Goal: Task Accomplishment & Management: Manage account settings

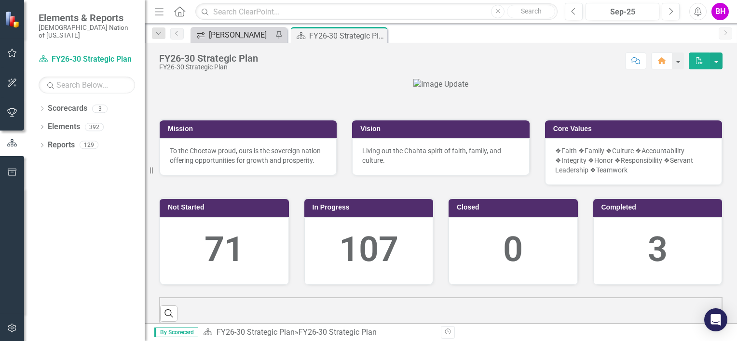
click at [235, 33] on div "[PERSON_NAME]" at bounding box center [241, 35] width 64 height 12
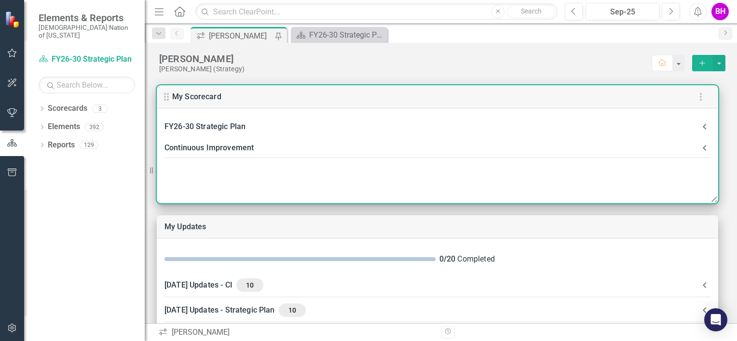
click at [285, 117] on Plan-header "FY26-30 Strategic Plan" at bounding box center [437, 126] width 561 height 21
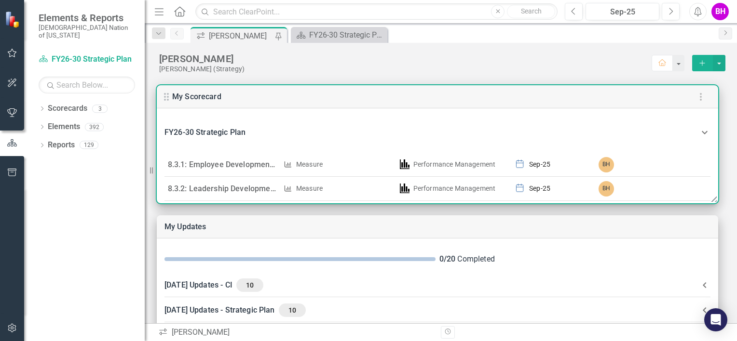
click at [277, 163] on td "8.3.1: Employee Development (Oracle Grow) KPIs" at bounding box center [222, 165] width 116 height 24
click at [250, 163] on link "8.3.1: Employee Development (Oracle Grow) KPIs" at bounding box center [255, 164] width 175 height 9
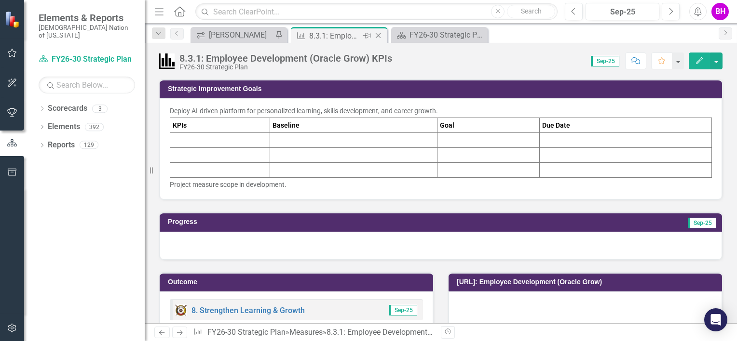
click at [378, 34] on icon "Close" at bounding box center [378, 36] width 10 height 8
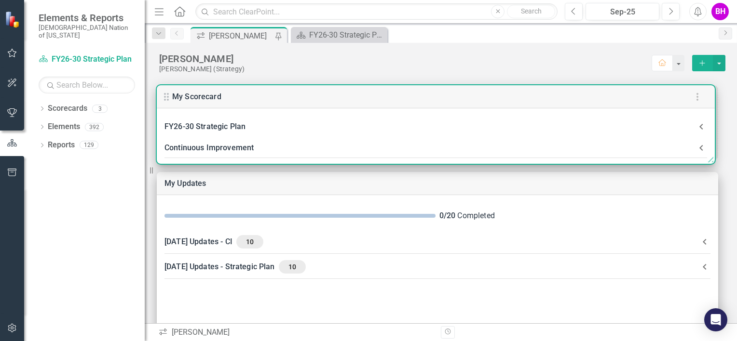
drag, startPoint x: 714, startPoint y: 203, endPoint x: 710, endPoint y: 157, distance: 46.0
click at [710, 157] on icon at bounding box center [709, 158] width 12 height 12
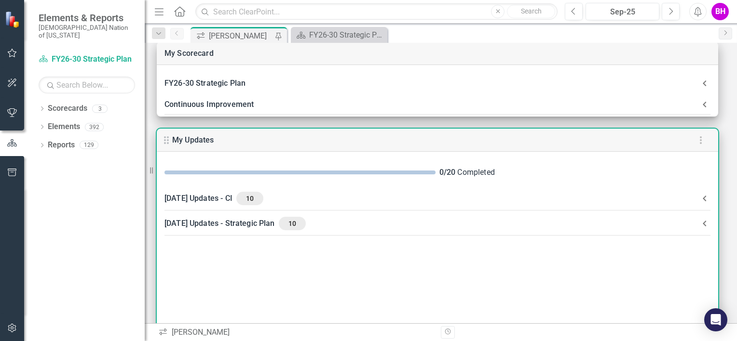
scroll to position [42, 0]
click at [593, 236] on Plan-header "[DATE] Updates - Strategic Plan 10" at bounding box center [437, 224] width 561 height 25
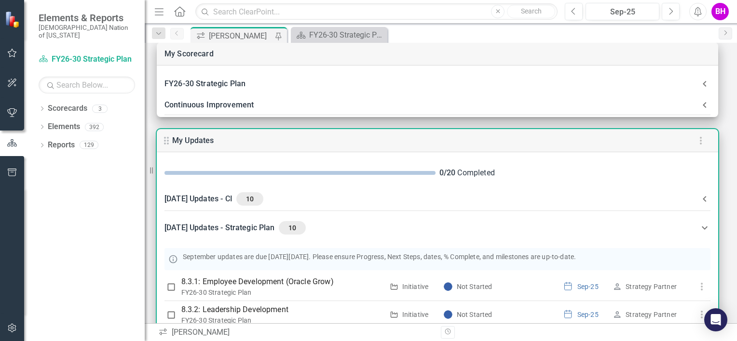
scroll to position [0, 0]
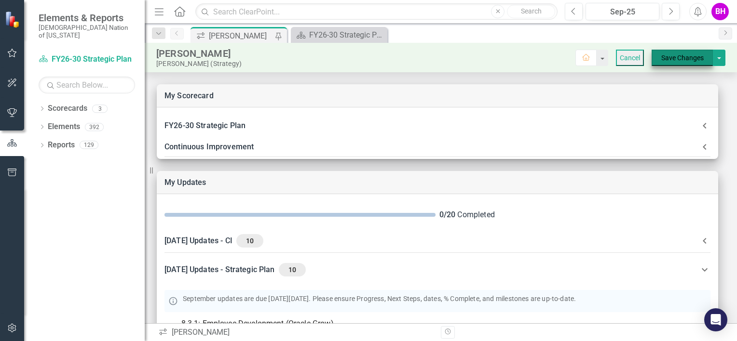
click at [664, 57] on button "Save Changes" at bounding box center [682, 58] width 61 height 16
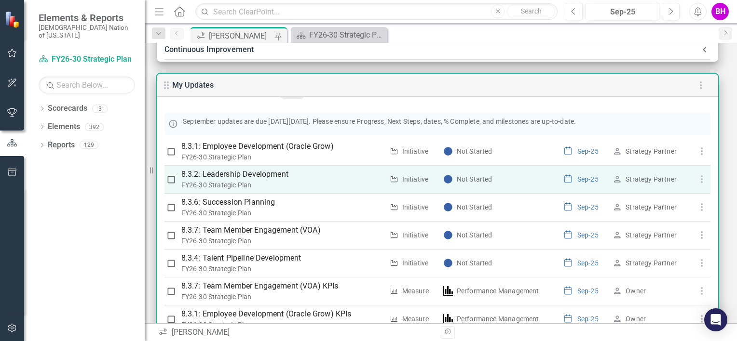
scroll to position [124, 0]
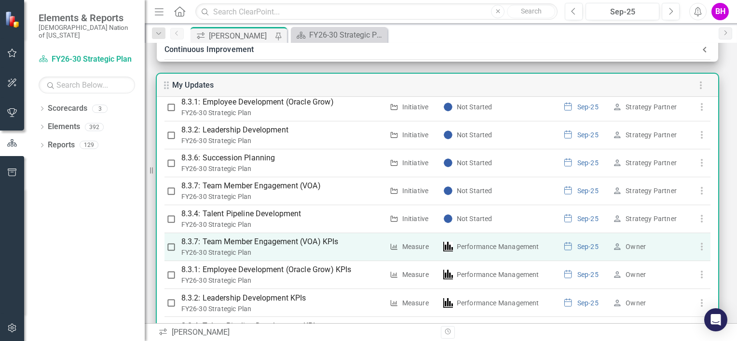
click at [169, 247] on input "checkbox" at bounding box center [171, 248] width 10 height 10
checkbox input "true"
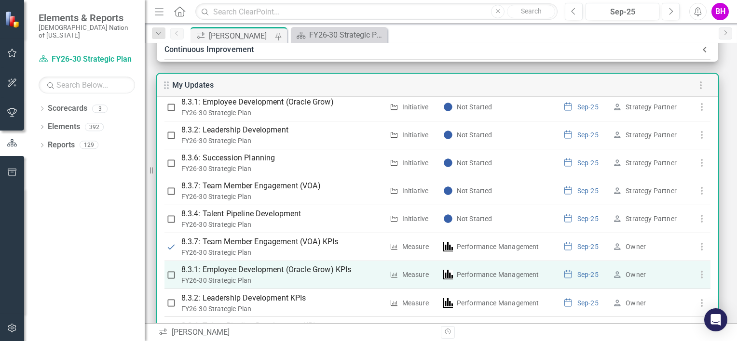
click at [170, 277] on input "checkbox" at bounding box center [171, 276] width 10 height 10
checkbox input "true"
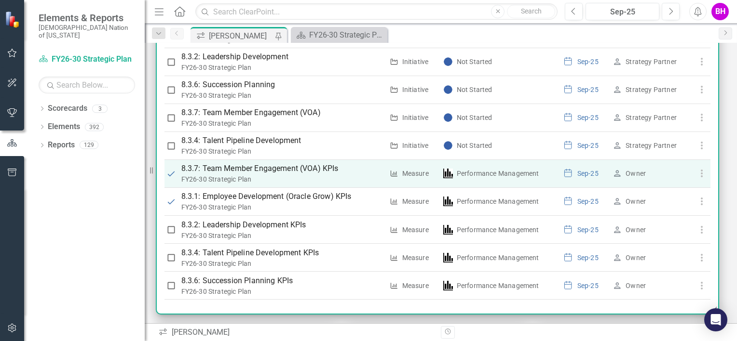
scroll to position [174, 0]
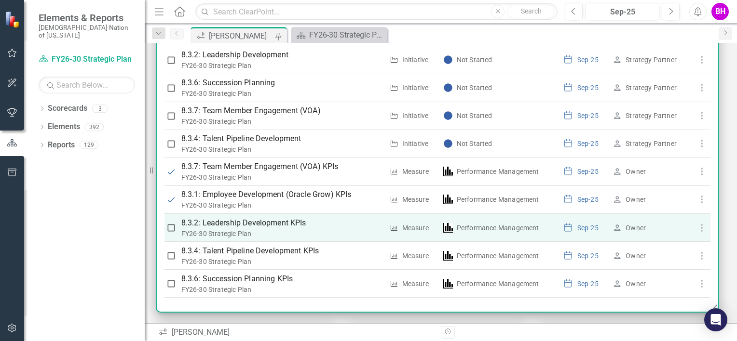
click at [165, 227] on td at bounding box center [171, 228] width 14 height 28
click at [171, 228] on input "checkbox" at bounding box center [171, 228] width 10 height 10
checkbox input "true"
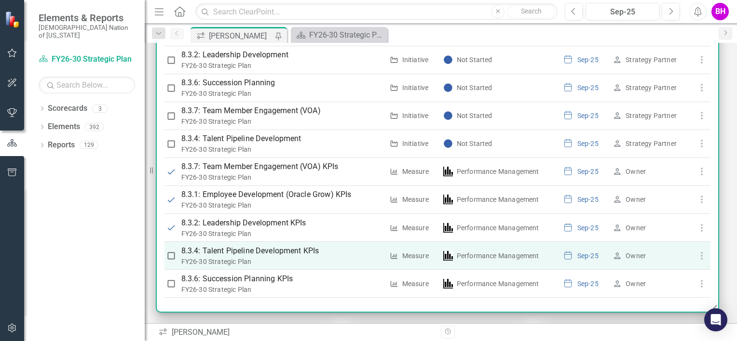
click at [170, 254] on input "checkbox" at bounding box center [171, 256] width 10 height 10
checkbox input "true"
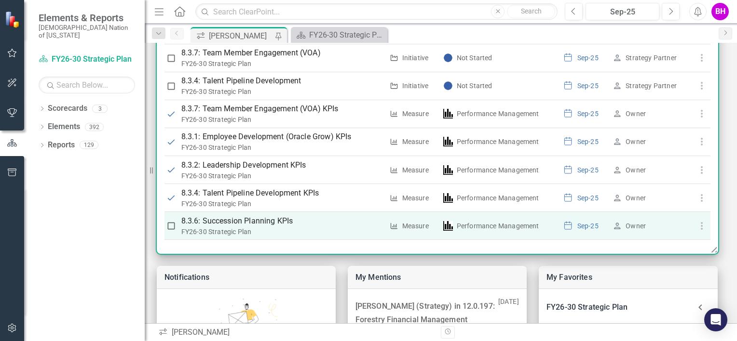
click at [173, 225] on input "checkbox" at bounding box center [171, 226] width 10 height 10
checkbox input "true"
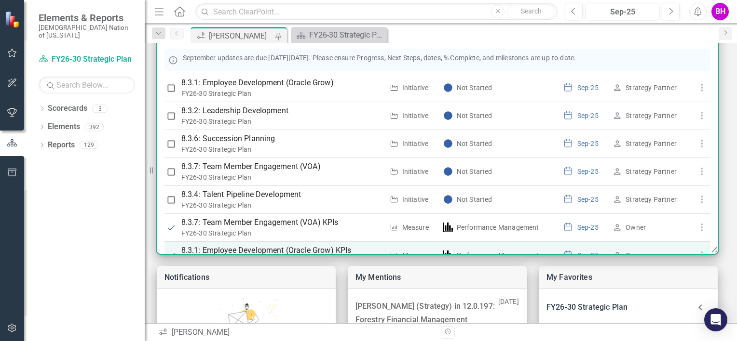
scroll to position [11, 0]
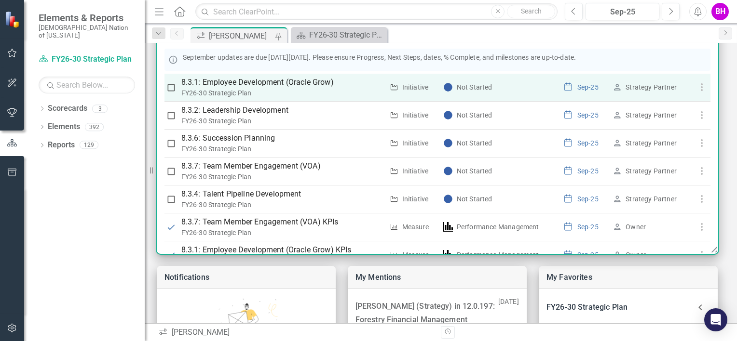
click at [299, 83] on p "8.3.1: Employee Development (Oracle Grow)" at bounding box center [282, 83] width 202 height 12
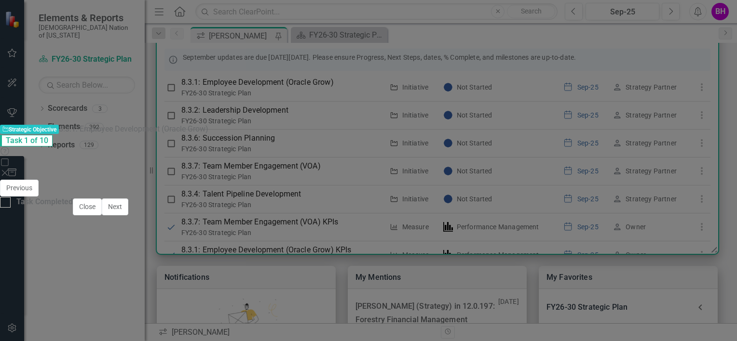
scroll to position [0, 0]
click at [309, 235] on div at bounding box center [278, 249] width 165 height 28
click at [315, 280] on div at bounding box center [279, 285] width 154 height 10
type input "sher"
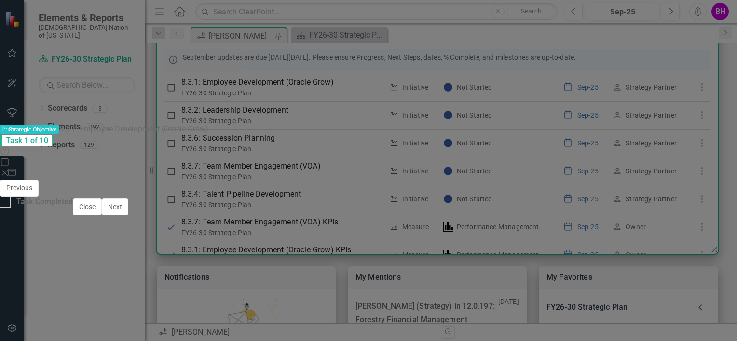
click at [475, 185] on icon "Save" at bounding box center [470, 188] width 9 height 7
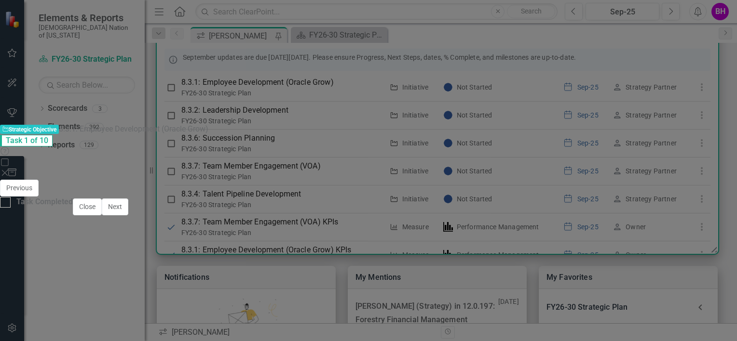
scroll to position [0, 0]
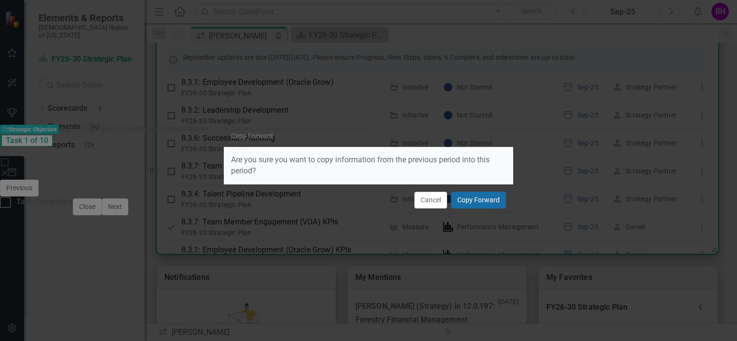
click at [482, 201] on button "Copy Forward" at bounding box center [478, 200] width 55 height 17
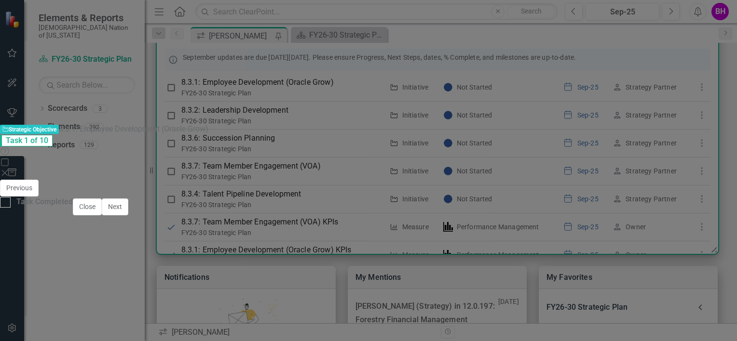
scroll to position [769, 0]
click at [418, 292] on div at bounding box center [368, 306] width 707 height 28
click at [631, 281] on button "Copy Forward Copy Forward" at bounding box center [648, 286] width 49 height 11
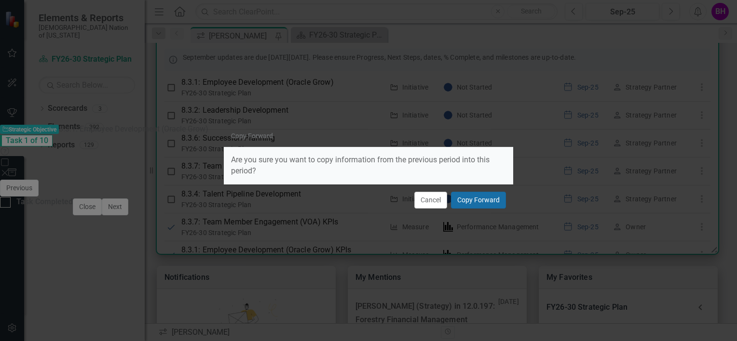
click at [474, 202] on button "Copy Forward" at bounding box center [478, 200] width 55 height 17
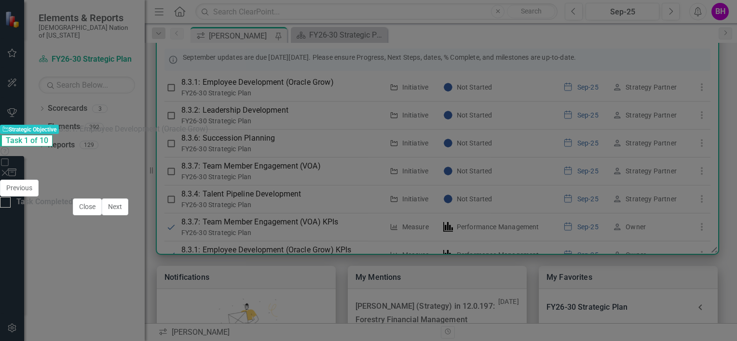
drag, startPoint x: 237, startPoint y: 339, endPoint x: 131, endPoint y: 319, distance: 107.6
drag, startPoint x: 292, startPoint y: 327, endPoint x: 246, endPoint y: 327, distance: 46.3
click at [246, 327] on p "Phase 1: Strategy will meet with Human Resources leadership on September 03, 20…" at bounding box center [368, 328] width 701 height 12
drag, startPoint x: 429, startPoint y: 327, endPoint x: 317, endPoint y: 314, distance: 112.2
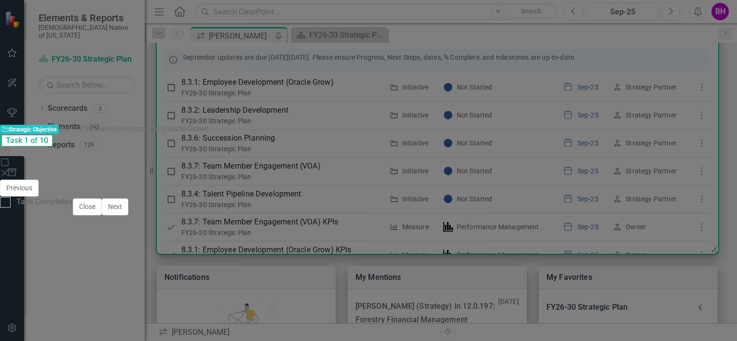
drag, startPoint x: 412, startPoint y: 331, endPoint x: 17, endPoint y: 328, distance: 395.4
copy p "Phase 1: Strategy will meet with Human Resources leadership on October 20, 2025…"
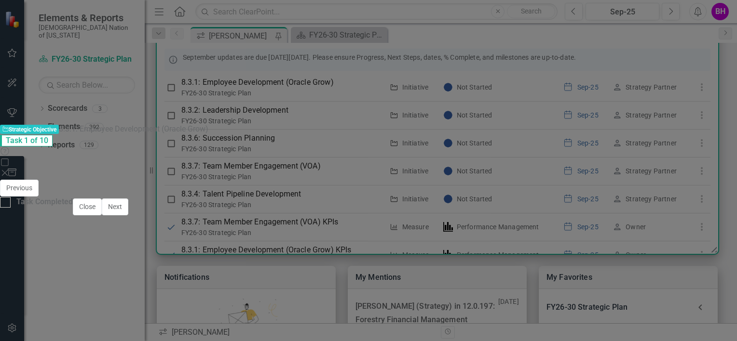
scroll to position [828, 0]
click at [231, 266] on p "Phase 1: Strategy will meet with Human Resources leadership on October 20, 2025…" at bounding box center [368, 268] width 701 height 12
click at [481, 180] on button "Save" at bounding box center [470, 188] width 21 height 17
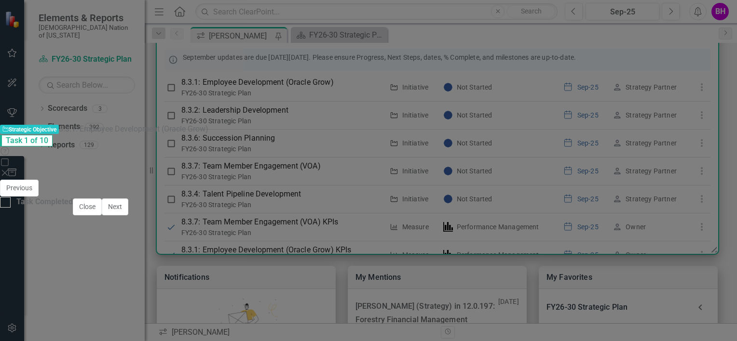
click at [688, 315] on button "Copy Forward Copy Forward" at bounding box center [690, 320] width 49 height 11
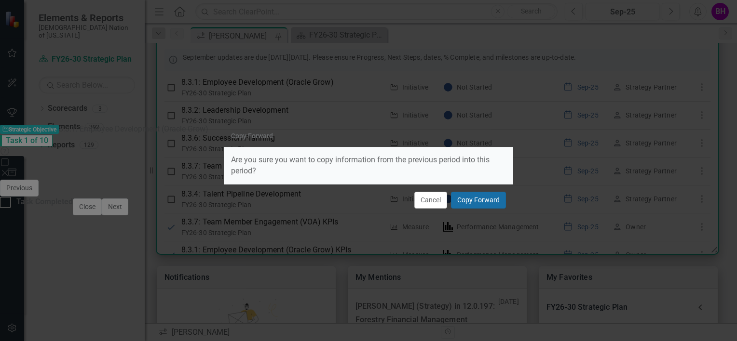
click at [496, 197] on button "Copy Forward" at bounding box center [478, 200] width 55 height 17
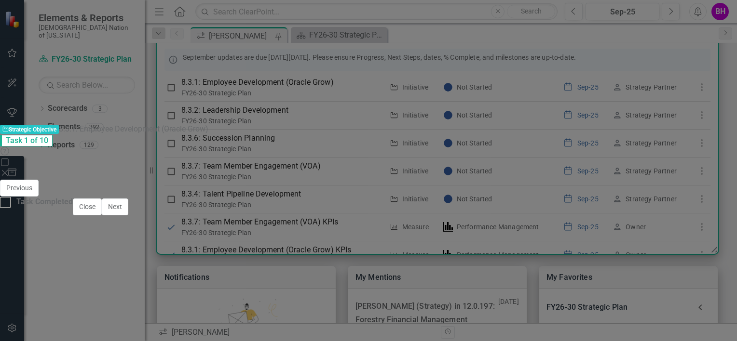
scroll to position [667, 0]
drag, startPoint x: 47, startPoint y: 298, endPoint x: -34, endPoint y: 298, distance: 81.0
click at [475, 185] on icon "Save" at bounding box center [470, 188] width 9 height 7
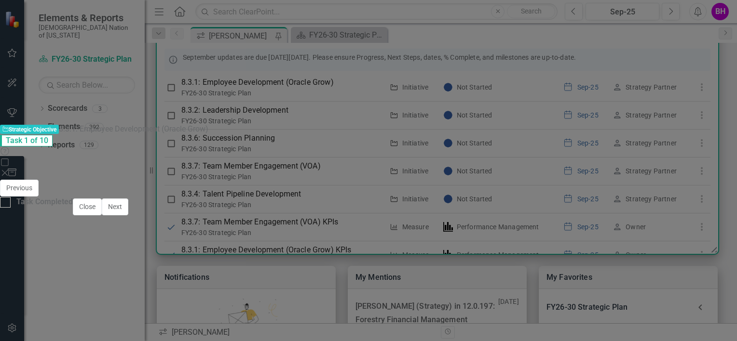
click at [195, 284] on div at bounding box center [368, 298] width 707 height 28
click at [675, 262] on button "Copy Forward Copy Forward" at bounding box center [690, 267] width 49 height 11
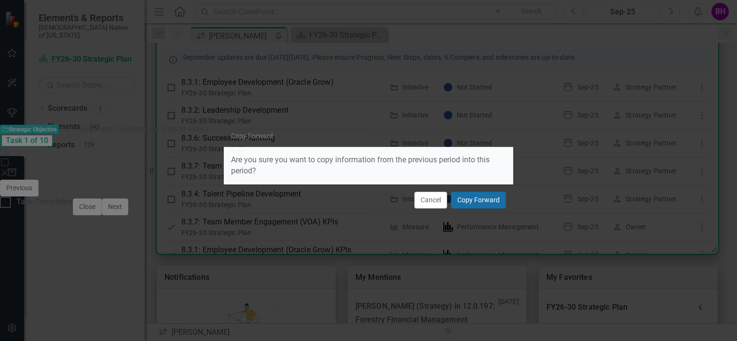
click at [471, 202] on button "Copy Forward" at bounding box center [478, 200] width 55 height 17
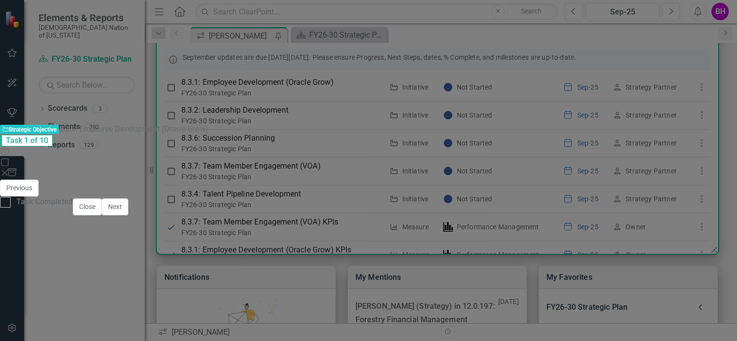
click at [481, 180] on button "Save" at bounding box center [470, 188] width 21 height 17
click at [260, 264] on p "N/A" at bounding box center [368, 269] width 687 height 10
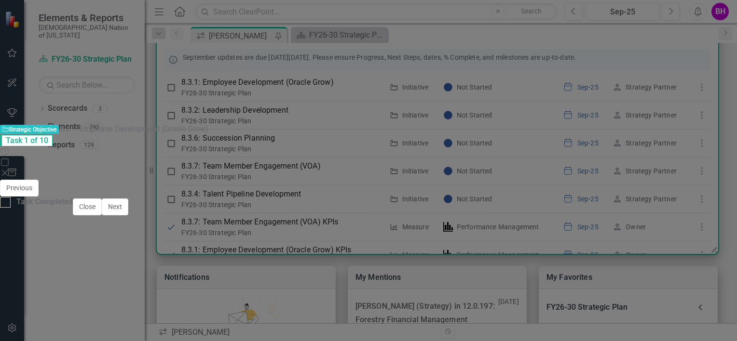
click at [62, 285] on p "No updates." at bounding box center [368, 281] width 701 height 12
click at [475, 185] on icon "Save" at bounding box center [470, 188] width 9 height 7
click div
click input "Task Completed"
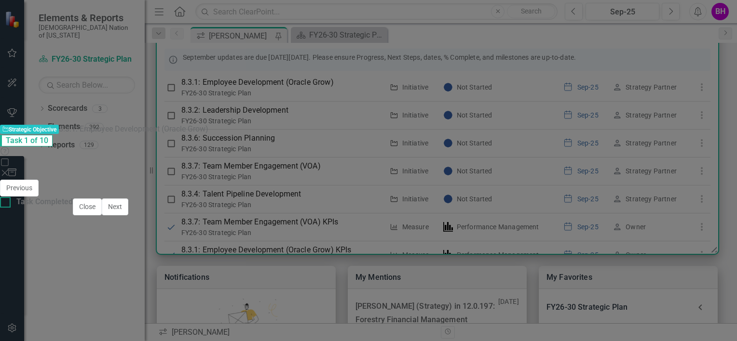
checkbox input "true"
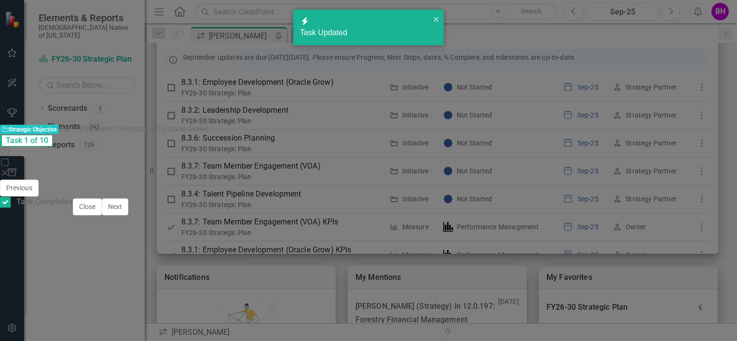
checkbox input "true"
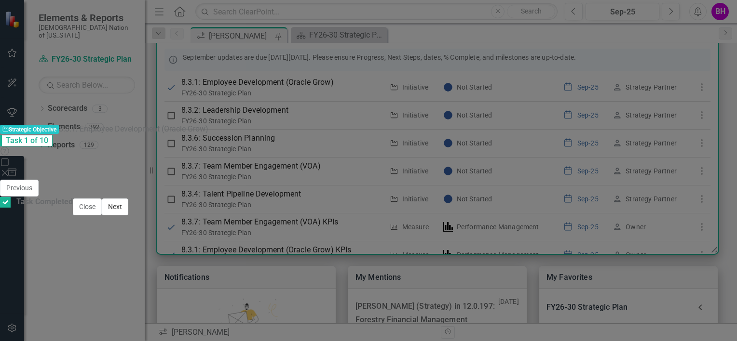
click button "Next"
click div
type input "sheri"
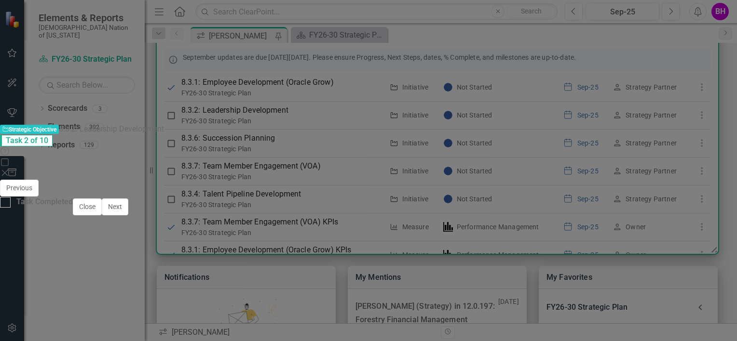
click span "Sheri den Franks (Strategy)"
click icon "Save"
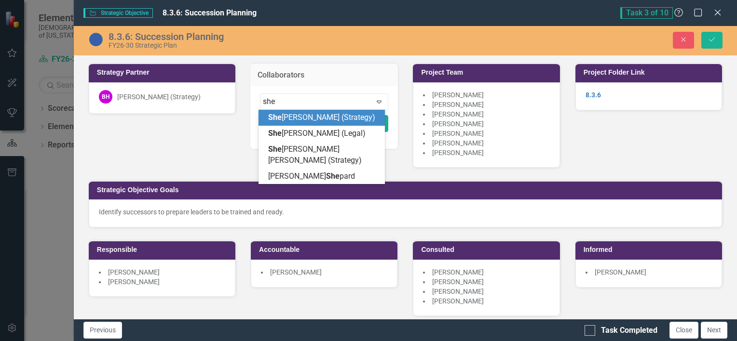
scroll to position [11, 0]
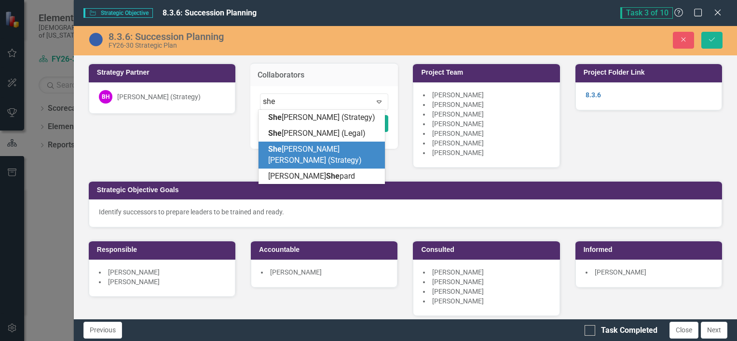
click at [312, 152] on span "She riden Franks (Strategy)" at bounding box center [315, 155] width 94 height 20
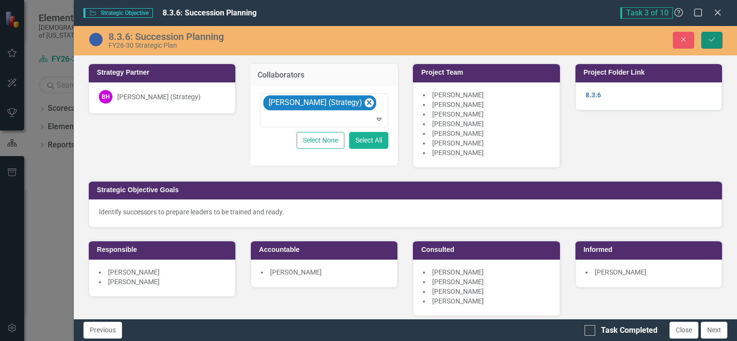
click at [716, 35] on button "Save" at bounding box center [711, 40] width 21 height 17
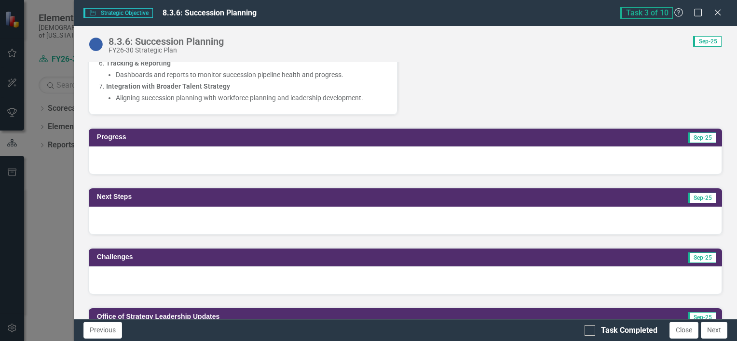
scroll to position [522, 0]
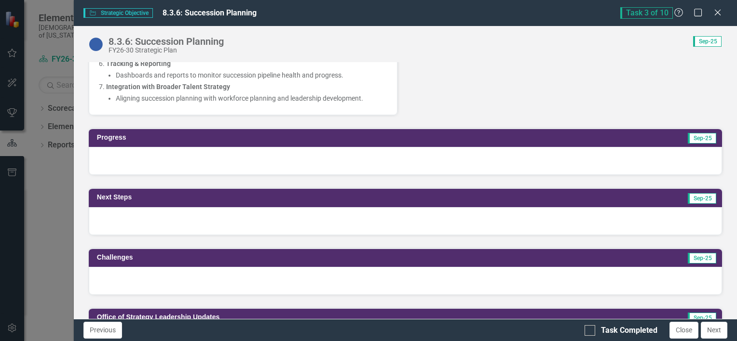
click at [335, 162] on div at bounding box center [405, 161] width 633 height 28
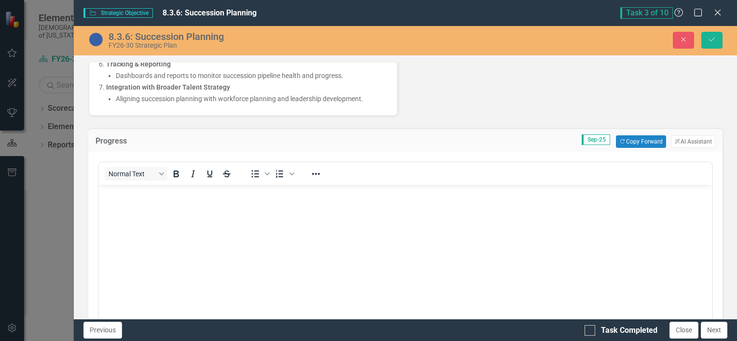
scroll to position [0, 0]
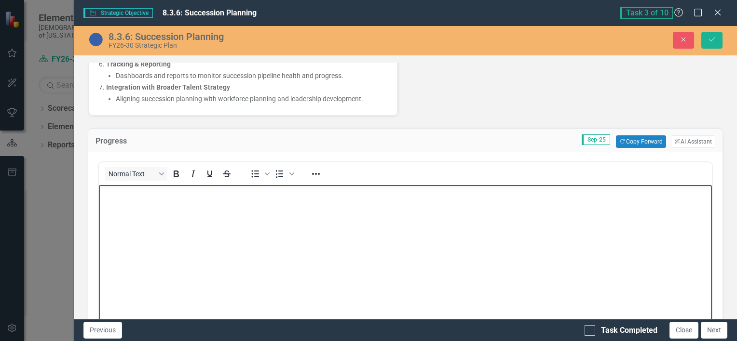
click at [289, 218] on body "Rich Text Area. Press ALT-0 for help." at bounding box center [404, 257] width 613 height 145
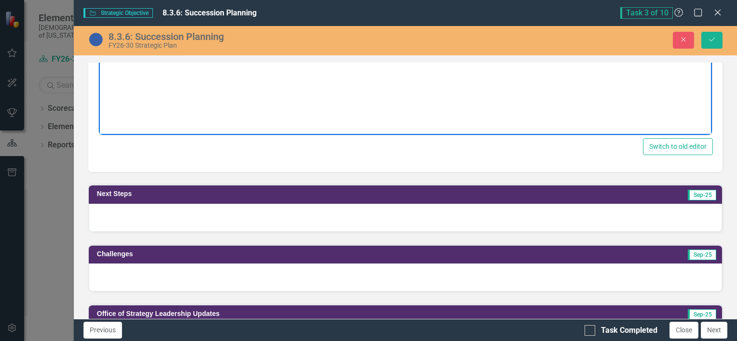
scroll to position [757, 0]
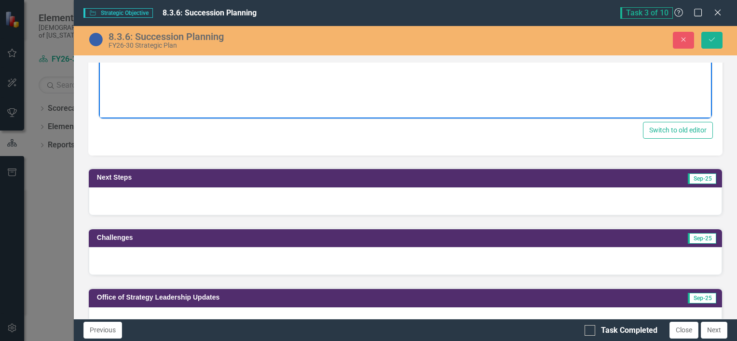
click at [183, 201] on div at bounding box center [405, 202] width 633 height 28
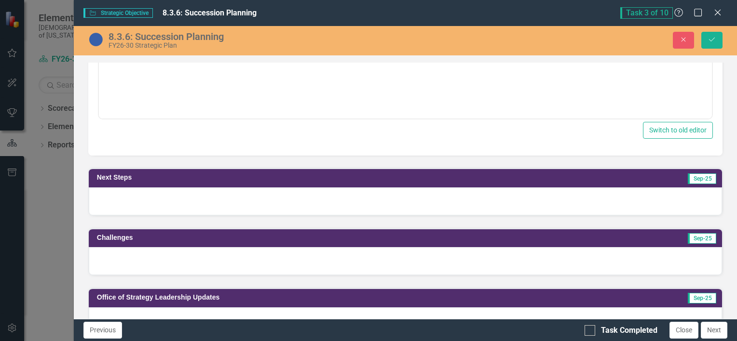
click at [183, 201] on div at bounding box center [405, 202] width 633 height 28
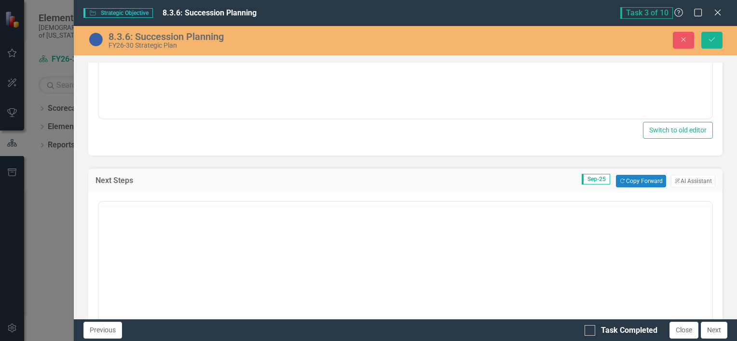
scroll to position [0, 0]
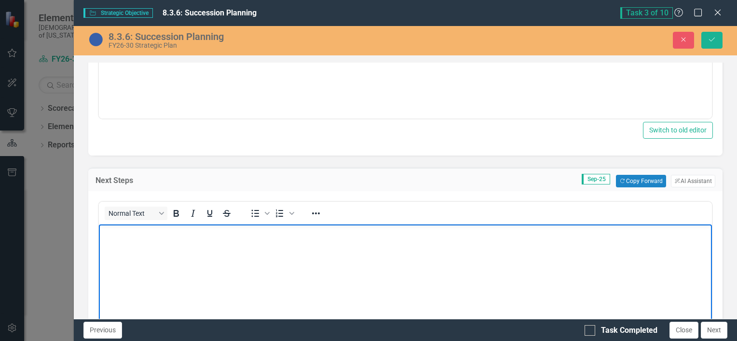
click at [109, 243] on body "Rich Text Area. Press ALT-0 for help." at bounding box center [404, 297] width 613 height 145
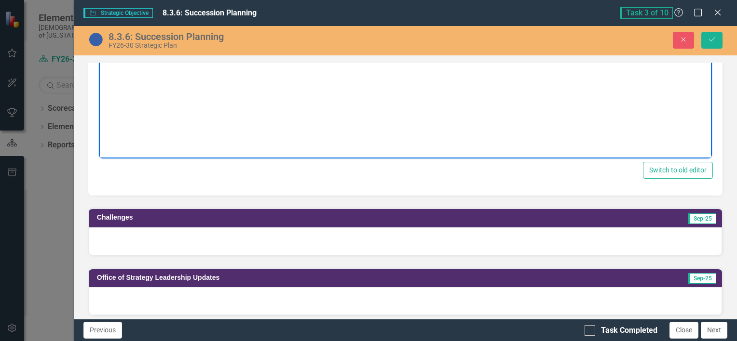
scroll to position [992, 0]
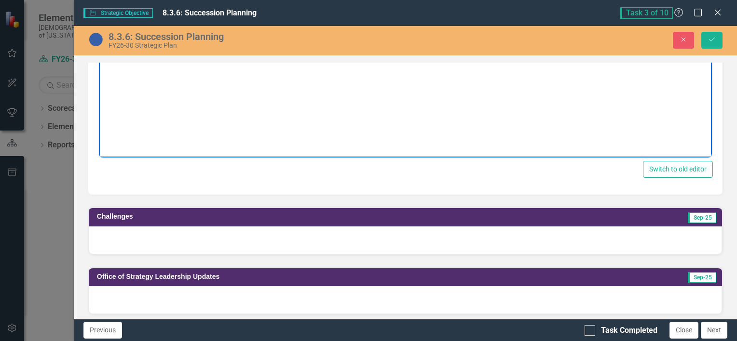
click at [132, 236] on div at bounding box center [405, 241] width 633 height 28
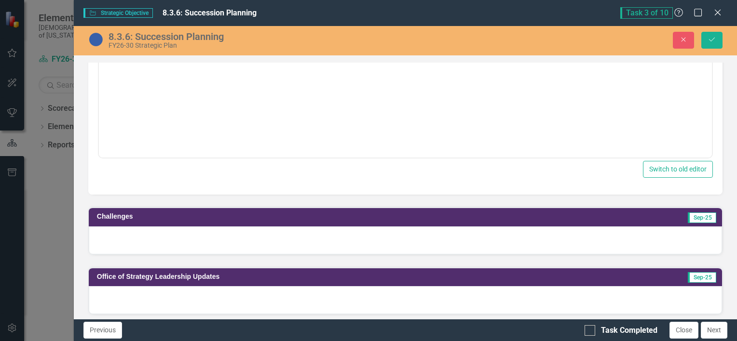
click at [132, 236] on div at bounding box center [405, 241] width 633 height 28
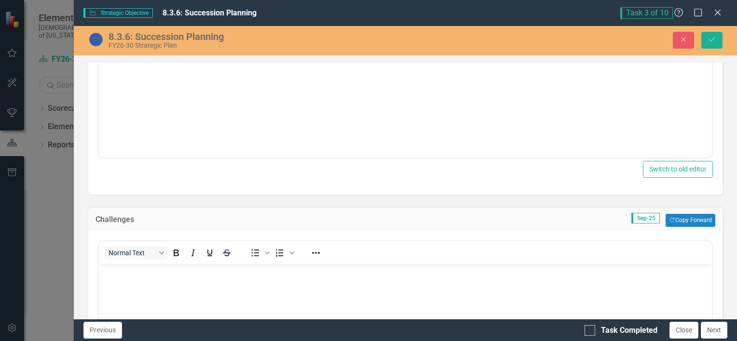
scroll to position [0, 0]
click at [156, 280] on body "Rich Text Area. Press ALT-0 for help." at bounding box center [404, 336] width 613 height 145
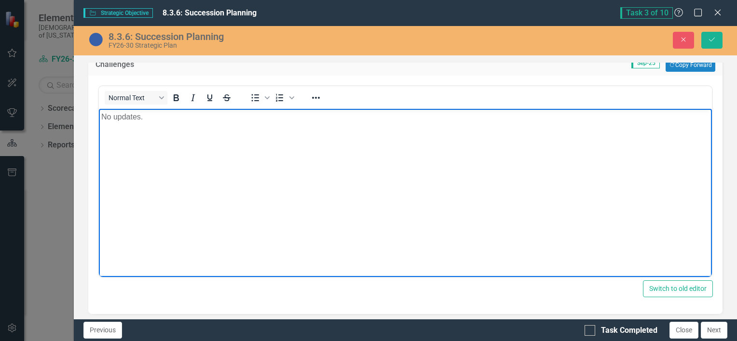
scroll to position [1259, 0]
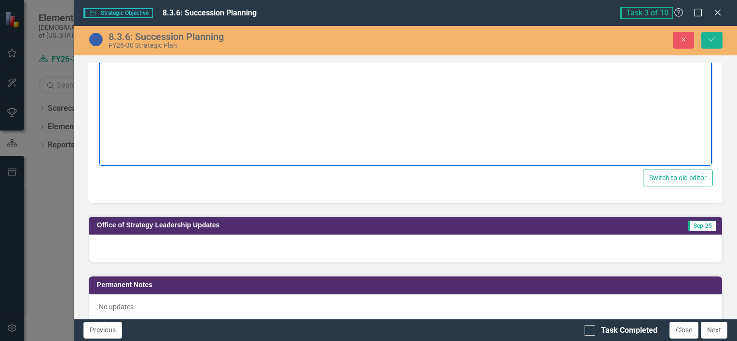
click at [132, 247] on div at bounding box center [405, 249] width 633 height 28
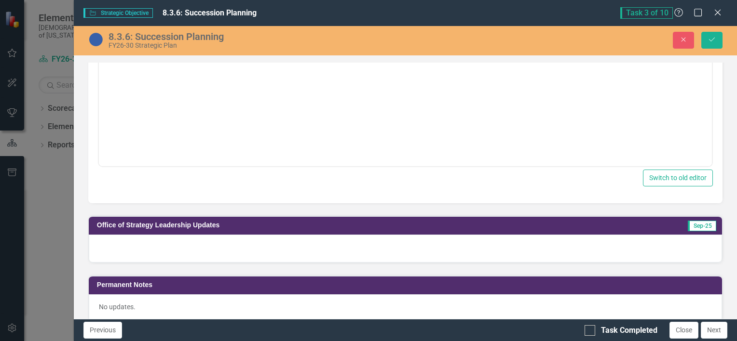
click at [132, 247] on div at bounding box center [405, 249] width 633 height 28
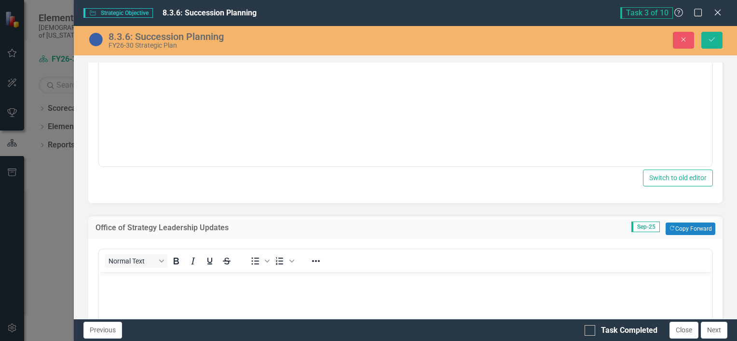
scroll to position [0, 0]
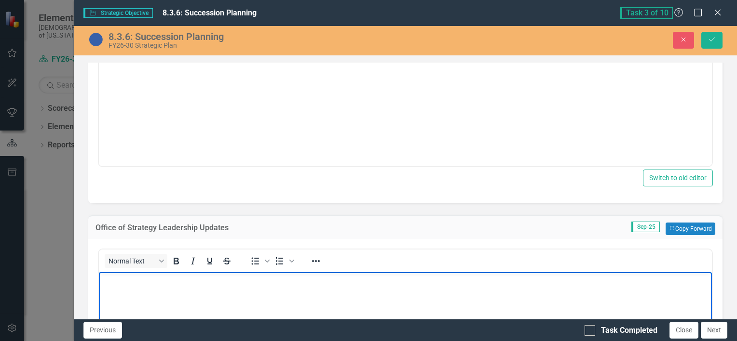
click at [144, 295] on body "Rich Text Area. Press ALT-0 for help." at bounding box center [404, 344] width 613 height 145
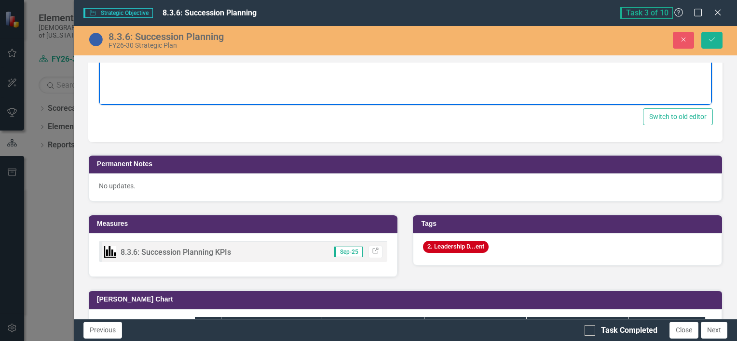
scroll to position [1601, 0]
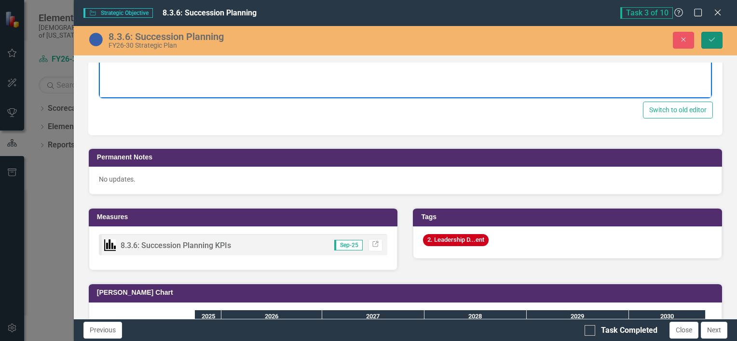
click at [718, 36] on button "Save" at bounding box center [711, 40] width 21 height 17
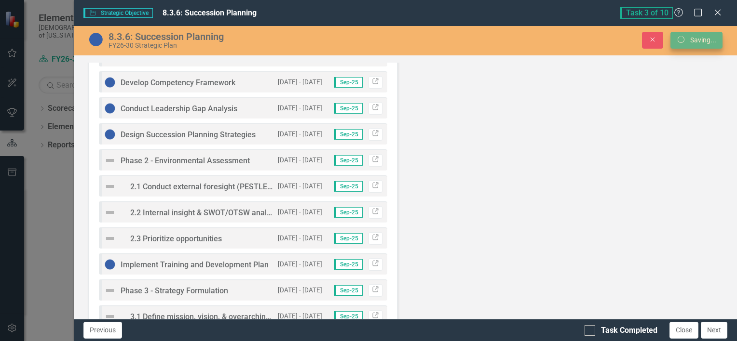
scroll to position [955, 0]
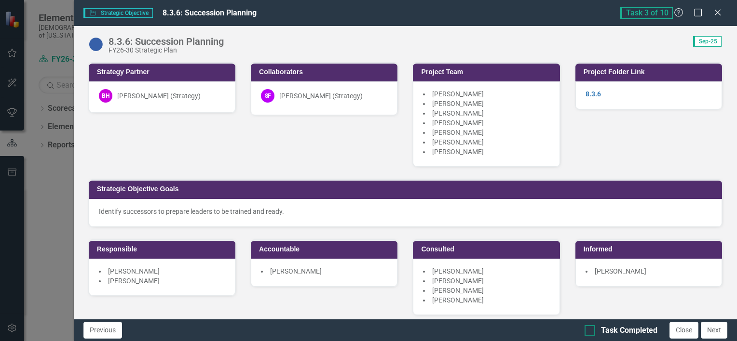
click at [589, 331] on input "Task Completed" at bounding box center [587, 329] width 6 height 6
checkbox input "true"
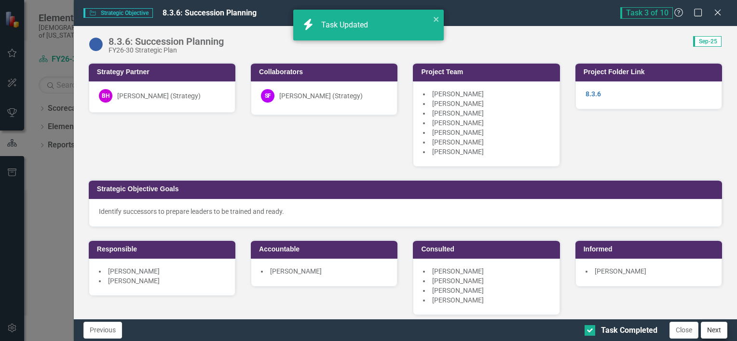
checkbox input "true"
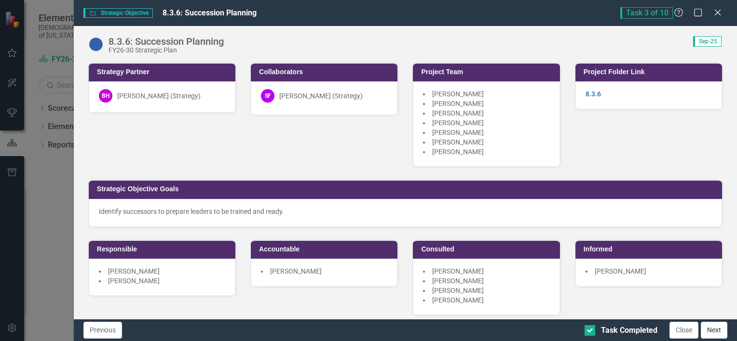
click at [714, 330] on button "Next" at bounding box center [714, 330] width 27 height 17
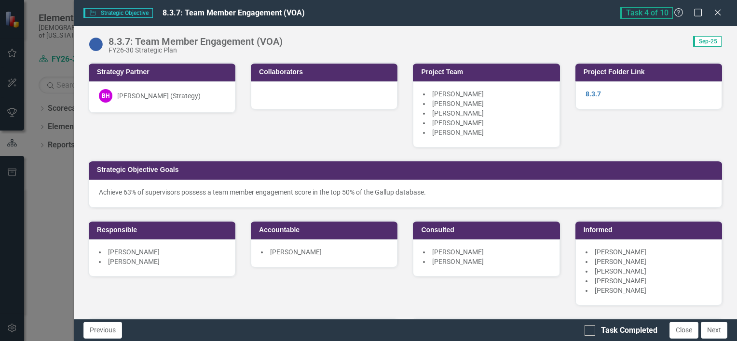
click at [339, 100] on div at bounding box center [324, 95] width 147 height 28
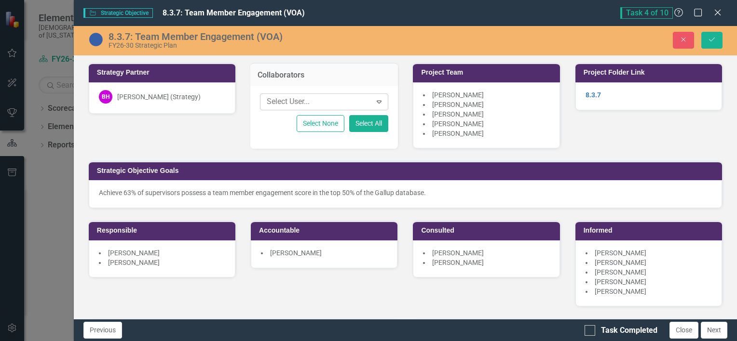
click at [328, 98] on div at bounding box center [317, 101] width 109 height 13
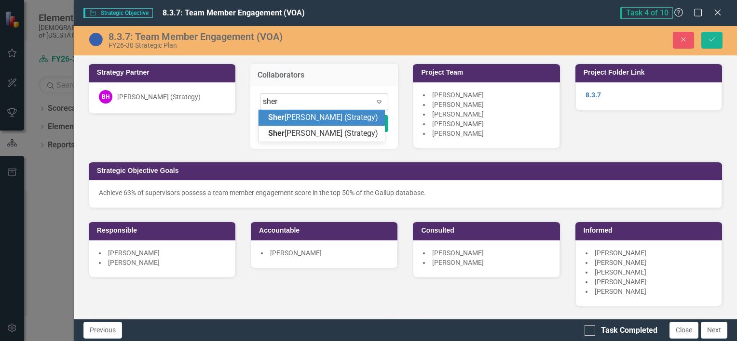
type input "sheri"
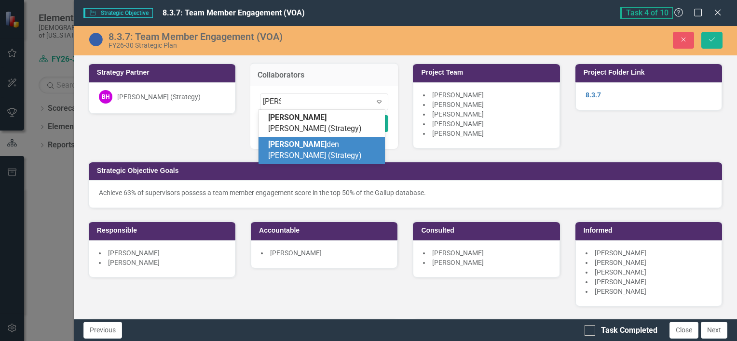
click at [360, 139] on div "Sheri den Franks (Strategy)" at bounding box center [323, 150] width 111 height 22
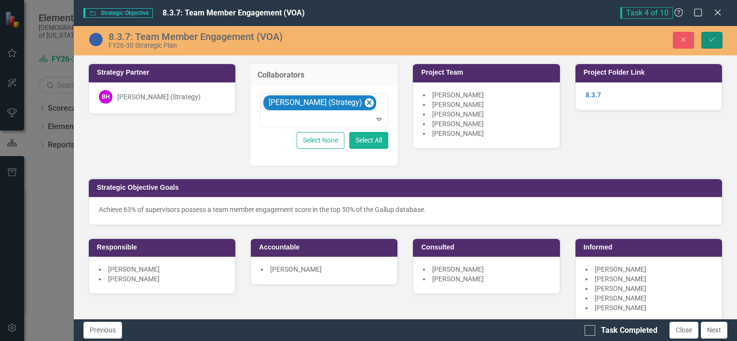
click at [717, 35] on button "Save" at bounding box center [711, 40] width 21 height 17
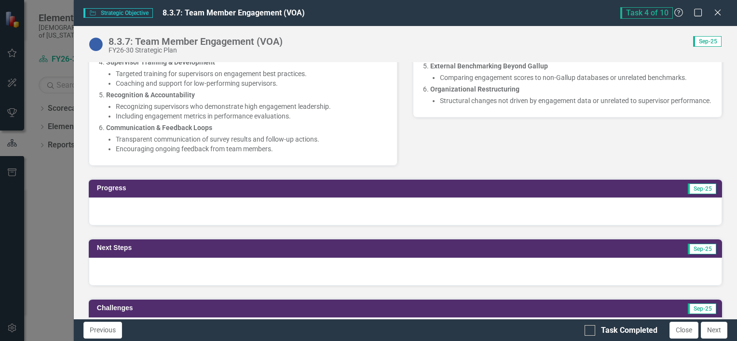
scroll to position [472, 0]
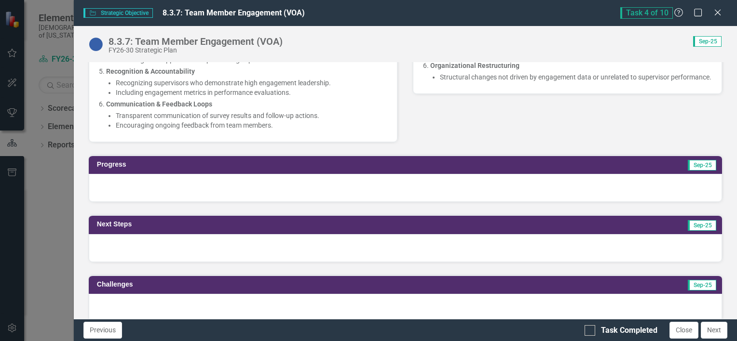
click at [262, 183] on div at bounding box center [405, 188] width 633 height 28
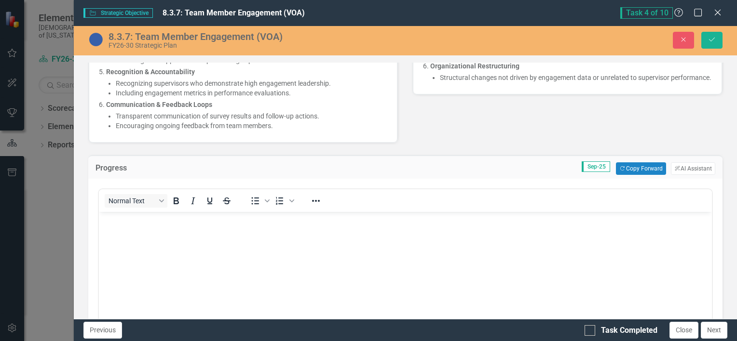
scroll to position [0, 0]
click at [252, 236] on body "Rich Text Area. Press ALT-0 for help." at bounding box center [404, 284] width 613 height 145
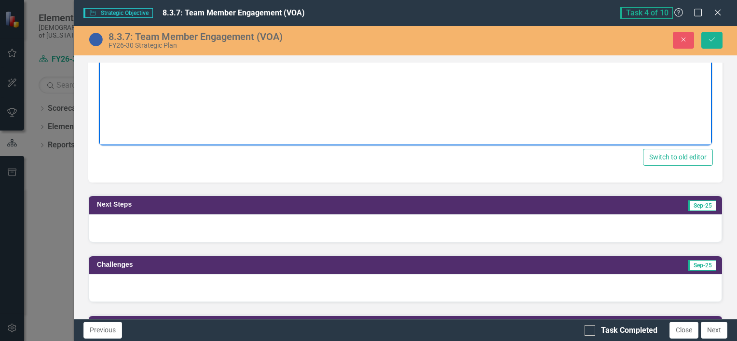
scroll to position [706, 0]
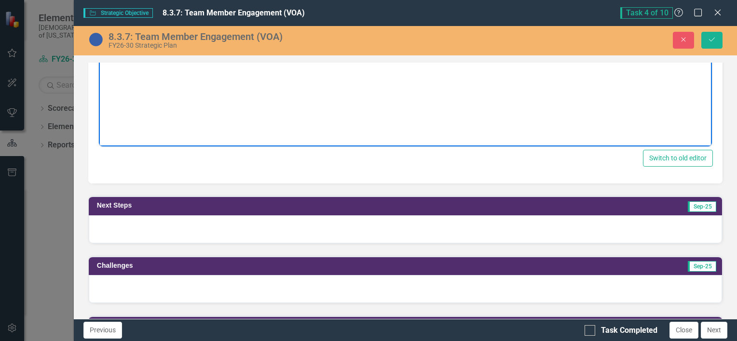
click at [252, 233] on div at bounding box center [405, 230] width 633 height 28
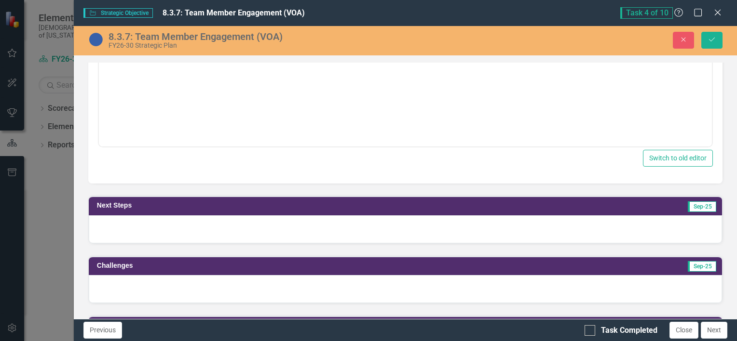
click at [252, 233] on div at bounding box center [405, 230] width 633 height 28
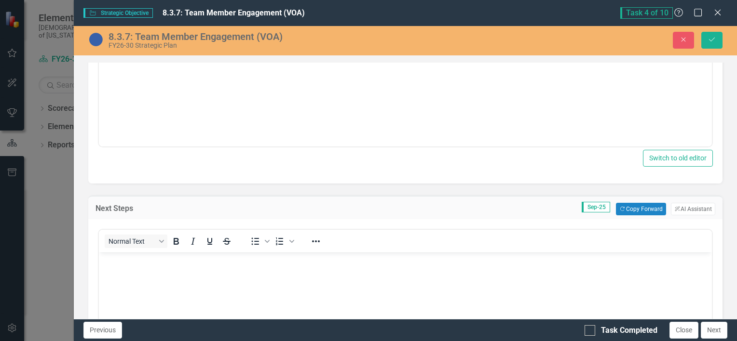
scroll to position [0, 0]
click at [209, 272] on body "Rich Text Area. Press ALT-0 for help." at bounding box center [404, 325] width 613 height 145
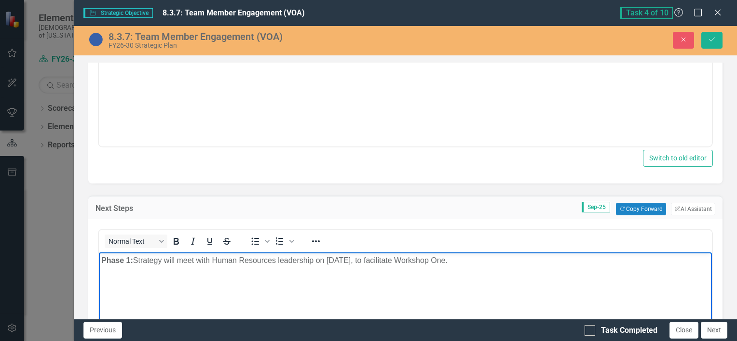
click at [209, 272] on body "Phase 1: Strategy will meet with Human Resources leadership on October 20, 2025…" at bounding box center [404, 325] width 613 height 145
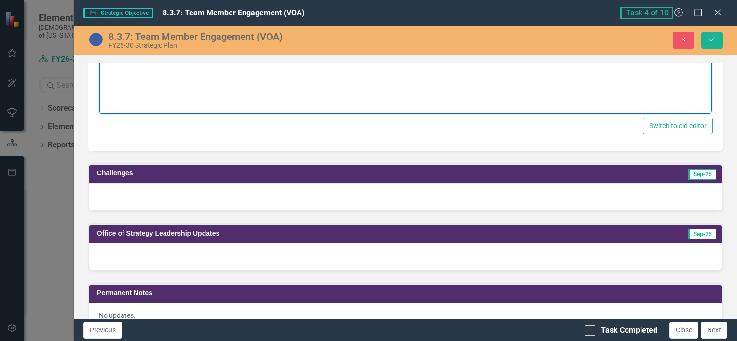
scroll to position [1016, 0]
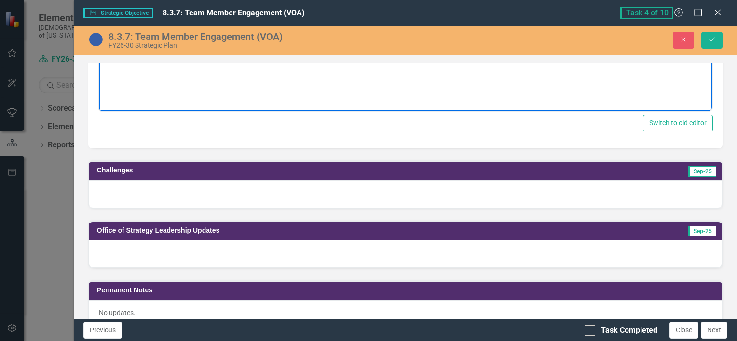
click at [147, 190] on div at bounding box center [405, 194] width 633 height 28
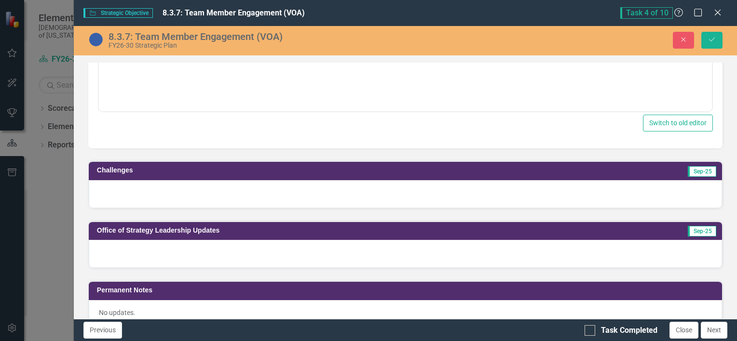
click at [147, 190] on div at bounding box center [405, 194] width 633 height 28
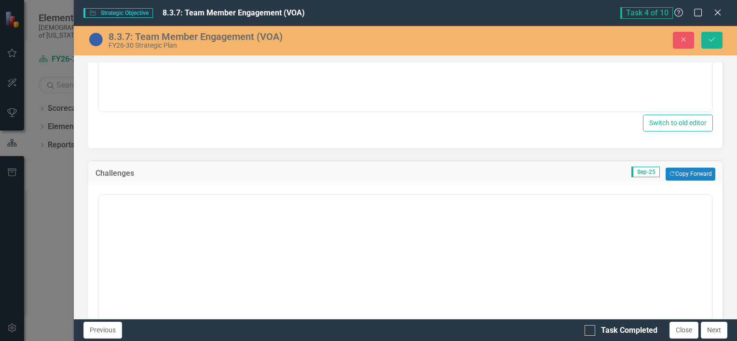
scroll to position [0, 0]
click at [151, 241] on body "Rich Text Area. Press ALT-0 for help." at bounding box center [404, 289] width 613 height 145
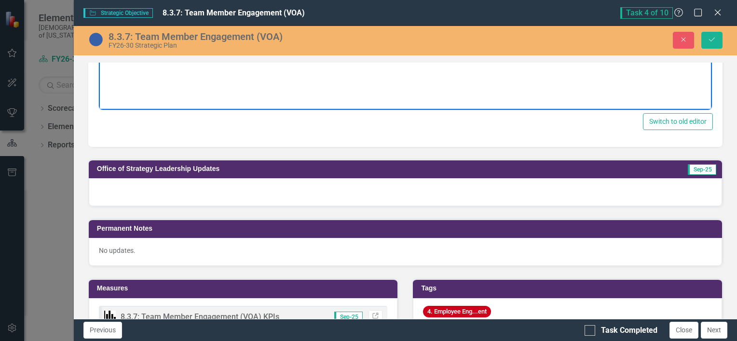
scroll to position [1305, 0]
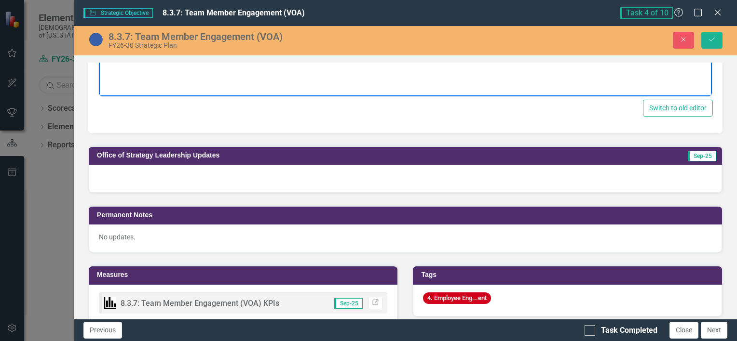
click at [130, 168] on div at bounding box center [405, 179] width 633 height 28
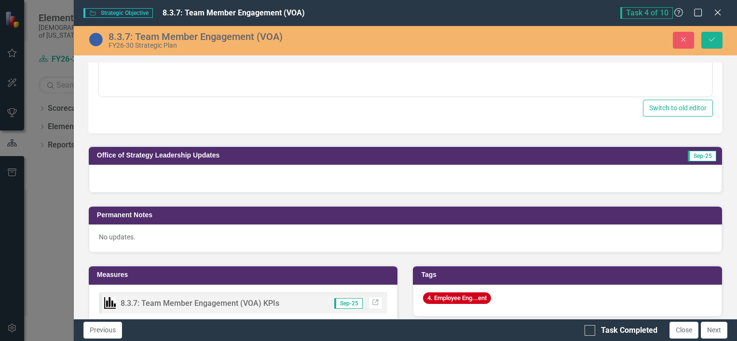
click at [130, 168] on div at bounding box center [405, 179] width 633 height 28
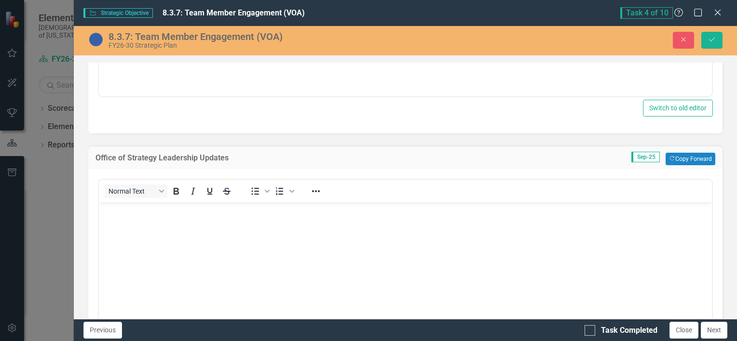
scroll to position [0, 0]
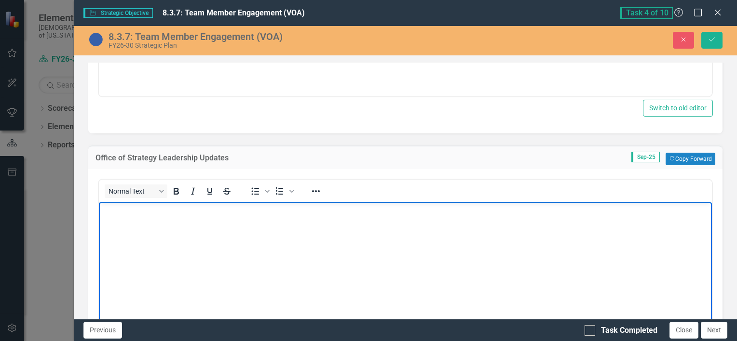
click at [146, 235] on body "Rich Text Area. Press ALT-0 for help." at bounding box center [404, 274] width 613 height 145
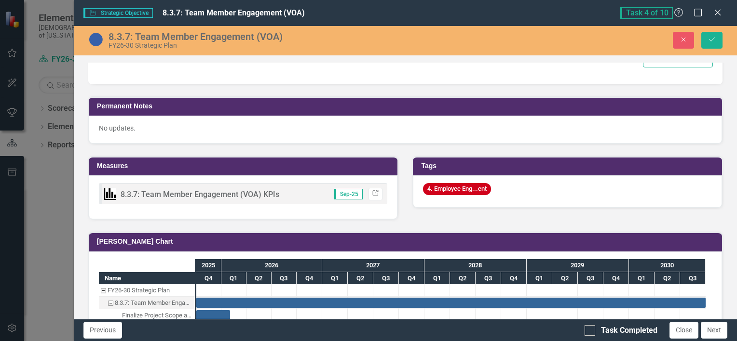
scroll to position [1629, 0]
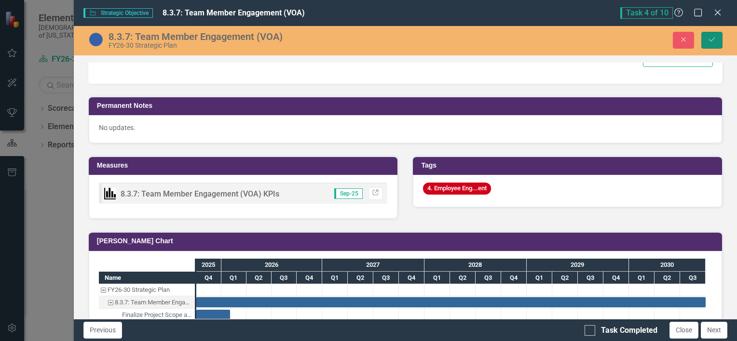
click at [710, 36] on button "Save" at bounding box center [711, 40] width 21 height 17
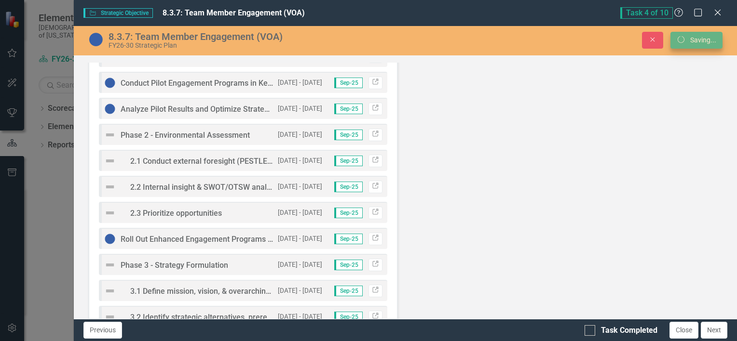
scroll to position [983, 0]
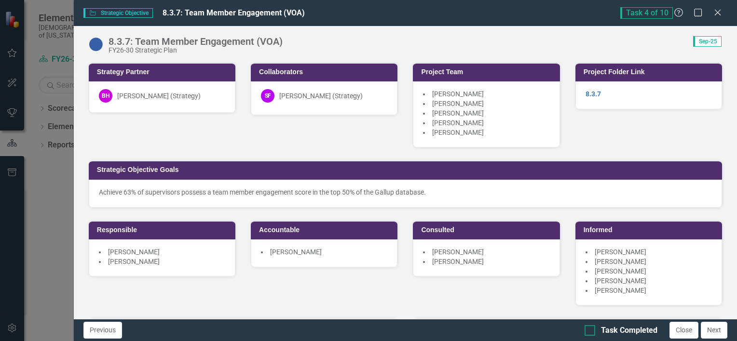
click at [589, 330] on input "Task Completed" at bounding box center [587, 329] width 6 height 6
checkbox input "true"
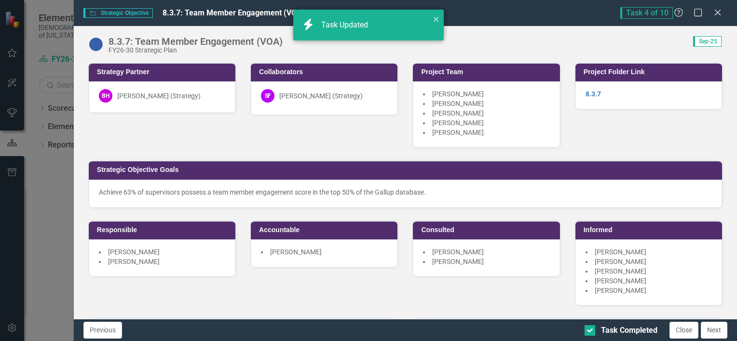
checkbox input "true"
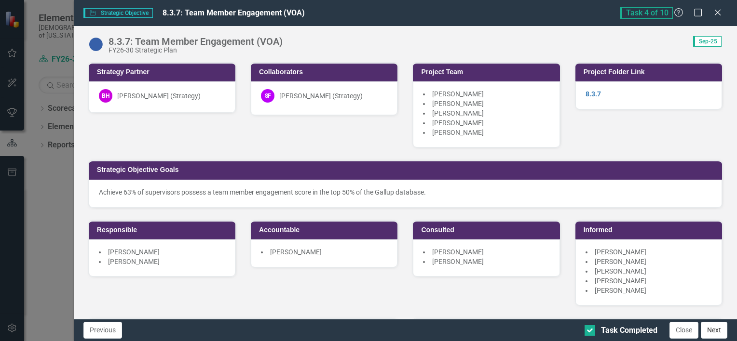
click at [710, 334] on button "Next" at bounding box center [714, 330] width 27 height 17
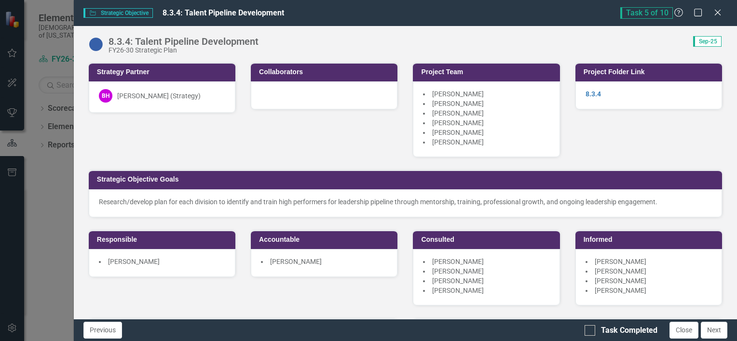
click at [293, 96] on div at bounding box center [324, 95] width 147 height 28
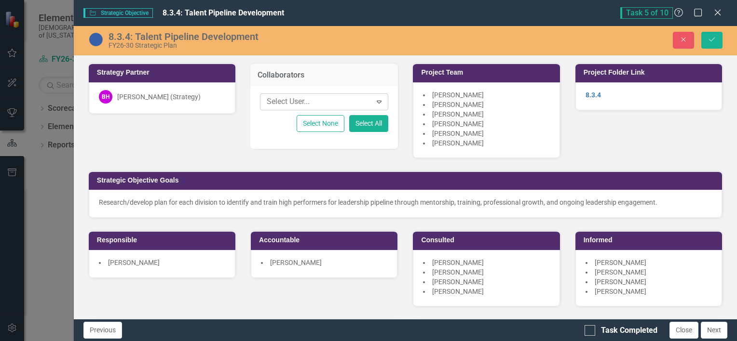
click at [296, 97] on div at bounding box center [317, 101] width 109 height 13
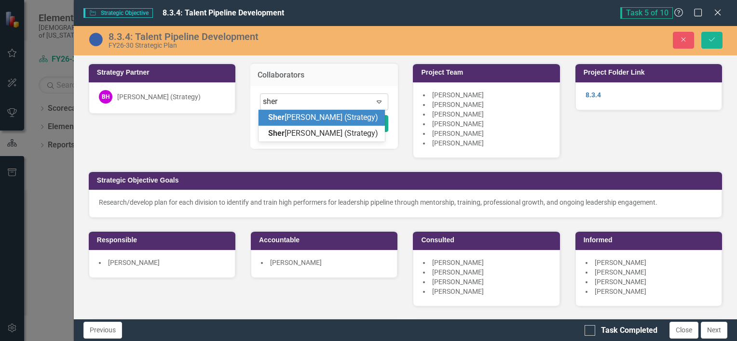
type input "sheri"
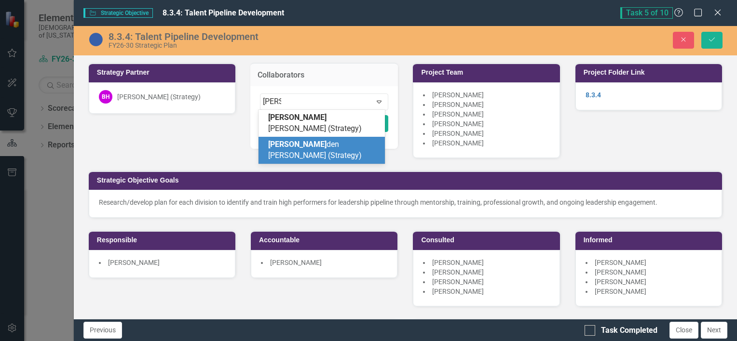
click at [328, 140] on span "Sheri den Franks (Strategy)" at bounding box center [315, 150] width 94 height 20
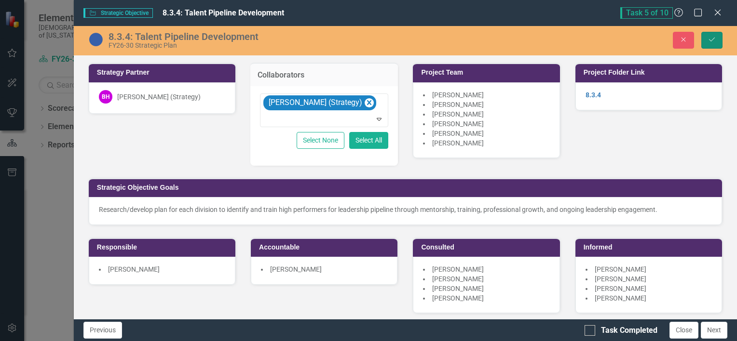
click at [717, 36] on button "Save" at bounding box center [711, 40] width 21 height 17
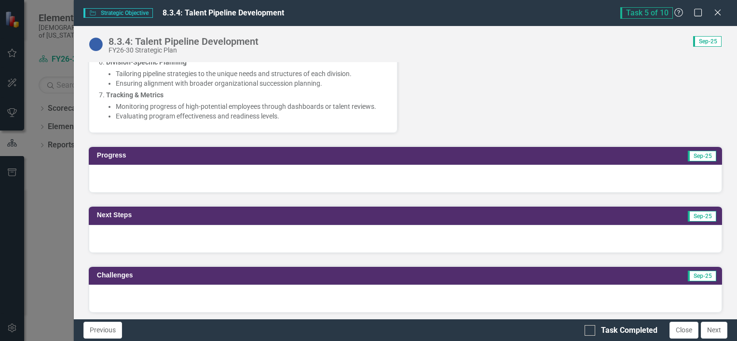
scroll to position [531, 0]
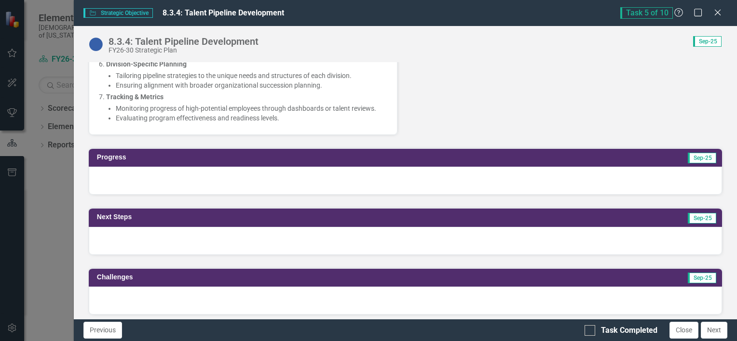
click at [270, 183] on div at bounding box center [405, 181] width 633 height 28
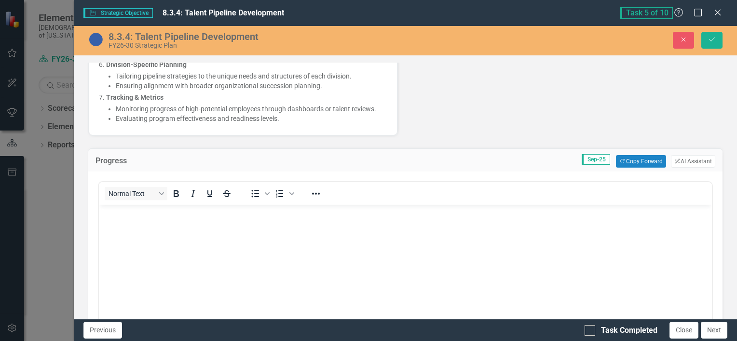
scroll to position [0, 0]
click at [265, 232] on body "Rich Text Area. Press ALT-0 for help." at bounding box center [404, 277] width 613 height 145
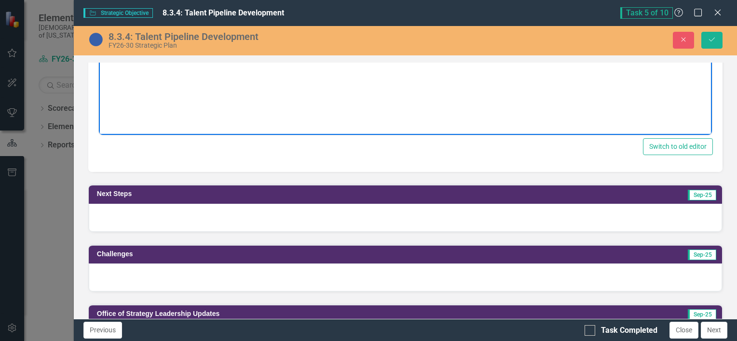
scroll to position [776, 0]
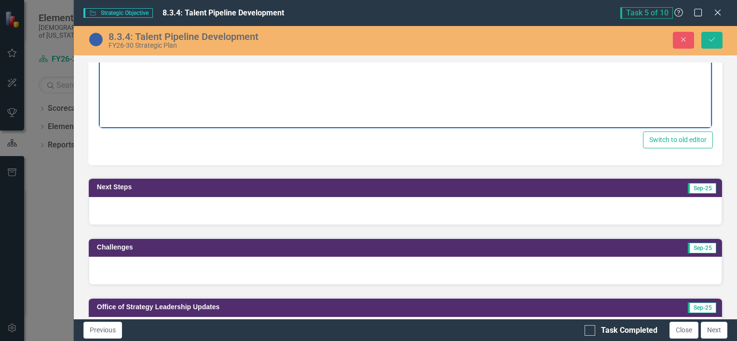
click at [187, 210] on div at bounding box center [405, 211] width 633 height 28
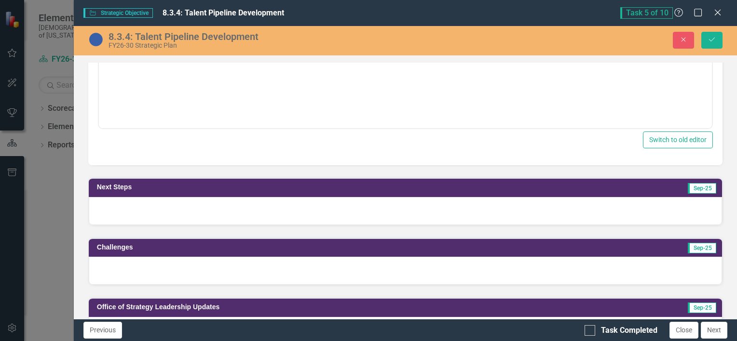
click at [187, 210] on div at bounding box center [405, 211] width 633 height 28
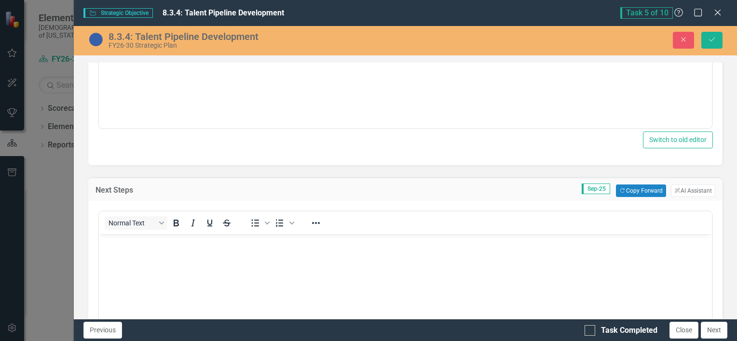
scroll to position [0, 0]
click at [184, 260] on body "Rich Text Area. Press ALT-0 for help." at bounding box center [404, 306] width 613 height 145
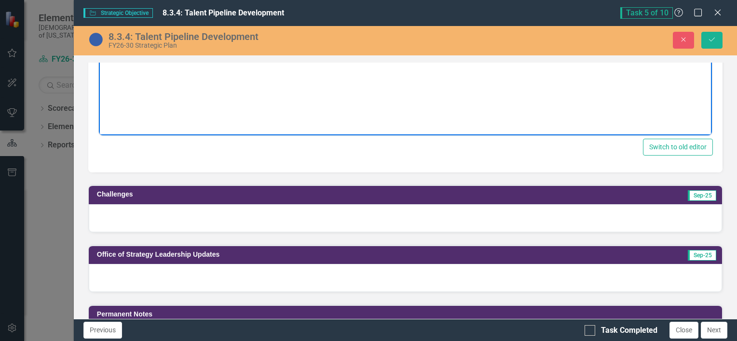
scroll to position [1043, 0]
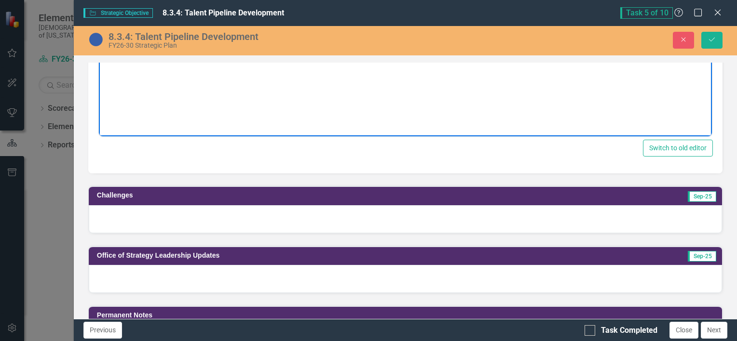
click at [137, 218] on div at bounding box center [405, 219] width 633 height 28
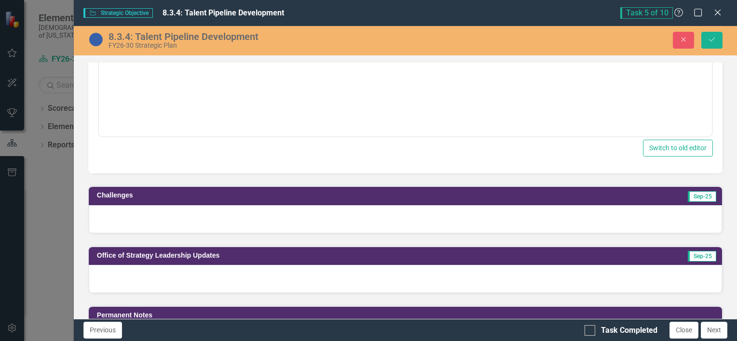
click at [137, 218] on div at bounding box center [405, 219] width 633 height 28
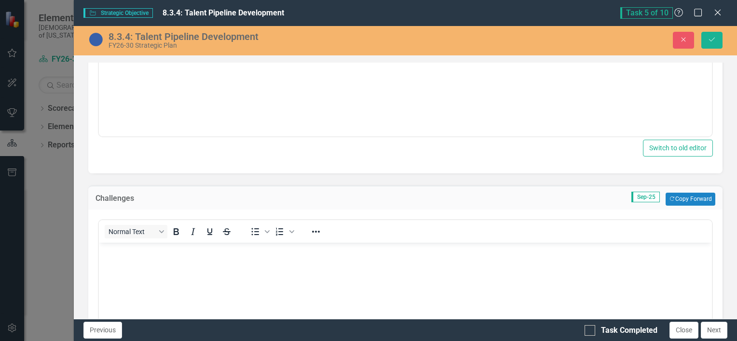
scroll to position [0, 0]
click at [154, 273] on body "Rich Text Area. Press ALT-0 for help." at bounding box center [404, 315] width 613 height 145
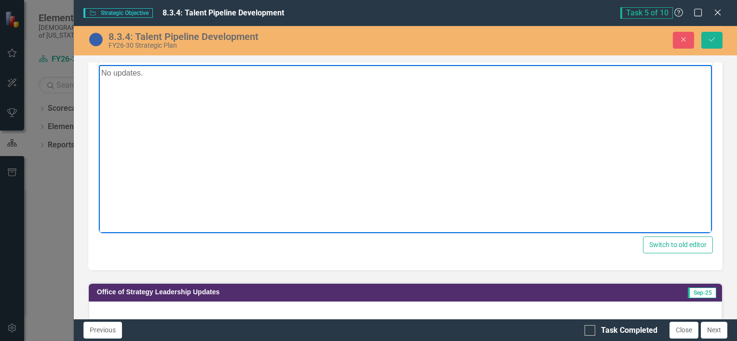
scroll to position [1229, 0]
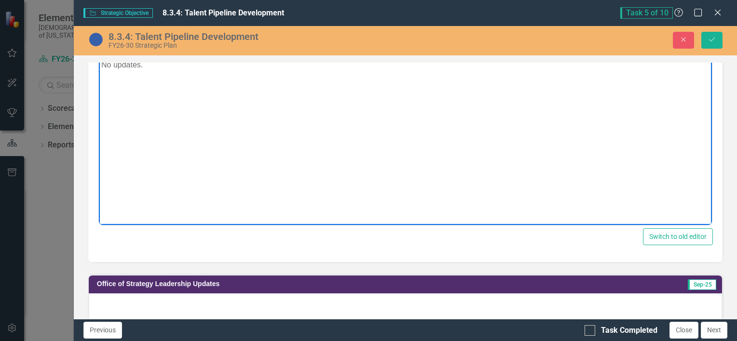
click at [190, 299] on div at bounding box center [405, 308] width 633 height 28
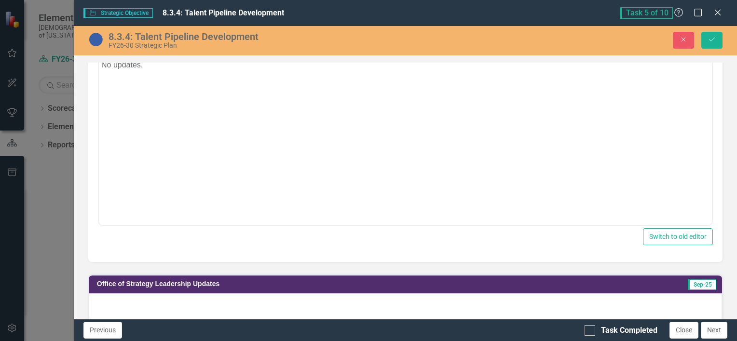
click at [190, 299] on div at bounding box center [405, 308] width 633 height 28
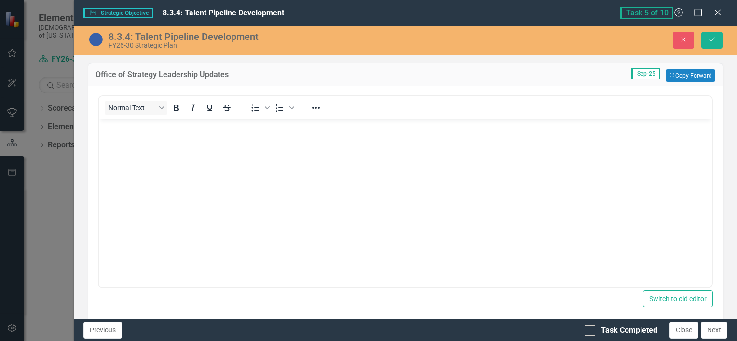
scroll to position [1441, 0]
click at [142, 169] on body "Rich Text Area. Press ALT-0 for help." at bounding box center [404, 191] width 613 height 145
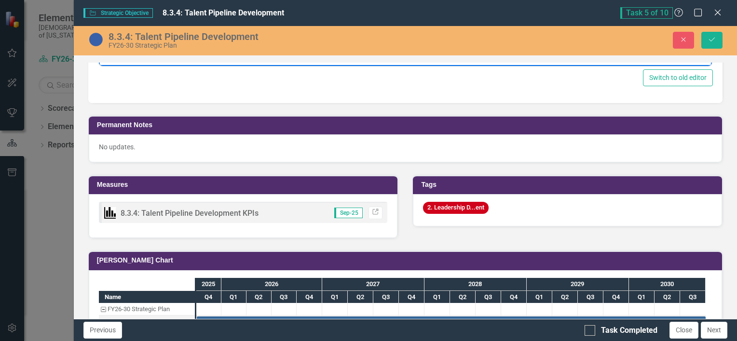
scroll to position [1662, 0]
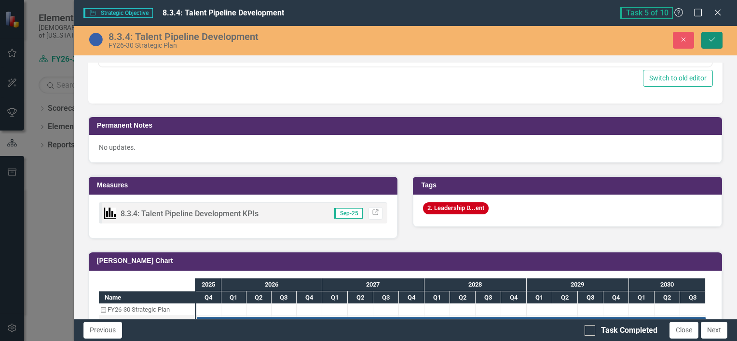
click at [711, 40] on icon "Save" at bounding box center [711, 39] width 9 height 7
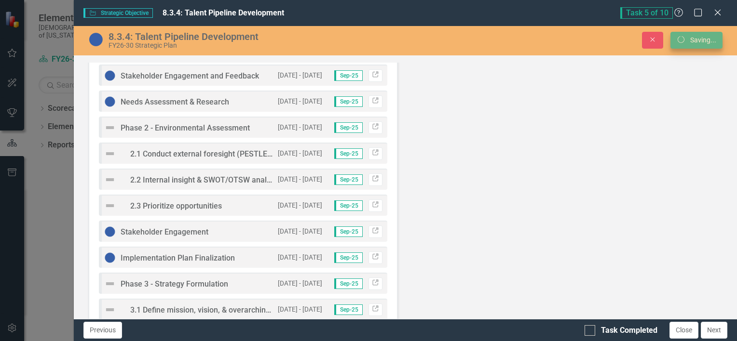
scroll to position [1015, 0]
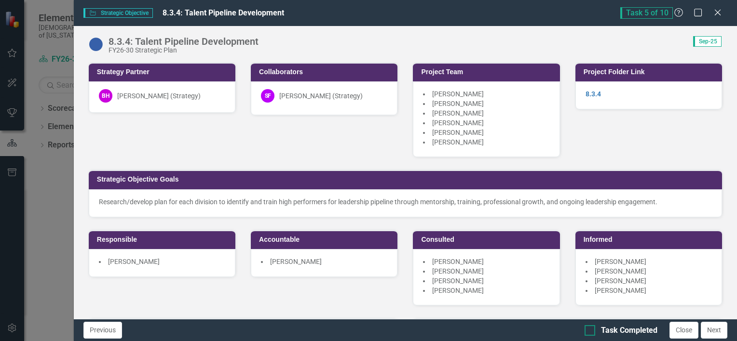
click at [590, 329] on input "Task Completed" at bounding box center [587, 329] width 6 height 6
checkbox input "true"
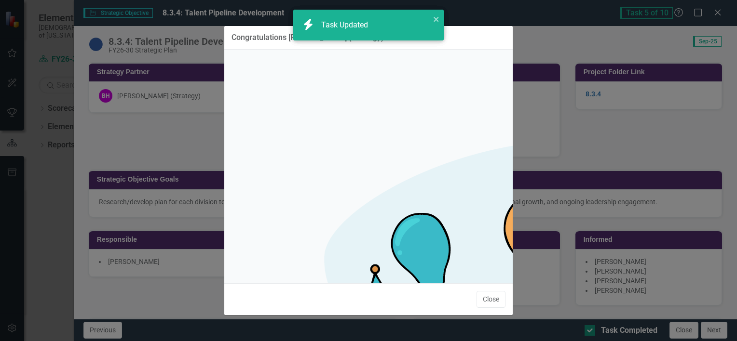
checkbox input "true"
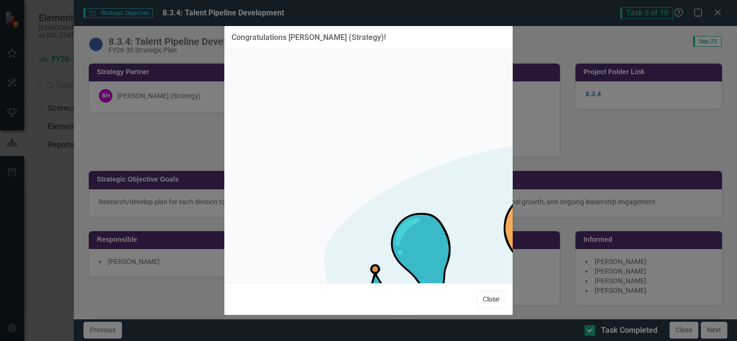
click at [496, 291] on button "Close" at bounding box center [490, 299] width 29 height 17
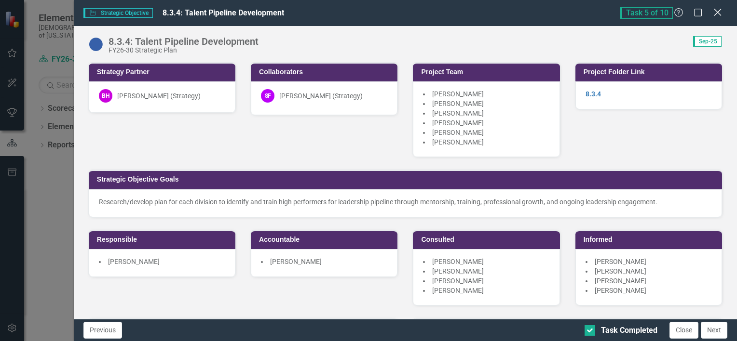
click at [720, 14] on icon "Close" at bounding box center [717, 12] width 12 height 9
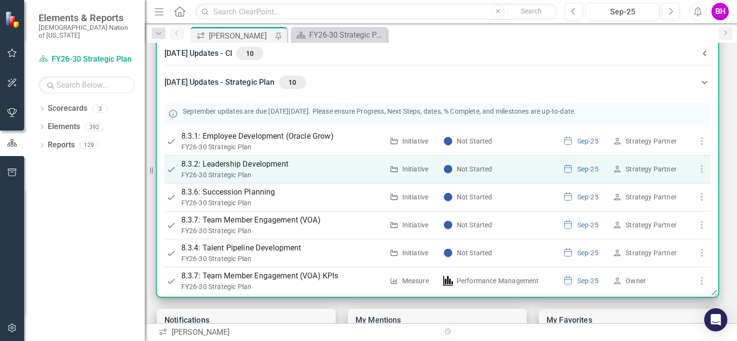
scroll to position [186, 0]
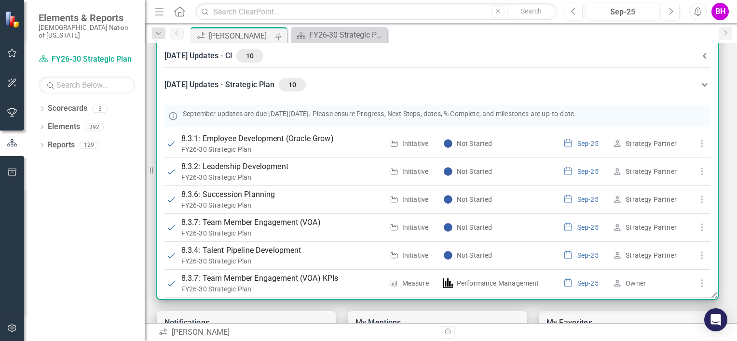
click at [699, 81] on icon at bounding box center [705, 85] width 12 height 12
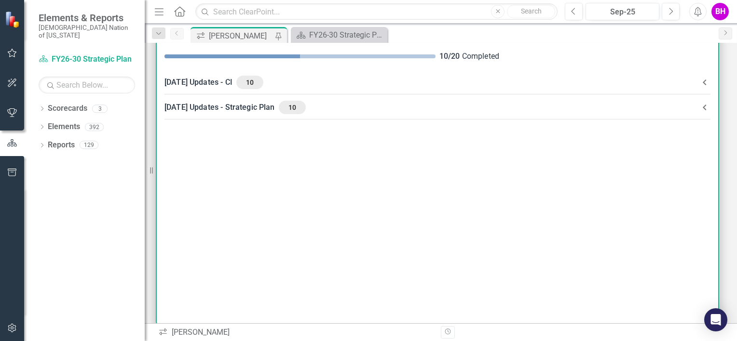
scroll to position [159, 0]
click at [700, 86] on icon at bounding box center [705, 83] width 12 height 12
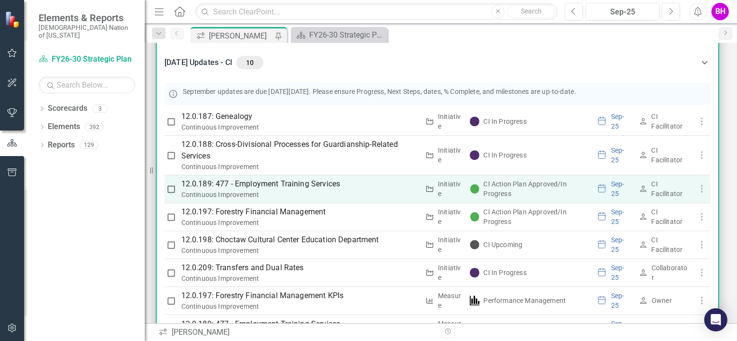
scroll to position [26, 0]
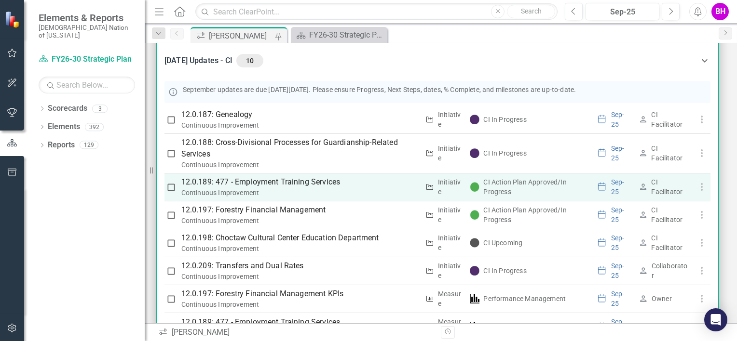
click at [169, 187] on input "checkbox" at bounding box center [171, 188] width 10 height 10
checkbox input "true"
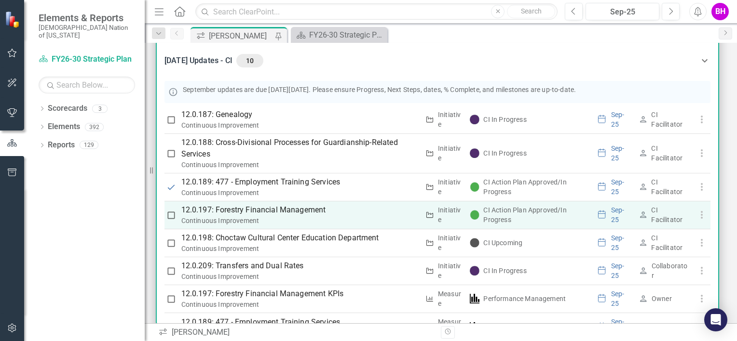
click at [170, 215] on input "checkbox" at bounding box center [171, 216] width 10 height 10
checkbox input "true"
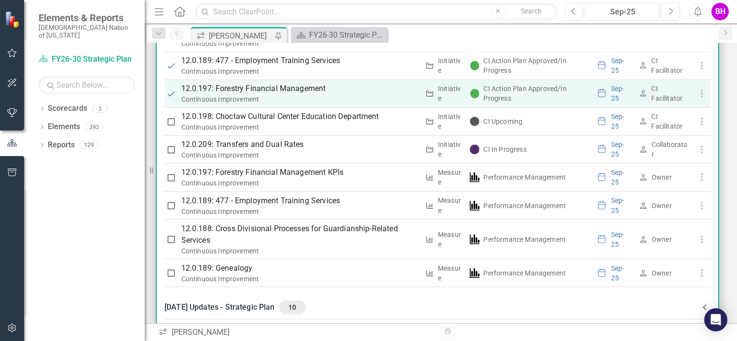
scroll to position [147, 0]
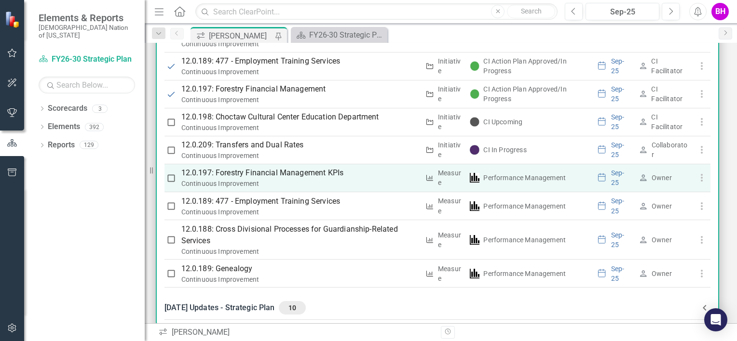
click at [172, 174] on input "checkbox" at bounding box center [171, 179] width 10 height 10
checkbox input "true"
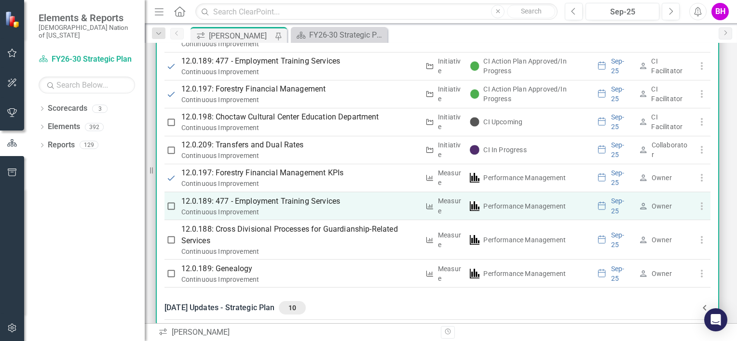
click at [171, 206] on input "checkbox" at bounding box center [171, 207] width 10 height 10
checkbox input "true"
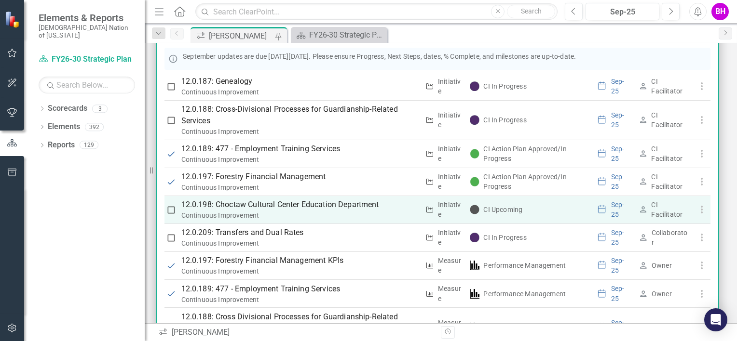
scroll to position [62, 0]
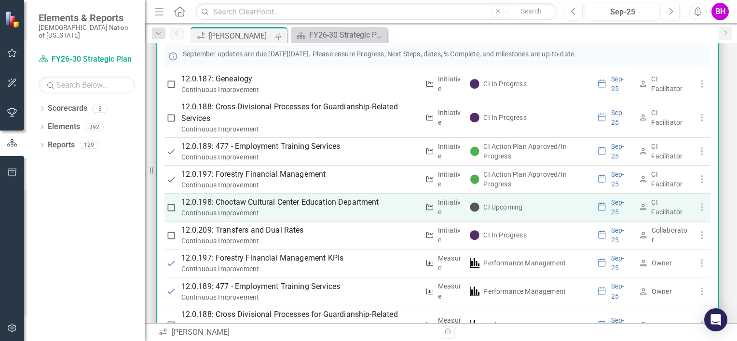
click at [241, 202] on p "12.0.198: Choctaw Cultural Center Education Department" at bounding box center [300, 203] width 238 height 12
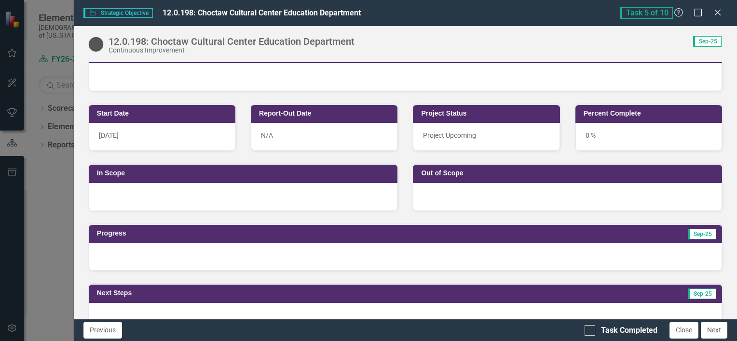
scroll to position [0, 0]
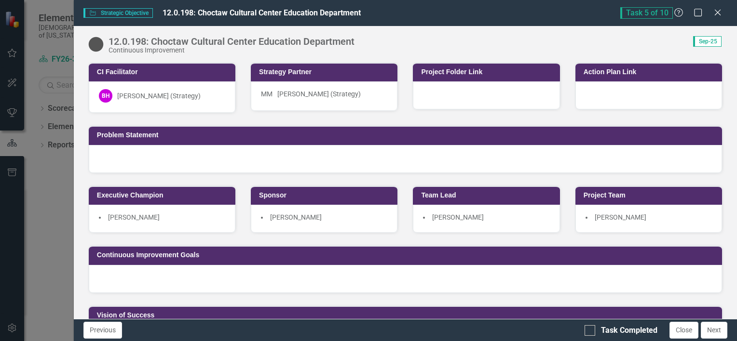
click at [486, 106] on div at bounding box center [486, 95] width 147 height 28
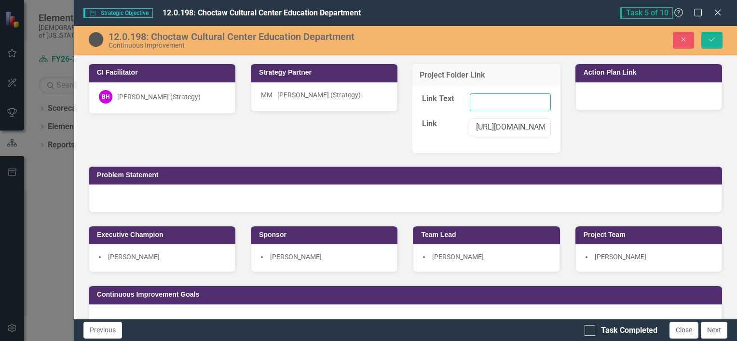
click at [475, 97] on input "Link Text" at bounding box center [510, 103] width 81 height 18
drag, startPoint x: 471, startPoint y: 123, endPoint x: 684, endPoint y: 134, distance: 213.4
click at [684, 134] on div "CI Facilitator BH Brooke Hanohano (Strategy) Strategy Partner MM Mindi McGehee …" at bounding box center [405, 222] width 649 height 342
paste input "2%20-%20FOCUS%20Phase/12.0.198%20Choctaw%20Cultural%20Center%20Education%20Depa…"
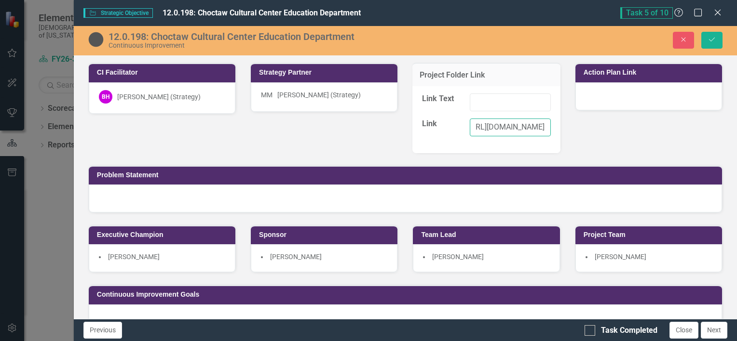
scroll to position [0, 734]
type input "https://choctawnationofoklahoma.sharepoint.com/sites/TheOfficeofStrategy/2%20%2…"
click at [488, 108] on input "Link Text" at bounding box center [510, 103] width 81 height 18
type input "12.0.198 Folder"
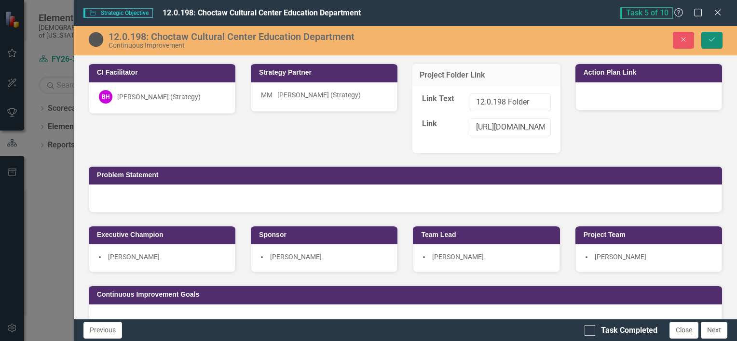
click at [712, 38] on icon "Save" at bounding box center [711, 39] width 9 height 7
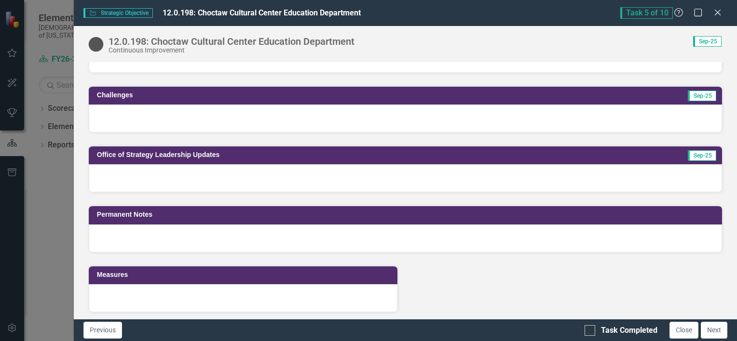
scroll to position [522, 0]
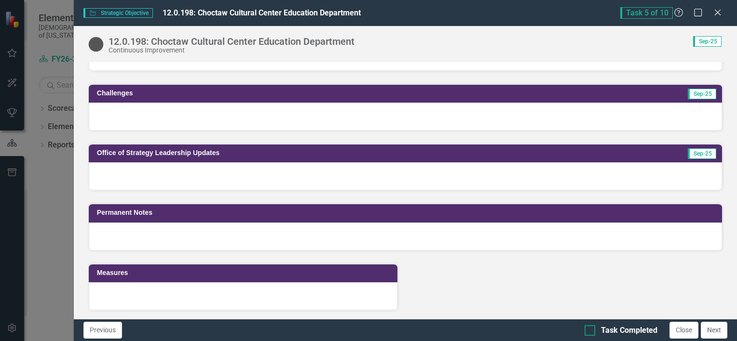
click at [590, 331] on input "Task Completed" at bounding box center [587, 329] width 6 height 6
checkbox input "true"
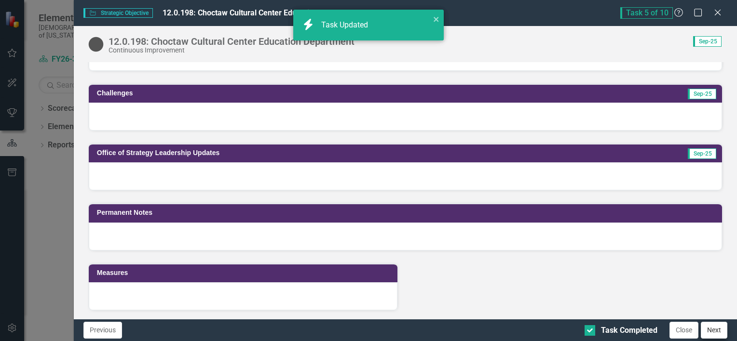
checkbox input "true"
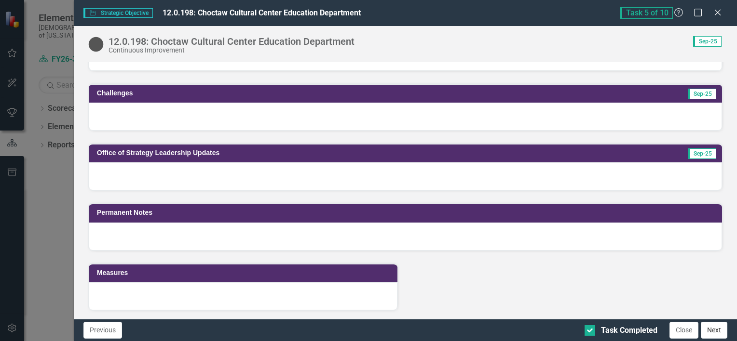
click at [719, 330] on button "Next" at bounding box center [714, 330] width 27 height 17
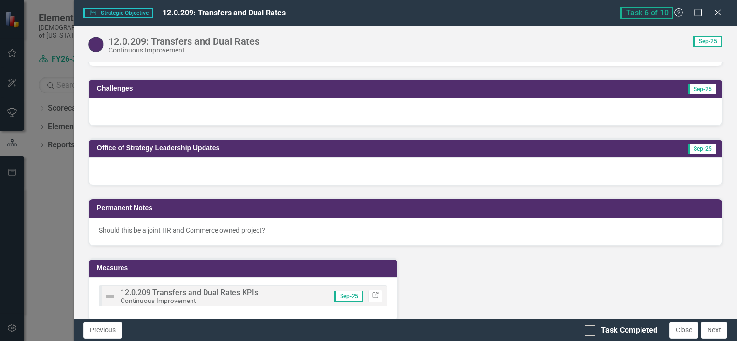
scroll to position [695, 0]
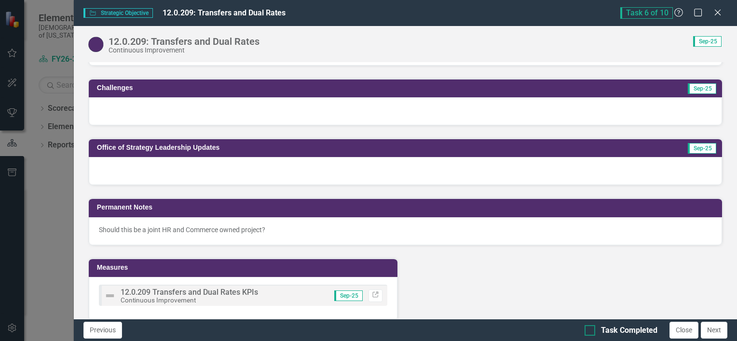
click at [589, 331] on input "Task Completed" at bounding box center [587, 329] width 6 height 6
checkbox input "true"
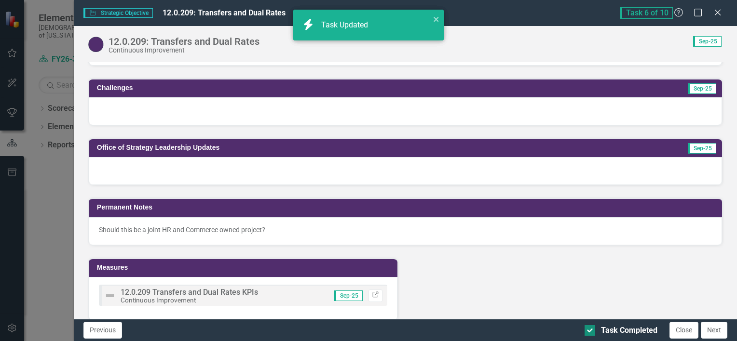
checkbox input "true"
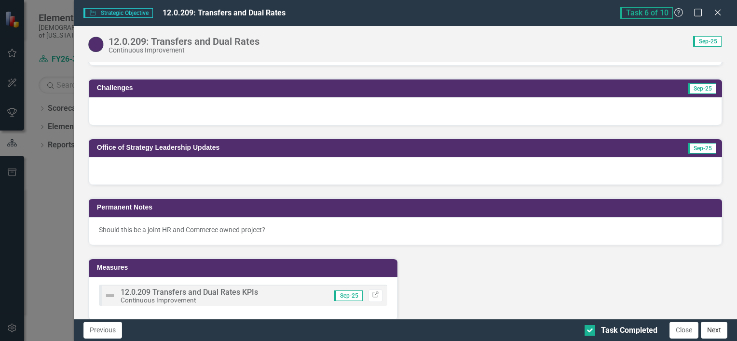
click at [717, 332] on button "Next" at bounding box center [714, 330] width 27 height 17
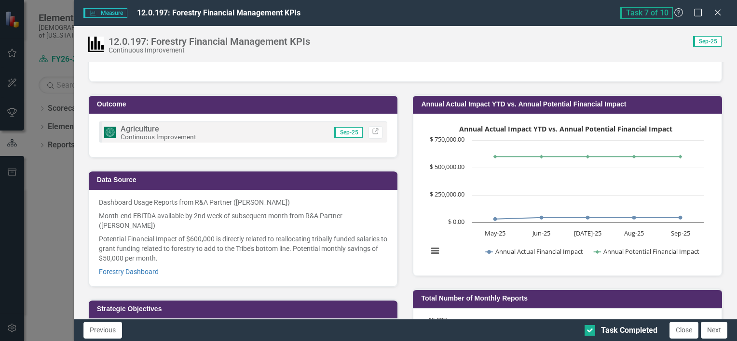
scroll to position [147, 0]
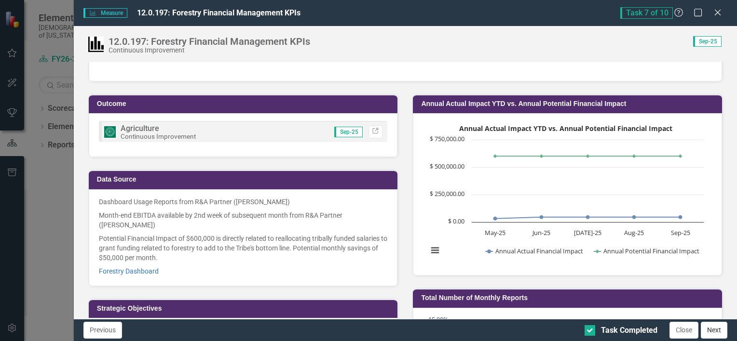
click at [719, 334] on button "Next" at bounding box center [714, 330] width 27 height 17
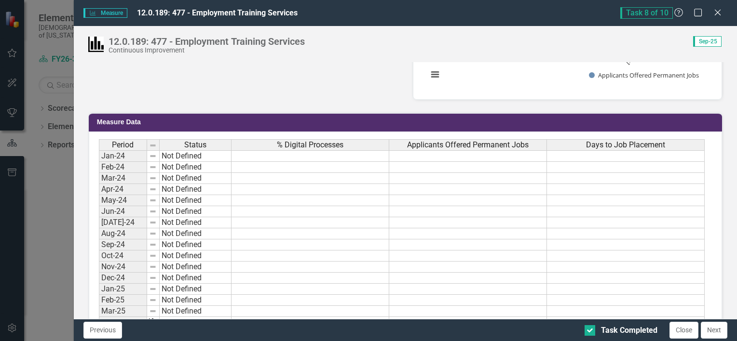
scroll to position [566, 0]
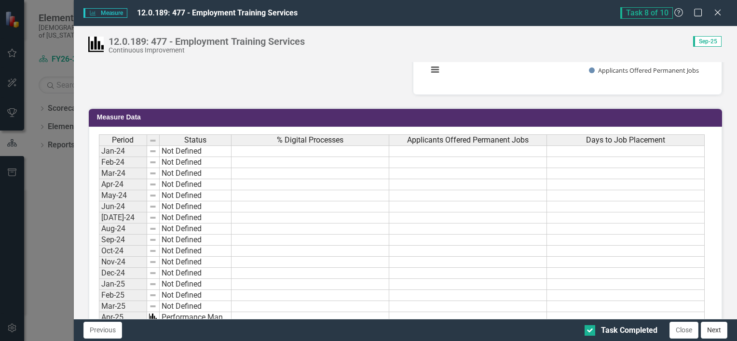
click at [718, 330] on button "Next" at bounding box center [714, 330] width 27 height 17
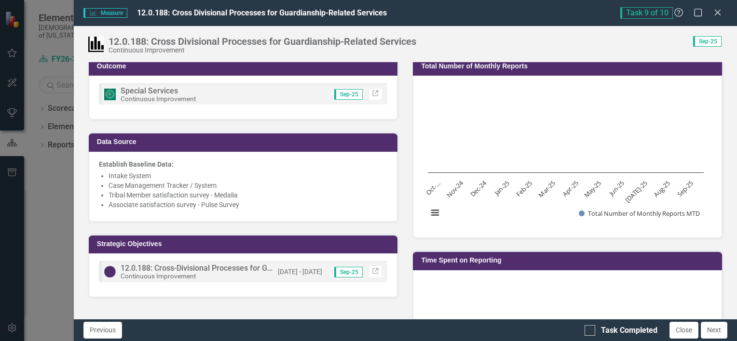
scroll to position [0, 0]
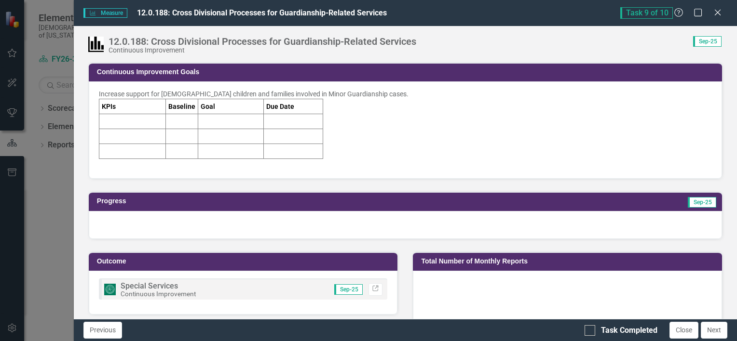
click at [546, 227] on div at bounding box center [405, 225] width 633 height 28
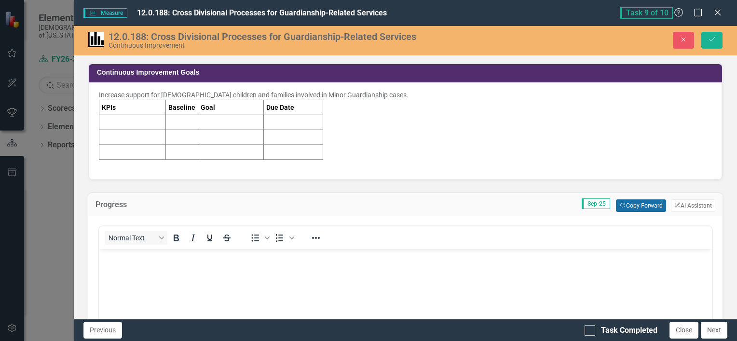
click at [641, 205] on button "Copy Forward Copy Forward" at bounding box center [641, 206] width 50 height 13
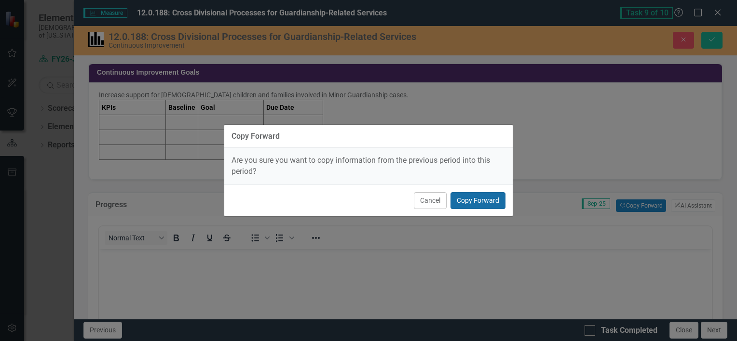
click at [496, 199] on button "Copy Forward" at bounding box center [477, 200] width 55 height 17
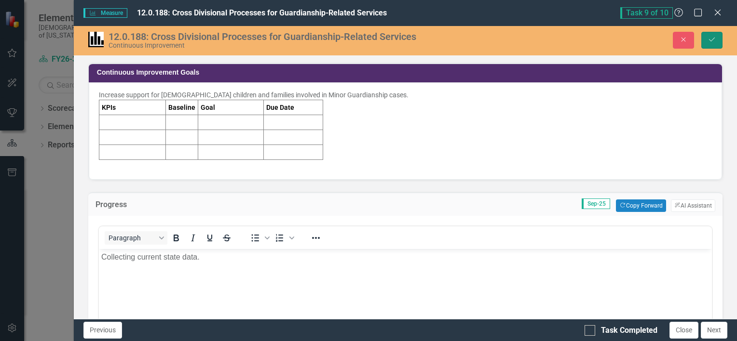
click at [710, 37] on icon "Save" at bounding box center [711, 39] width 9 height 7
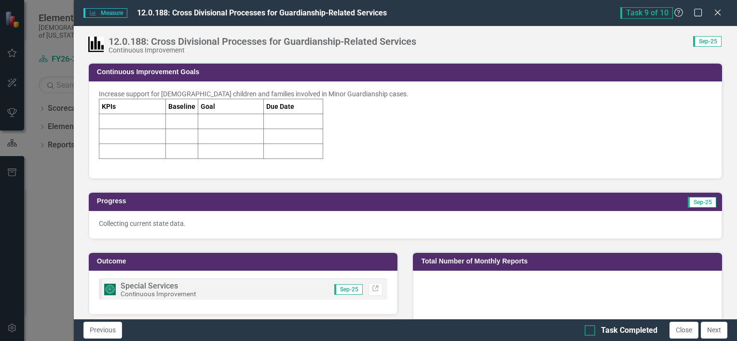
click at [584, 332] on div at bounding box center [589, 331] width 11 height 11
click at [584, 332] on input "Task Completed" at bounding box center [587, 329] width 6 height 6
checkbox input "true"
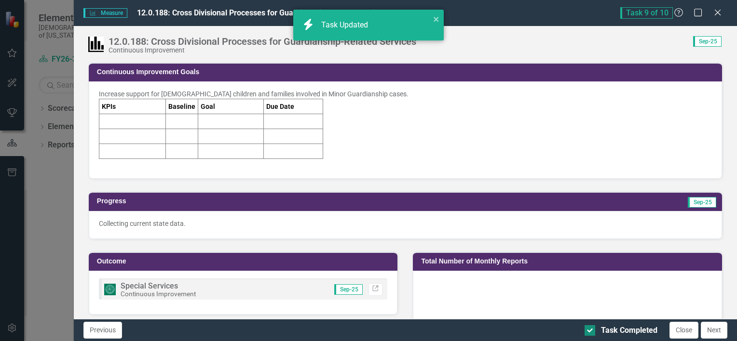
checkbox input "true"
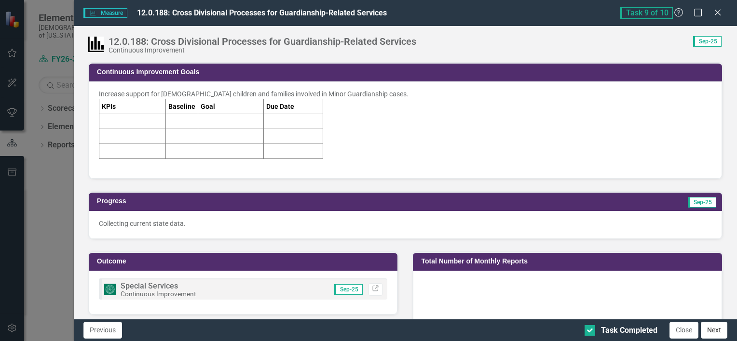
click at [721, 332] on button "Next" at bounding box center [714, 330] width 27 height 17
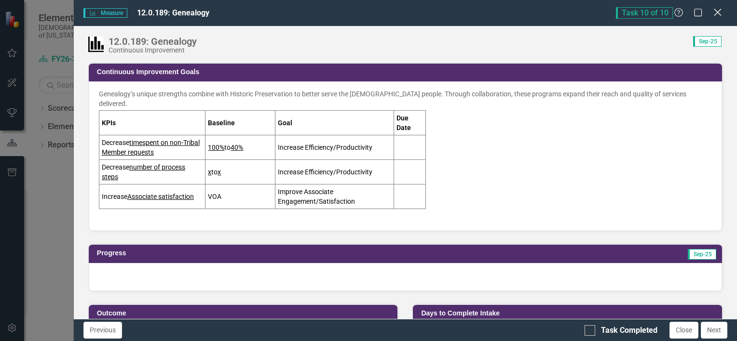
click at [718, 14] on icon "Close" at bounding box center [717, 12] width 12 height 9
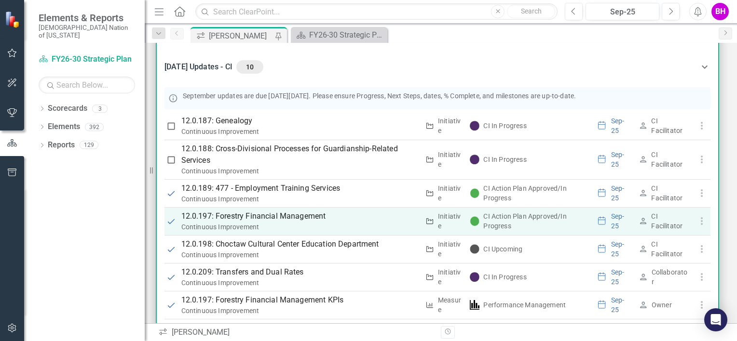
scroll to position [20, 0]
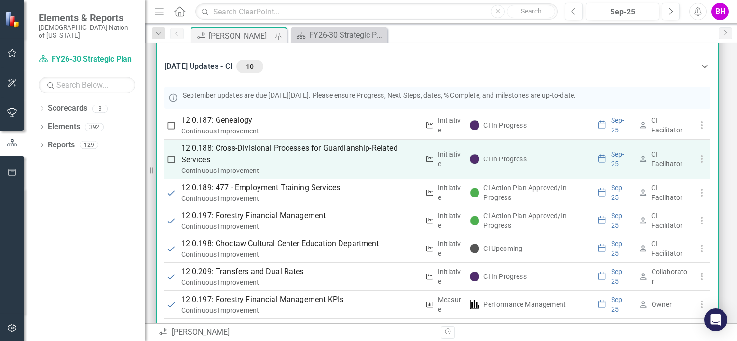
click at [347, 156] on p "12.0.188: Cross-Divisional Processes for Guardianship-Related Services" at bounding box center [300, 154] width 238 height 23
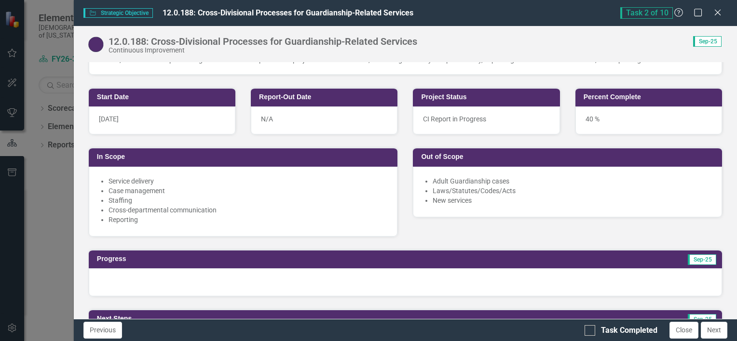
scroll to position [378, 0]
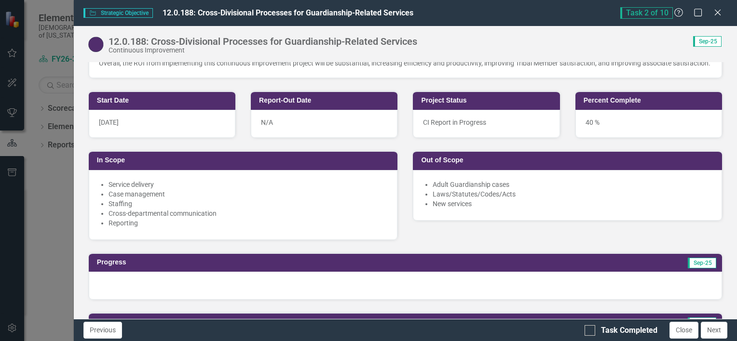
click at [600, 122] on div "40 %" at bounding box center [648, 124] width 147 height 28
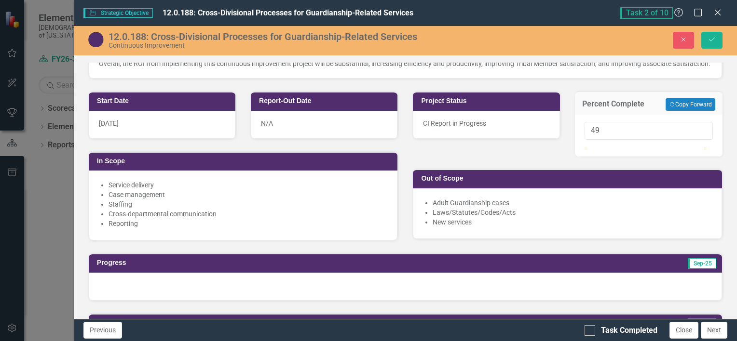
type input "50"
drag, startPoint x: 629, startPoint y: 162, endPoint x: 641, endPoint y: 165, distance: 12.5
click at [644, 147] on div at bounding box center [644, 147] width 0 height 0
click at [714, 40] on icon "Save" at bounding box center [711, 39] width 9 height 7
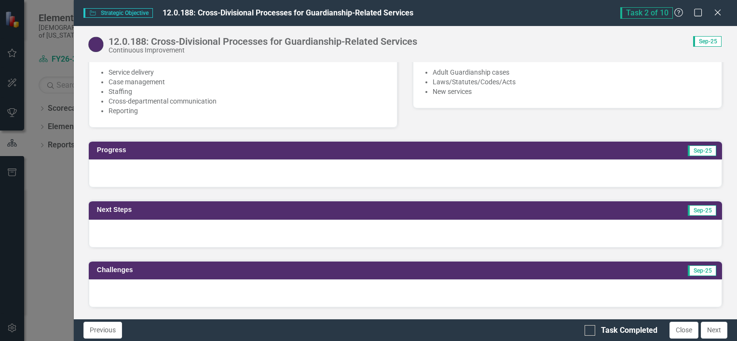
scroll to position [489, 0]
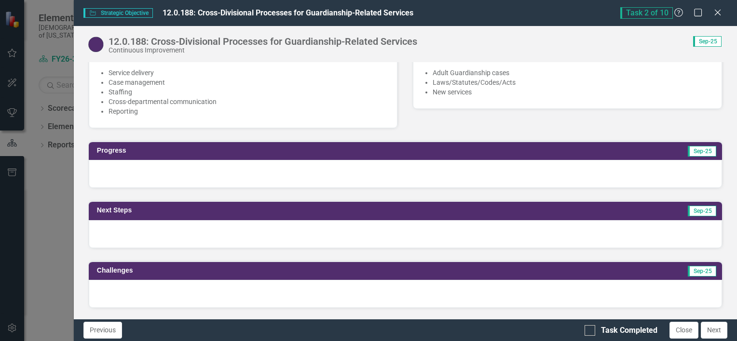
click at [392, 181] on div at bounding box center [405, 174] width 633 height 28
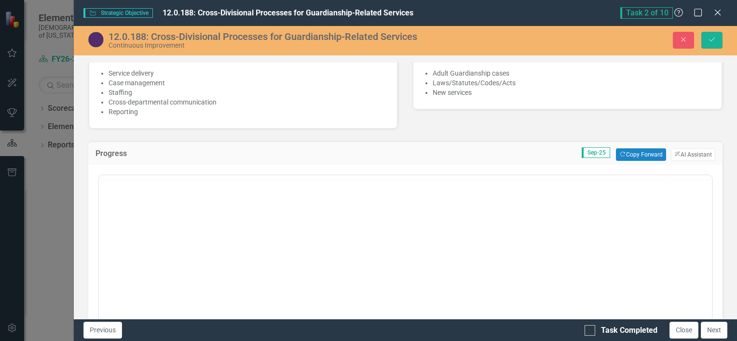
scroll to position [0, 0]
click at [633, 161] on button "Copy Forward Copy Forward" at bounding box center [641, 155] width 50 height 13
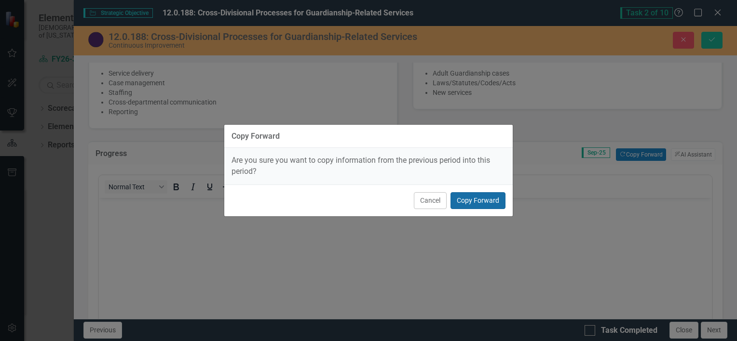
click at [473, 203] on button "Copy Forward" at bounding box center [477, 200] width 55 height 17
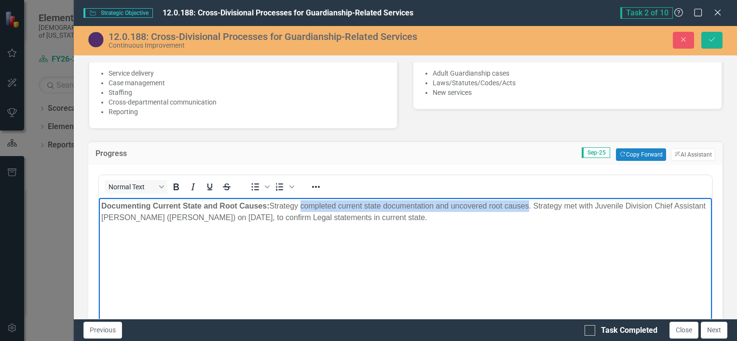
drag, startPoint x: 303, startPoint y: 207, endPoint x: 531, endPoint y: 209, distance: 228.6
click at [531, 209] on p "Documenting Current State and Root Causes: Strategy completed current state doc…" at bounding box center [405, 212] width 608 height 23
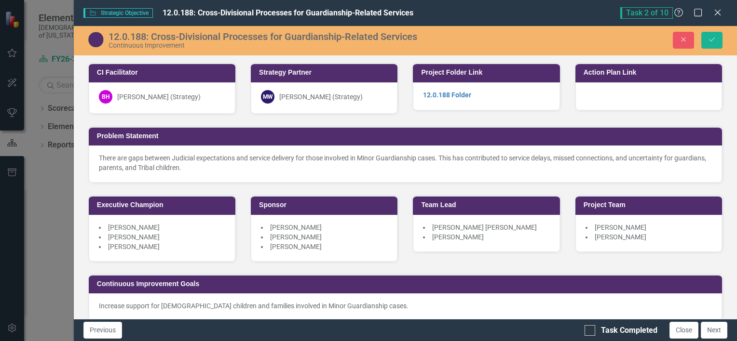
scroll to position [489, 0]
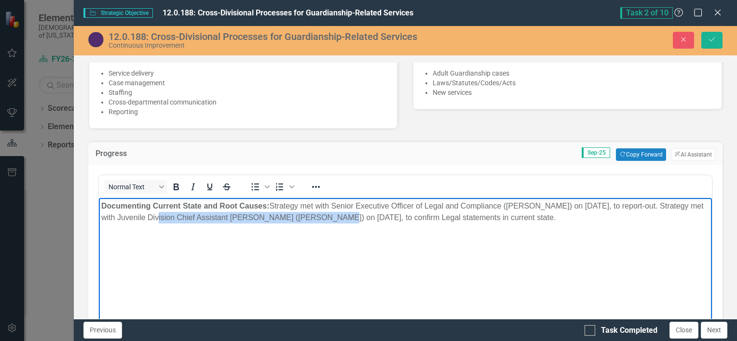
drag, startPoint x: 164, startPoint y: 215, endPoint x: 333, endPoint y: 237, distance: 169.8
click at [333, 237] on body "Documenting Current State and Root Causes: Strategy met with Senior Executive O…" at bounding box center [404, 270] width 613 height 145
drag, startPoint x: 335, startPoint y: 217, endPoint x: 297, endPoint y: 217, distance: 37.6
click at [297, 217] on p "Documenting Current State and Root Causes: Strategy met with Senior Executive O…" at bounding box center [405, 212] width 608 height 23
click at [362, 215] on p "Documenting Current State and Root Causes: Strategy met with Senior Executive O…" at bounding box center [405, 212] width 608 height 23
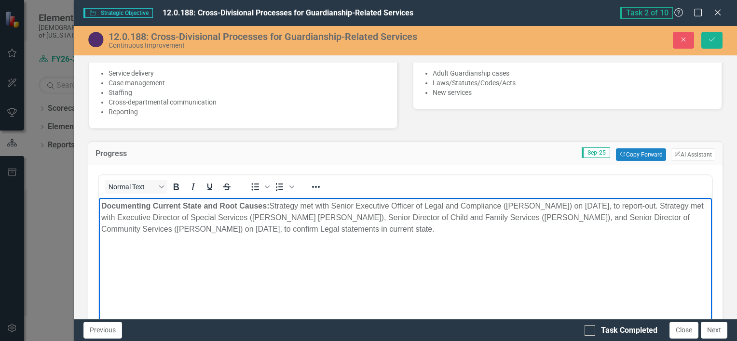
click at [225, 229] on p "Documenting Current State and Root Causes: Strategy met with Senior Executive O…" at bounding box center [405, 218] width 608 height 35
click at [201, 228] on p "Documenting Current State and Root Causes: Strategy met with Senior Executive O…" at bounding box center [405, 218] width 608 height 35
click at [354, 260] on body "Documenting Current State and Root Causes: Strategy met with Senior Executive O…" at bounding box center [404, 270] width 613 height 145
drag, startPoint x: 276, startPoint y: 231, endPoint x: 411, endPoint y: 238, distance: 135.7
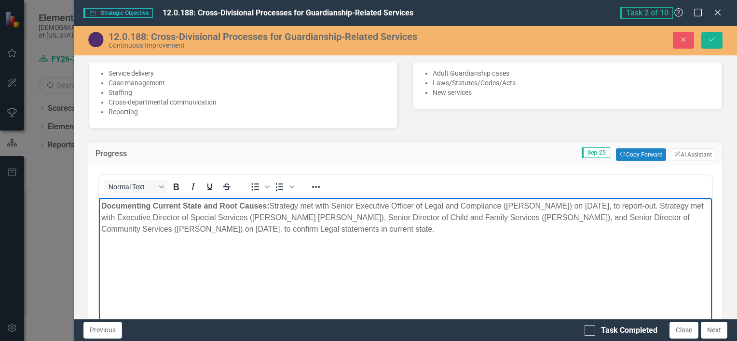
click at [411, 238] on body "Documenting Current State and Root Causes: Strategy met with Senior Executive O…" at bounding box center [404, 270] width 613 height 145
click at [284, 228] on p "Documenting Current State and Root Causes: Strategy met with Senior Executive O…" at bounding box center [405, 218] width 608 height 35
drag, startPoint x: 360, startPoint y: 231, endPoint x: 268, endPoint y: 231, distance: 91.6
click at [268, 231] on p "Documenting Current State and Root Causes: Strategy met with Senior Executive O…" at bounding box center [405, 218] width 608 height 35
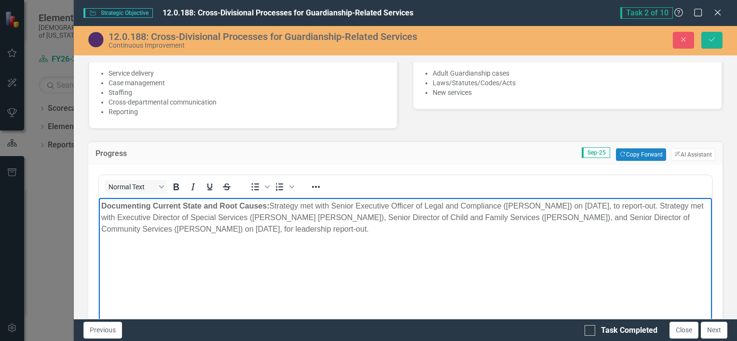
copy p "or leadership report-out."
drag, startPoint x: 691, startPoint y: 206, endPoint x: 643, endPoint y: 207, distance: 47.8
click at [643, 207] on p "Documenting Current State and Root Causes: Strategy met with Senior Executive O…" at bounding box center [405, 218] width 608 height 35
click at [554, 265] on body "Documenting Current State and Root Causes: Strategy met with Senior Executive O…" at bounding box center [404, 270] width 613 height 145
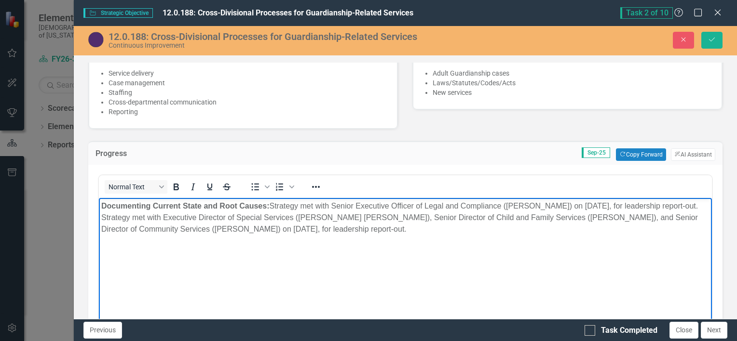
click at [144, 218] on p "Documenting Current State and Root Causes: Strategy met with Senior Executive O…" at bounding box center [405, 218] width 608 height 35
click at [455, 222] on p "Documenting Current State and Root Causes: Strategy met with Senior Executive O…" at bounding box center [405, 218] width 608 height 35
click at [456, 246] on body "Documenting Current State and Root Causes: Strategy met with Senior Executive O…" at bounding box center [404, 270] width 613 height 145
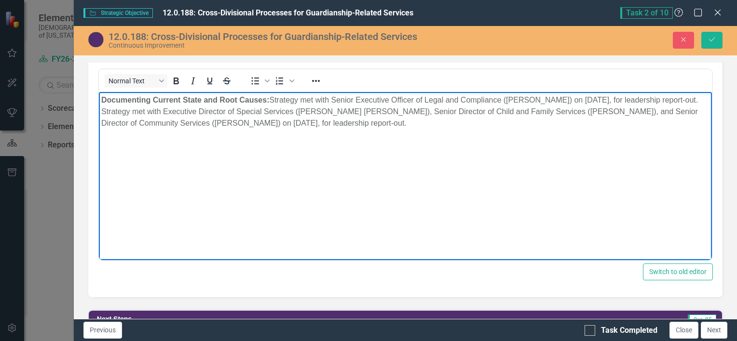
scroll to position [594, 0]
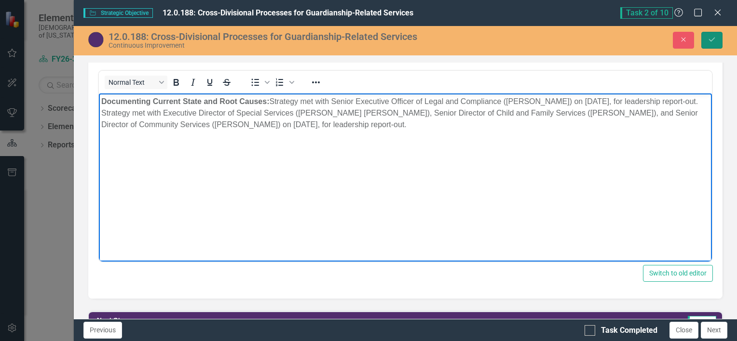
click at [708, 43] on button "Save" at bounding box center [711, 40] width 21 height 17
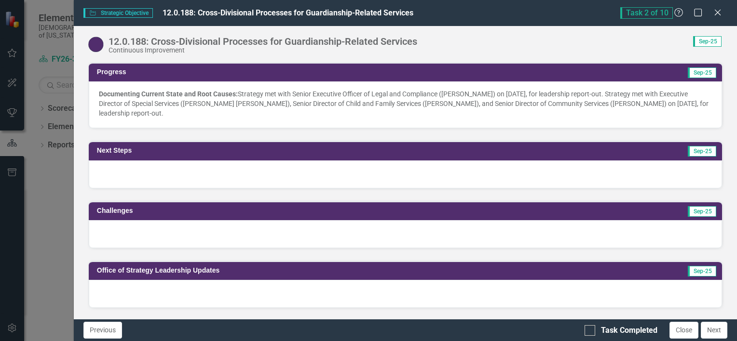
scroll to position [569, 0]
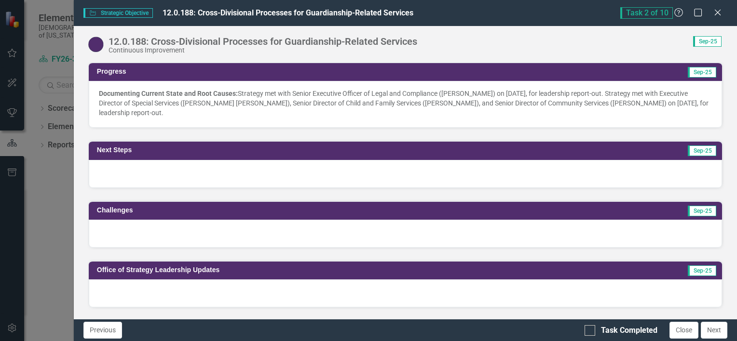
click at [341, 96] on p "Documenting Current State and Root Causes: Strategy met with Senior Executive O…" at bounding box center [405, 103] width 613 height 29
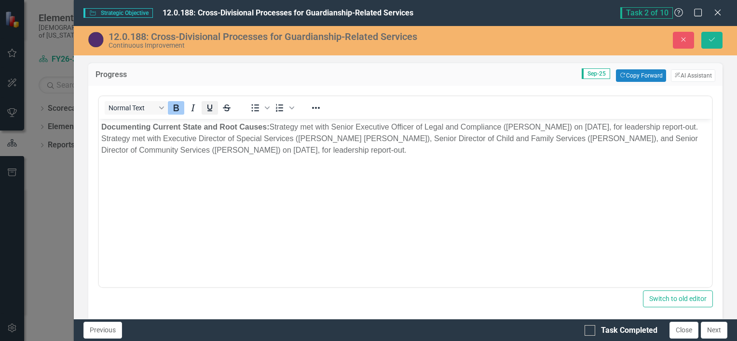
scroll to position [0, 0]
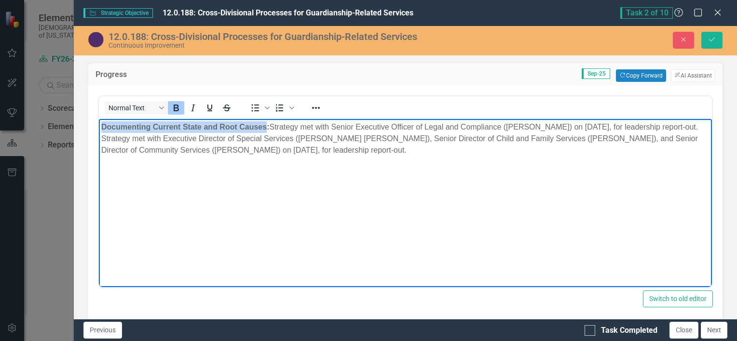
drag, startPoint x: 266, startPoint y: 125, endPoint x: 80, endPoint y: 110, distance: 186.8
click at [98, 119] on html "Documenting Current State and Root Causes: Strategy met with Senior Executive O…" at bounding box center [404, 191] width 613 height 145
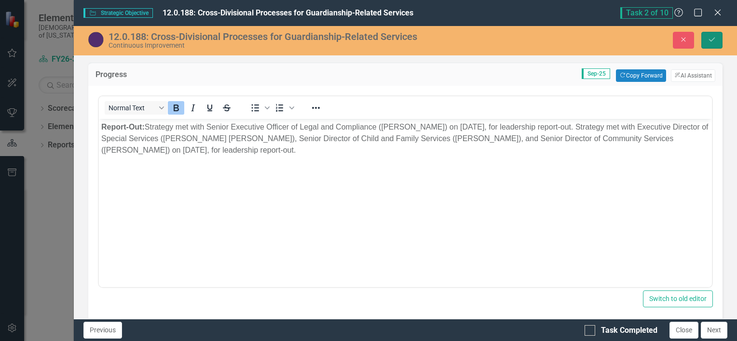
click at [711, 35] on button "Save" at bounding box center [711, 40] width 21 height 17
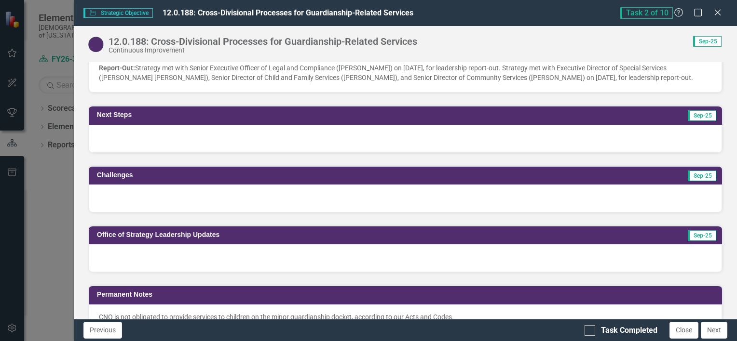
scroll to position [597, 0]
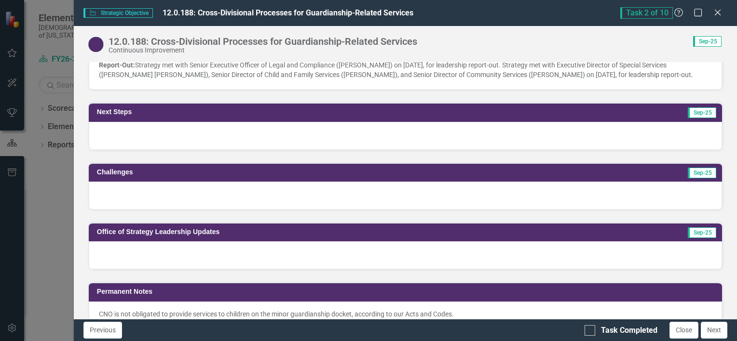
click at [220, 198] on div at bounding box center [405, 196] width 633 height 28
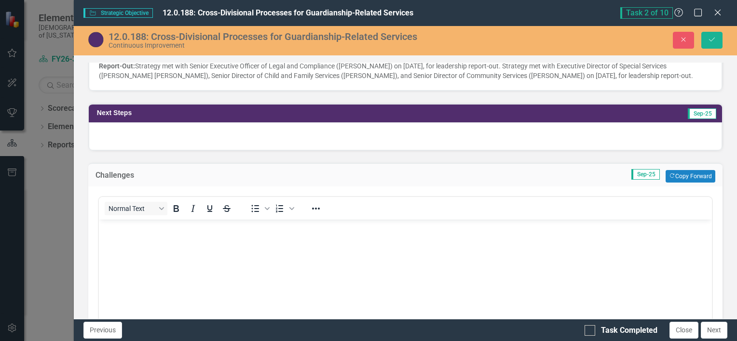
scroll to position [0, 0]
click at [182, 241] on body "Rich Text Area. Press ALT-0 for help." at bounding box center [404, 291] width 613 height 145
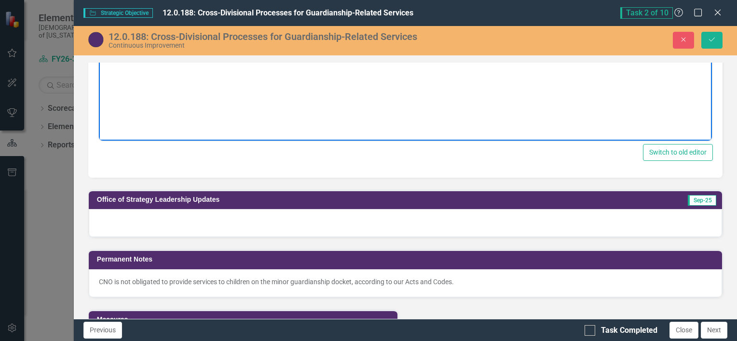
scroll to position [843, 0]
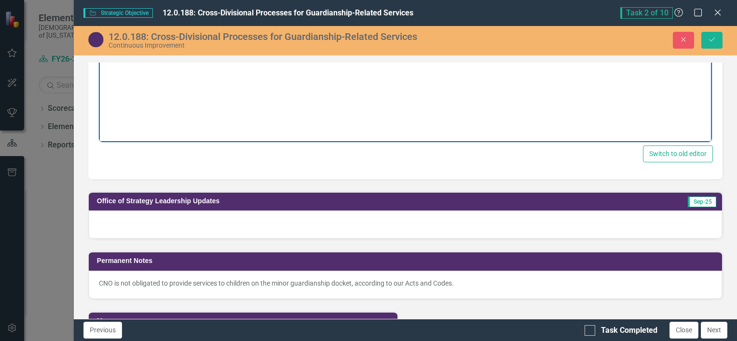
click at [158, 228] on div at bounding box center [405, 225] width 633 height 28
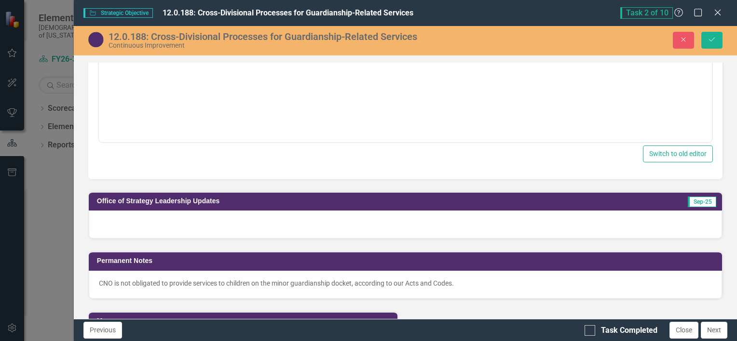
click at [158, 228] on div at bounding box center [405, 225] width 633 height 28
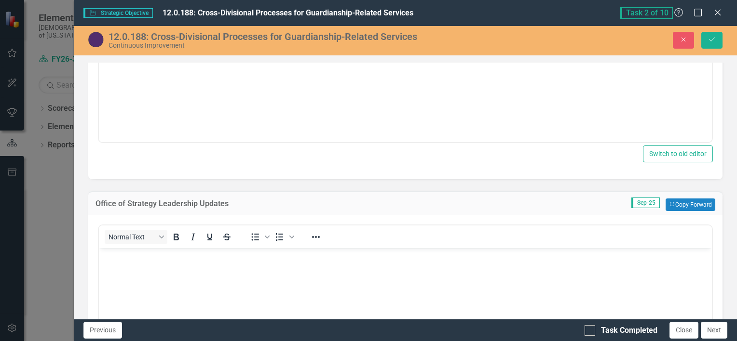
scroll to position [0, 0]
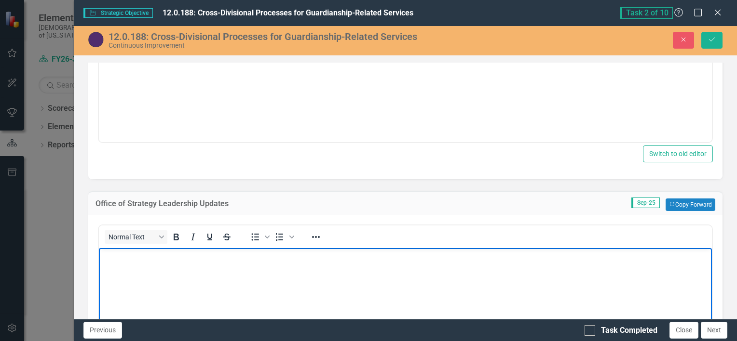
click at [163, 266] on body "Rich Text Area. Press ALT-0 for help." at bounding box center [404, 320] width 613 height 145
click at [711, 41] on icon "submit" at bounding box center [712, 40] width 6 height 4
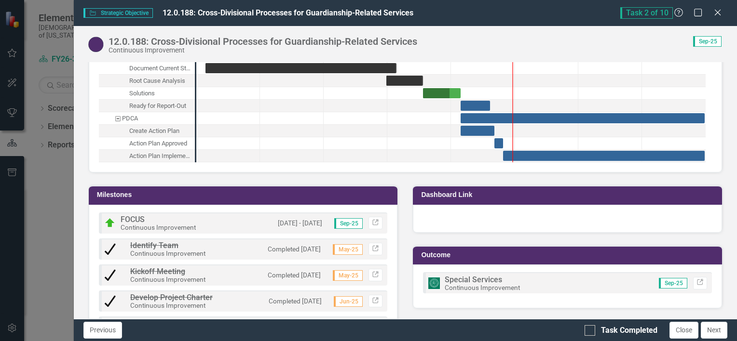
scroll to position [1080, 0]
click at [475, 110] on div "Task: Start date: 2025-09-05 End date: 2025-09-19" at bounding box center [475, 106] width 29 height 10
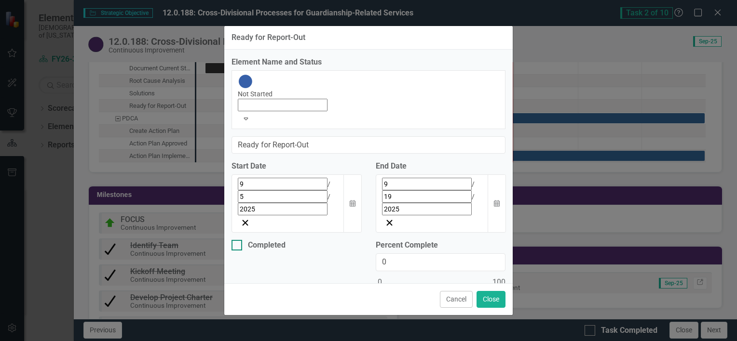
click at [235, 240] on div at bounding box center [236, 245] width 11 height 11
click at [235, 240] on input "Completed" at bounding box center [234, 243] width 6 height 6
checkbox input "true"
click at [247, 124] on div "Expand" at bounding box center [368, 118] width 261 height 14
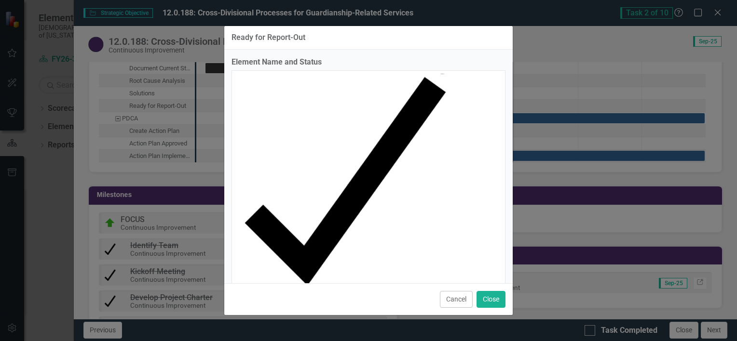
type input "100"
click at [493, 291] on button "Close" at bounding box center [490, 299] width 29 height 17
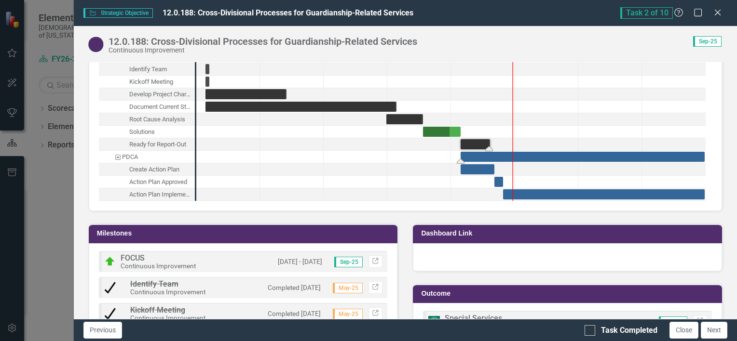
scroll to position [1042, 0]
drag, startPoint x: 475, startPoint y: 173, endPoint x: 530, endPoint y: 171, distance: 55.5
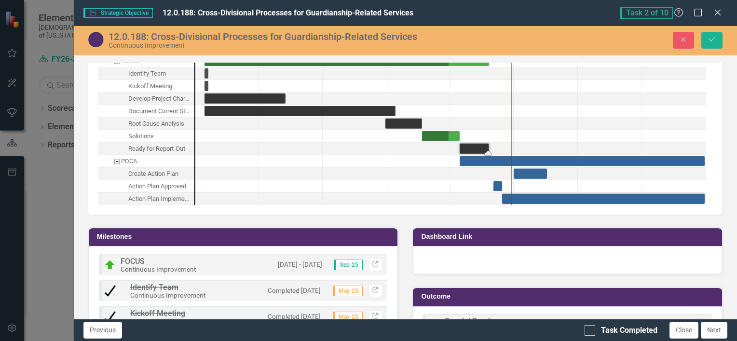
scroll to position [1046, 0]
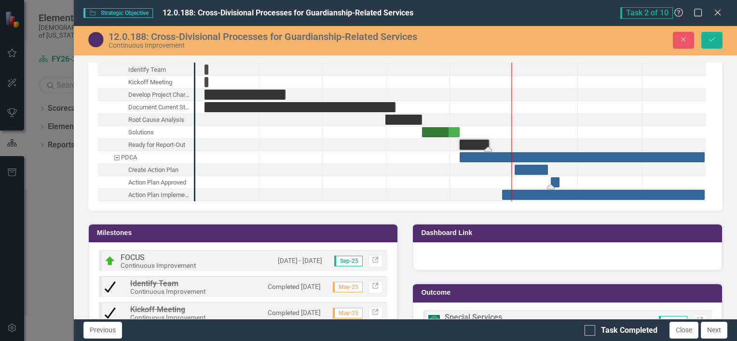
drag, startPoint x: 498, startPoint y: 184, endPoint x: 556, endPoint y: 189, distance: 58.1
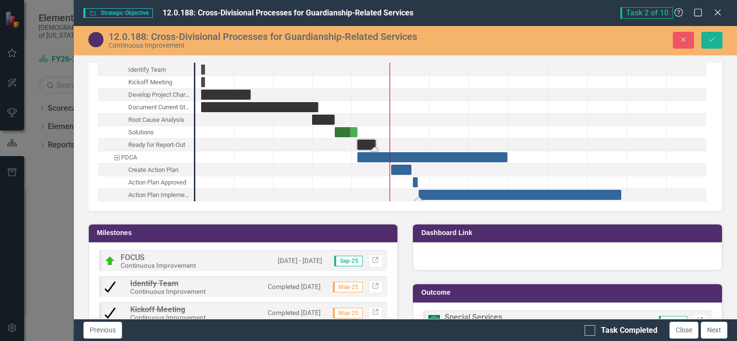
drag, startPoint x: 556, startPoint y: 197, endPoint x: 469, endPoint y: 197, distance: 87.3
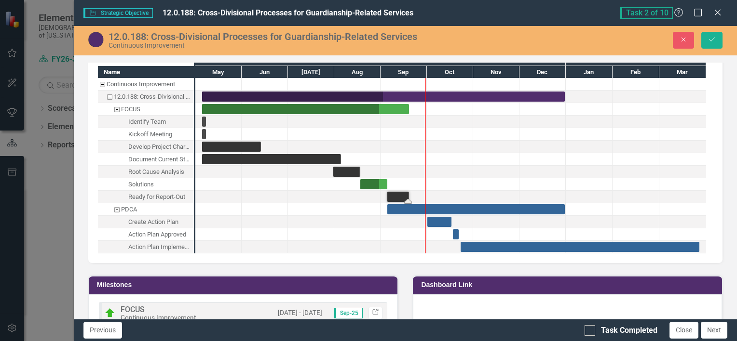
scroll to position [988, 0]
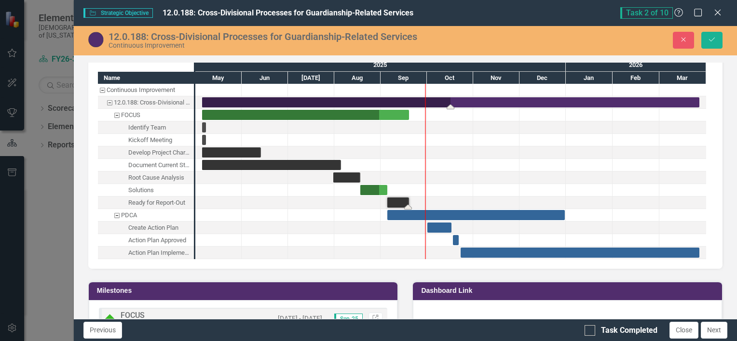
drag, startPoint x: 564, startPoint y: 105, endPoint x: 699, endPoint y: 112, distance: 134.8
click at [712, 41] on icon "submit" at bounding box center [712, 40] width 6 height 4
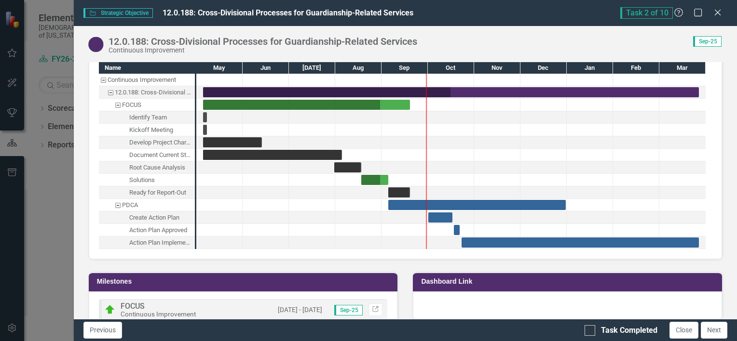
scroll to position [1000, 0]
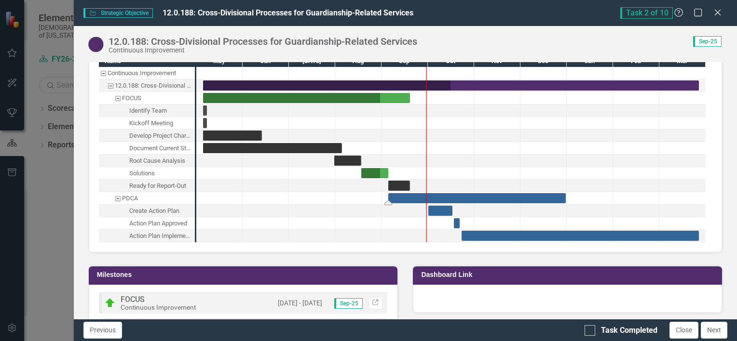
click at [461, 201] on div "Task: Start date: 2025-09-05 End date: 2025-12-31" at bounding box center [476, 198] width 177 height 10
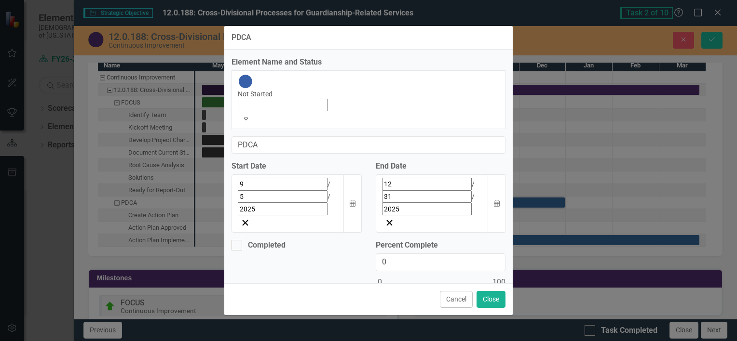
scroll to position [1004, 0]
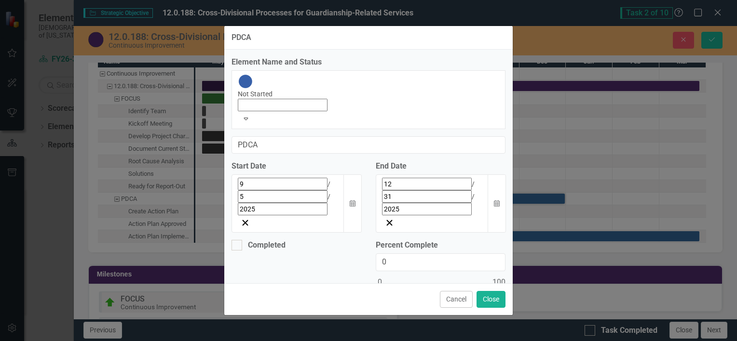
click at [245, 89] on img at bounding box center [245, 81] width 15 height 15
type input "50"
drag, startPoint x: 380, startPoint y: 219, endPoint x: 441, endPoint y: 228, distance: 61.4
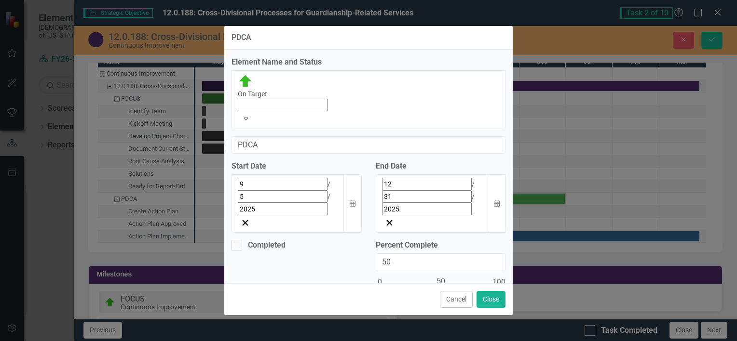
click at [441, 286] on div at bounding box center [441, 292] width 130 height 12
click at [492, 291] on button "Close" at bounding box center [490, 299] width 29 height 17
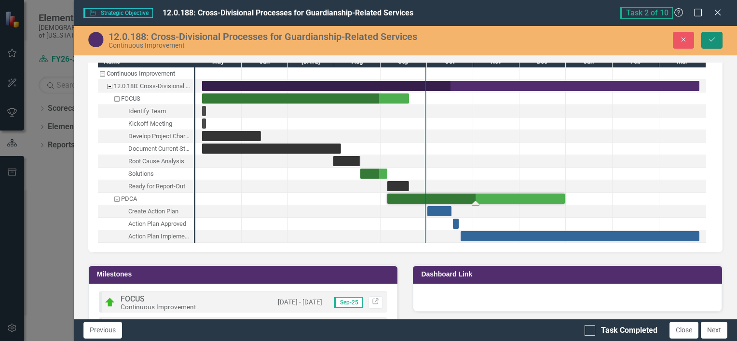
click at [713, 43] on button "Save" at bounding box center [711, 40] width 21 height 17
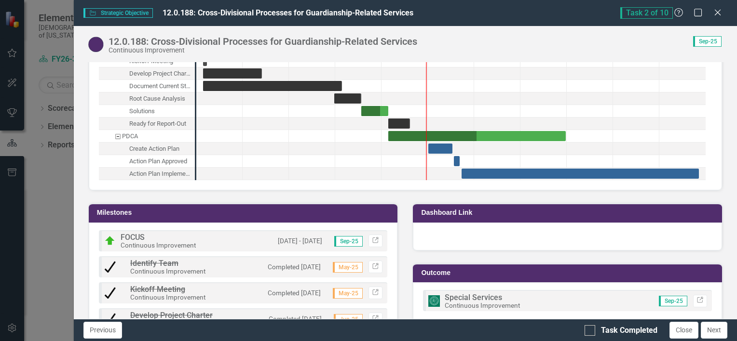
scroll to position [1065, 0]
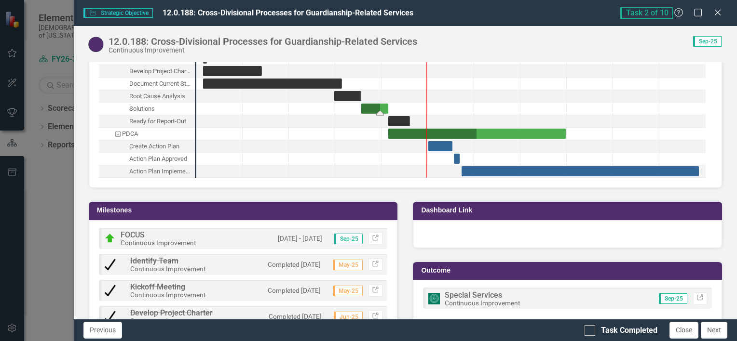
click at [368, 109] on div "Task: Start date: 2025-08-18 End date: 2025-09-05" at bounding box center [374, 109] width 27 height 10
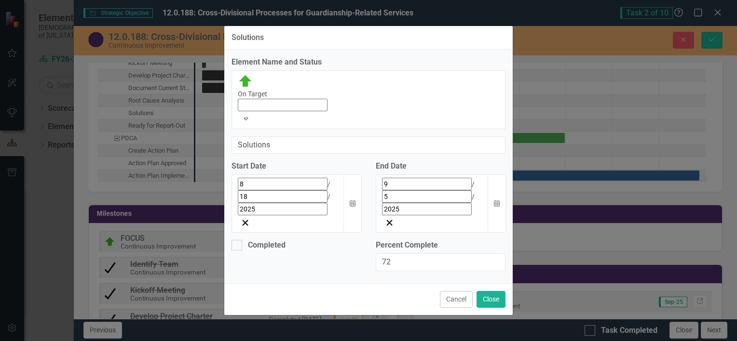
scroll to position [1069, 0]
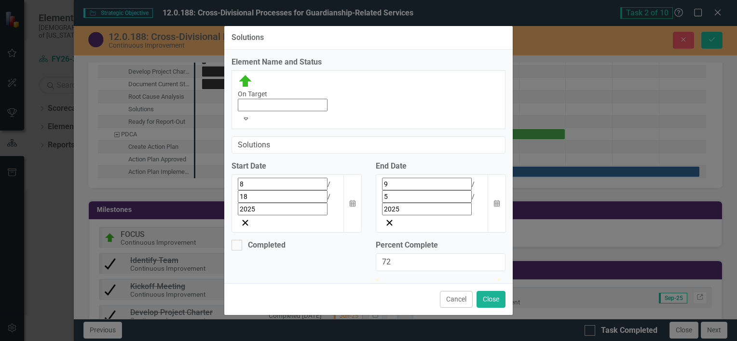
click at [242, 89] on img at bounding box center [245, 81] width 15 height 15
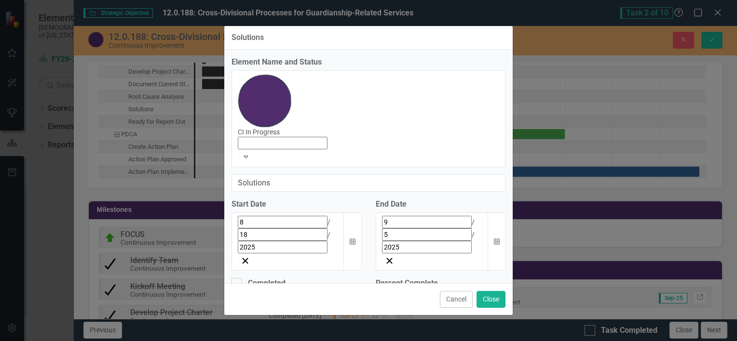
click at [247, 120] on div "CI In Progress" at bounding box center [368, 112] width 261 height 76
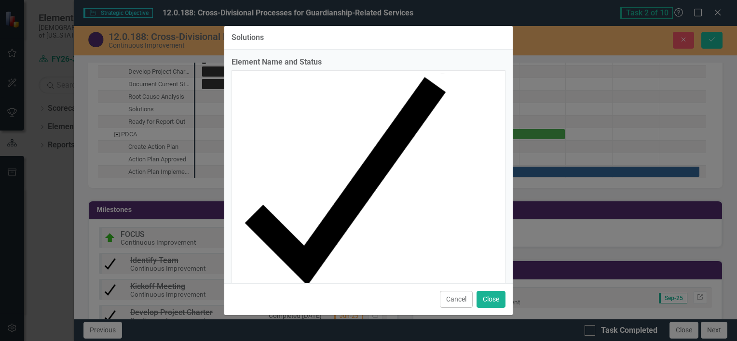
checkbox input "true"
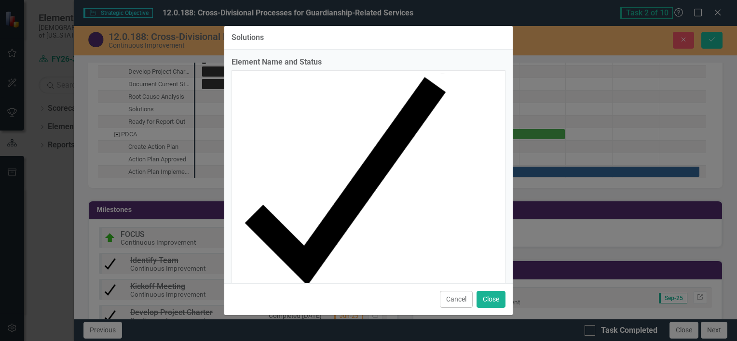
type input "100"
drag, startPoint x: 467, startPoint y: 219, endPoint x: 509, endPoint y: 221, distance: 42.5
click at [493, 291] on button "Close" at bounding box center [490, 299] width 29 height 17
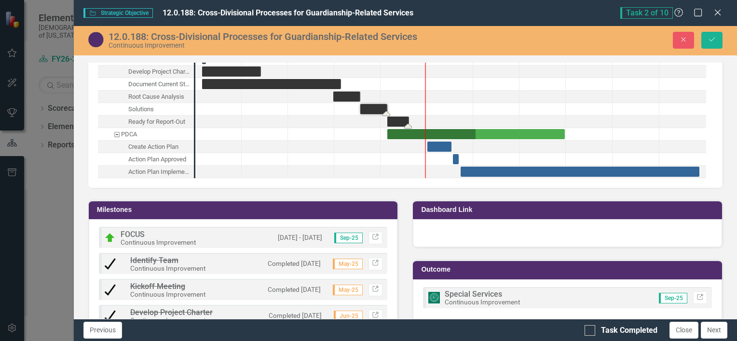
click at [400, 122] on div "Task: Start date: 2025-09-05 End date: 2025-09-19" at bounding box center [398, 122] width 22 height 10
click at [464, 135] on div "Task: Start date: 2025-09-05 End date: 2025-12-31" at bounding box center [475, 134] width 177 height 10
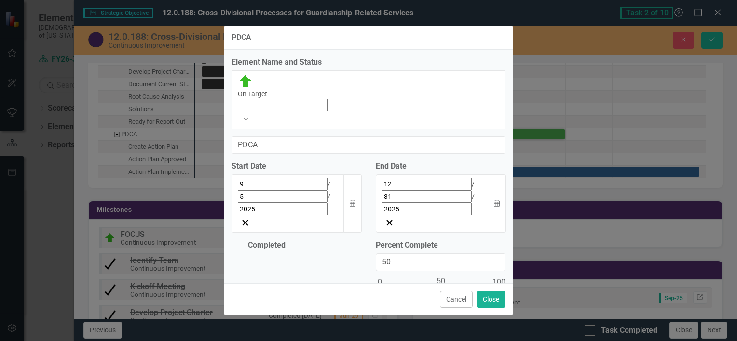
click at [247, 111] on div "On Target" at bounding box center [368, 93] width 261 height 38
click at [377, 286] on div at bounding box center [441, 292] width 130 height 12
type input "0"
click at [494, 291] on button "Close" at bounding box center [490, 299] width 29 height 17
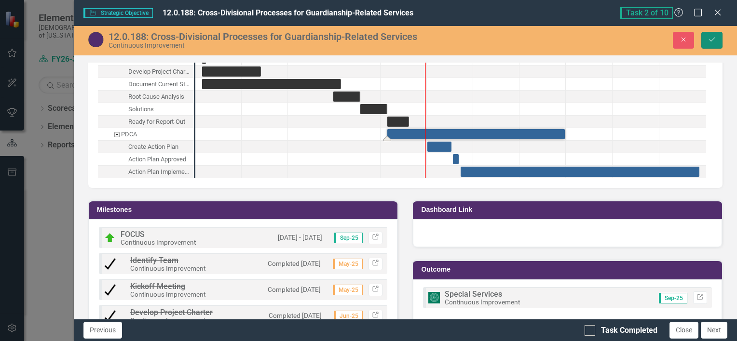
click at [720, 41] on button "Save" at bounding box center [711, 40] width 21 height 17
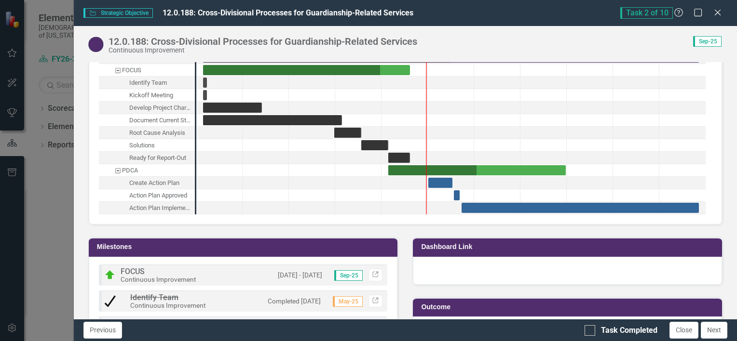
scroll to position [1034, 0]
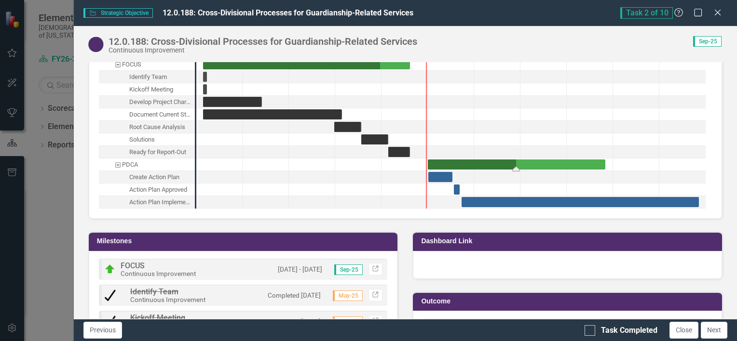
drag, startPoint x: 415, startPoint y: 170, endPoint x: 452, endPoint y: 171, distance: 36.7
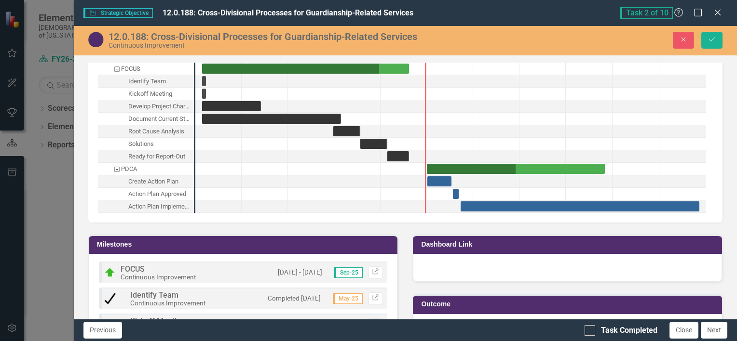
scroll to position [1038, 0]
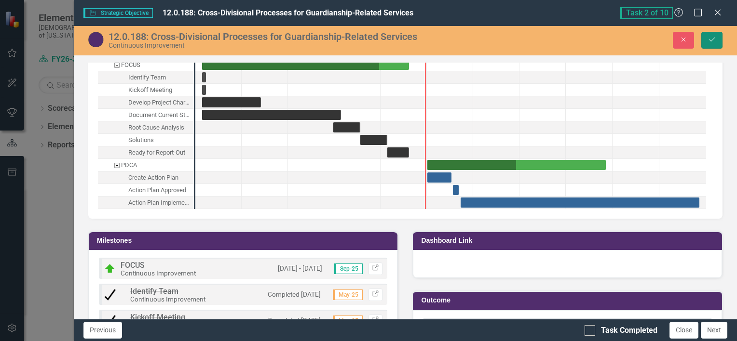
click at [717, 44] on button "Save" at bounding box center [711, 40] width 21 height 17
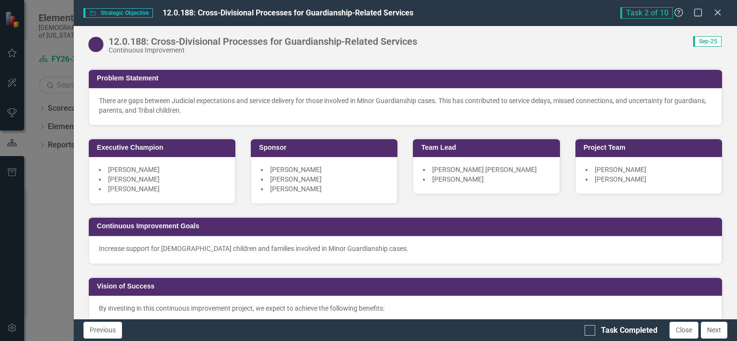
scroll to position [58, 0]
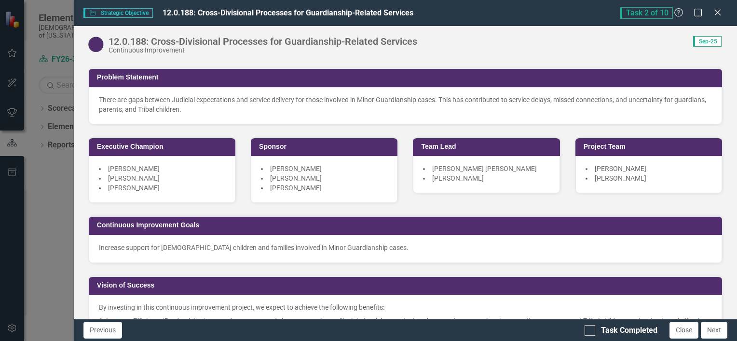
click at [460, 167] on span "[PERSON_NAME] [PERSON_NAME]" at bounding box center [484, 169] width 105 height 8
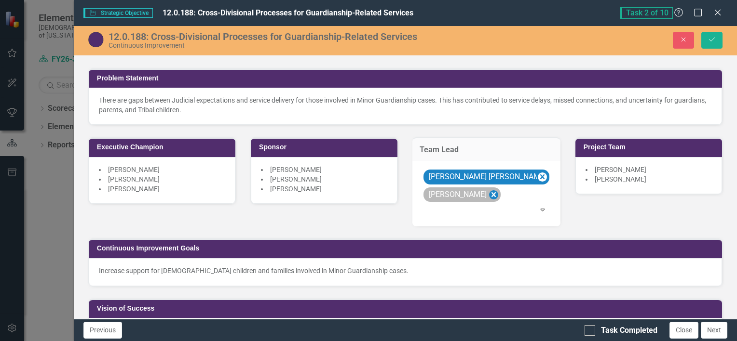
click at [489, 198] on icon "Remove Sean Bradley" at bounding box center [493, 195] width 9 height 12
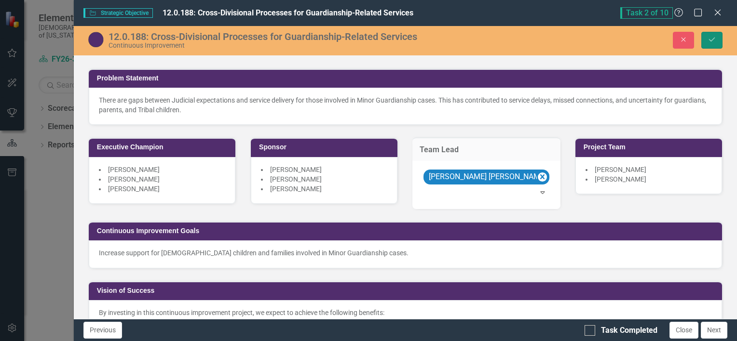
click at [721, 35] on button "Save" at bounding box center [711, 40] width 21 height 17
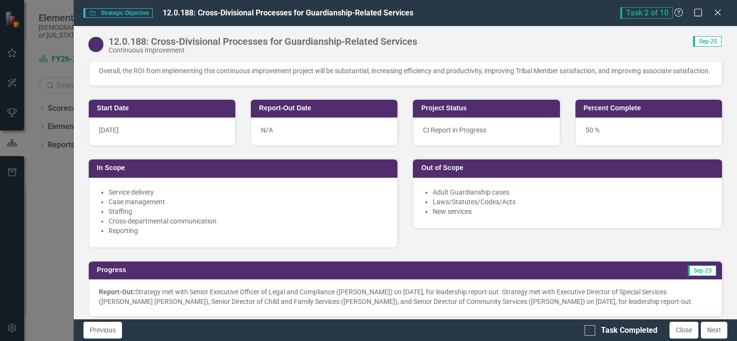
scroll to position [377, 0]
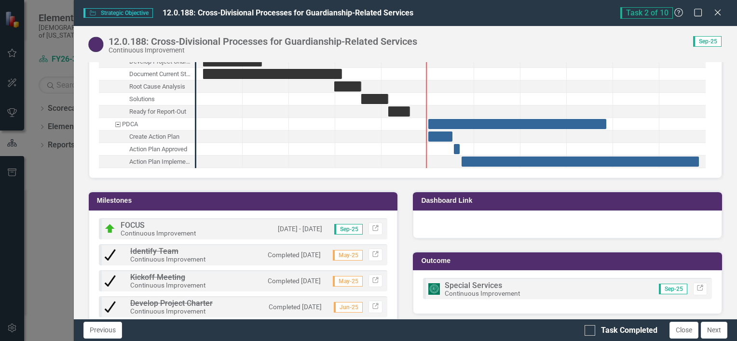
scroll to position [1076, 0]
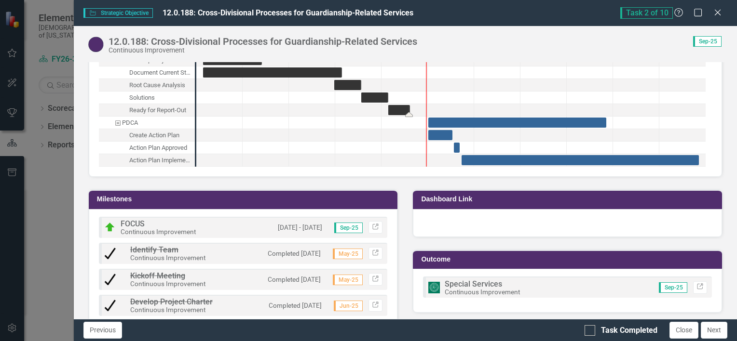
click at [398, 111] on div "Task: Start date: 2025-09-05 End date: 2025-09-19" at bounding box center [399, 110] width 22 height 10
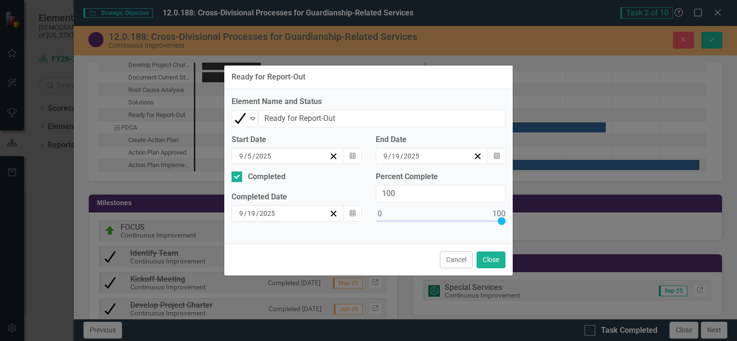
scroll to position [1080, 0]
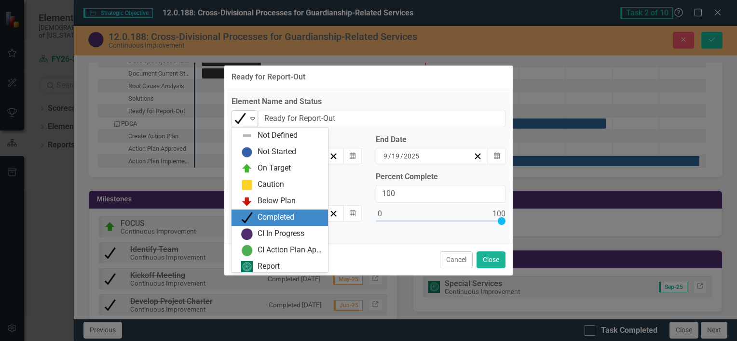
click at [250, 118] on icon "Expand" at bounding box center [253, 119] width 10 height 8
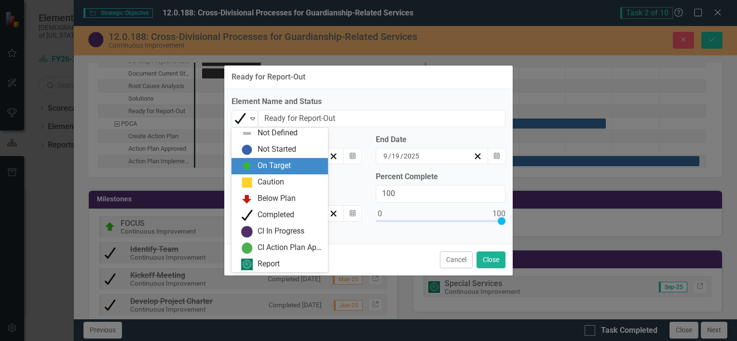
click at [276, 172] on div "On Target" at bounding box center [279, 166] width 96 height 16
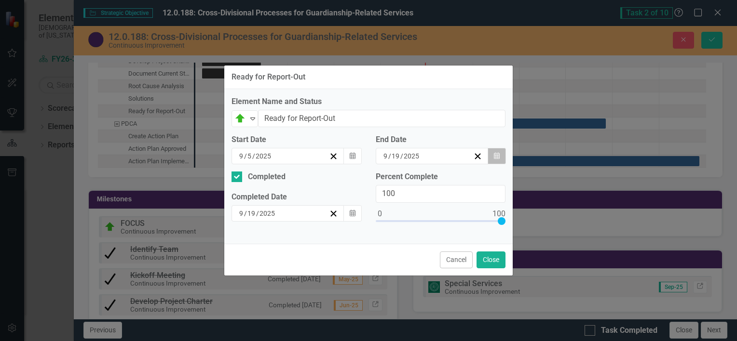
click at [502, 150] on button "Calendar" at bounding box center [497, 156] width 18 height 16
click at [466, 184] on button "›" at bounding box center [455, 174] width 21 height 21
click at [455, 228] on abbr "10" at bounding box center [452, 224] width 8 height 8
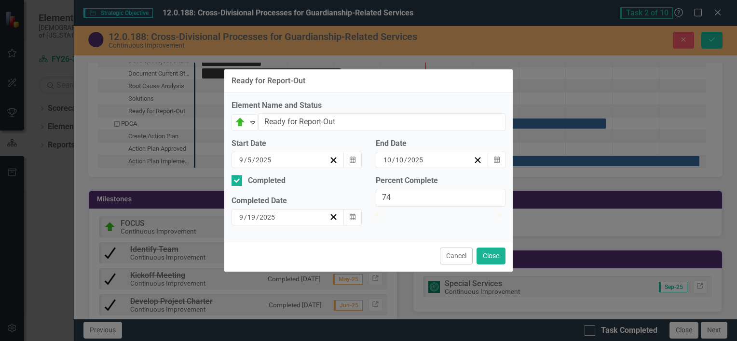
type input "75"
drag, startPoint x: 498, startPoint y: 222, endPoint x: 467, endPoint y: 222, distance: 30.9
click at [467, 214] on div at bounding box center [467, 214] width 0 height 0
click at [238, 178] on div at bounding box center [236, 181] width 11 height 11
click at [238, 178] on input "Completed" at bounding box center [234, 179] width 6 height 6
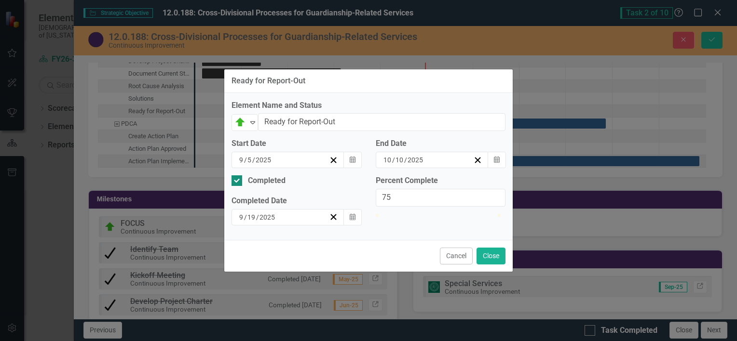
checkbox input "false"
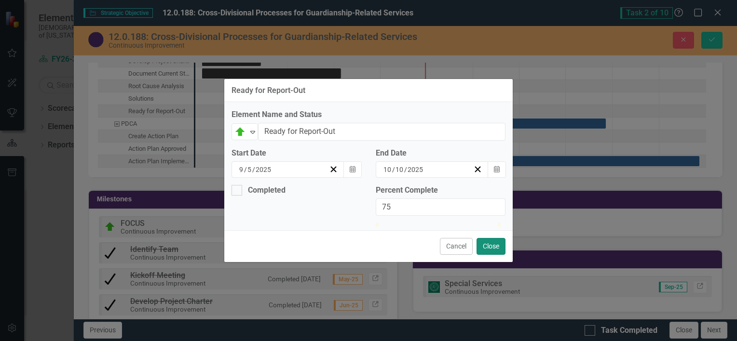
click at [493, 255] on button "Close" at bounding box center [490, 246] width 29 height 17
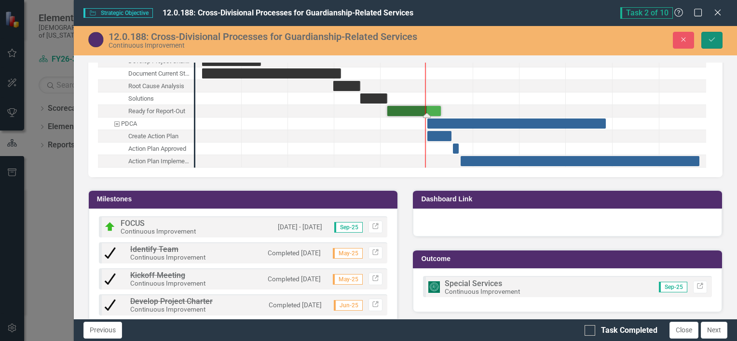
click at [715, 36] on icon "Save" at bounding box center [711, 39] width 9 height 7
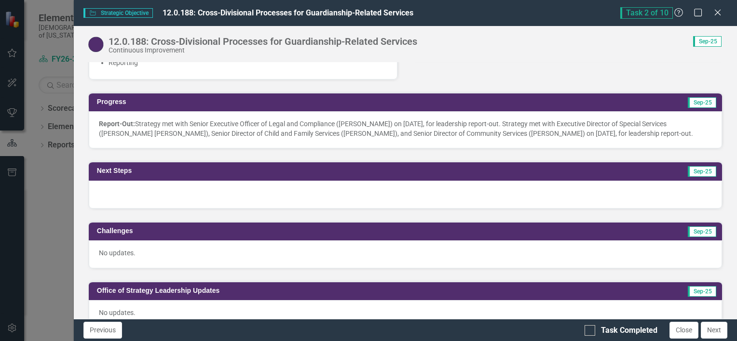
scroll to position [538, 0]
click at [241, 195] on div at bounding box center [405, 195] width 633 height 28
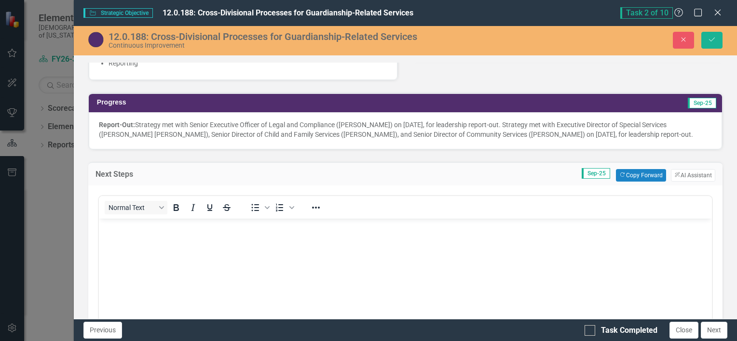
scroll to position [0, 0]
click at [151, 272] on body "Rich Text Area. Press ALT-0 for help." at bounding box center [404, 290] width 613 height 145
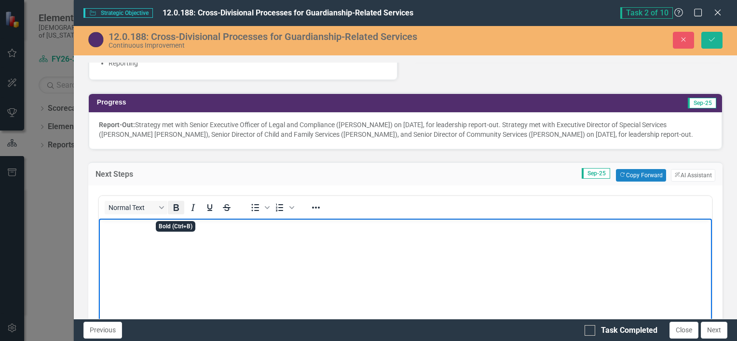
click at [177, 211] on icon "Bold" at bounding box center [176, 207] width 5 height 7
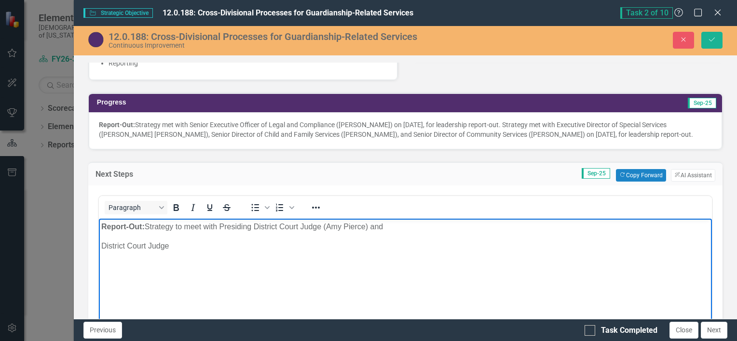
click at [102, 245] on div "District Court Judge" at bounding box center [405, 246] width 608 height 12
click at [474, 227] on p "Report-Out: ﻿Strategy to meet with Presiding District Court Judge (Amy Pierce) …" at bounding box center [405, 227] width 608 height 12
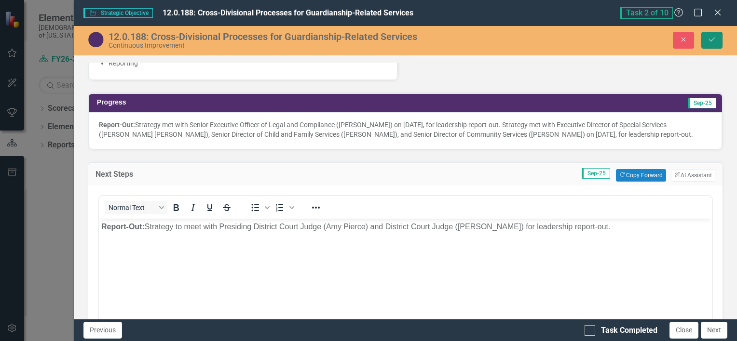
click at [717, 44] on button "Save" at bounding box center [711, 40] width 21 height 17
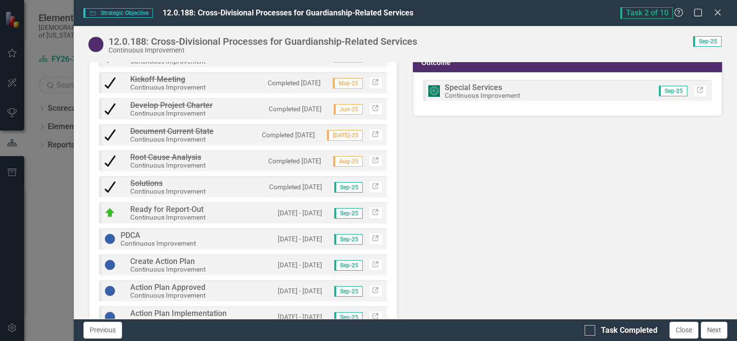
scroll to position [1368, 0]
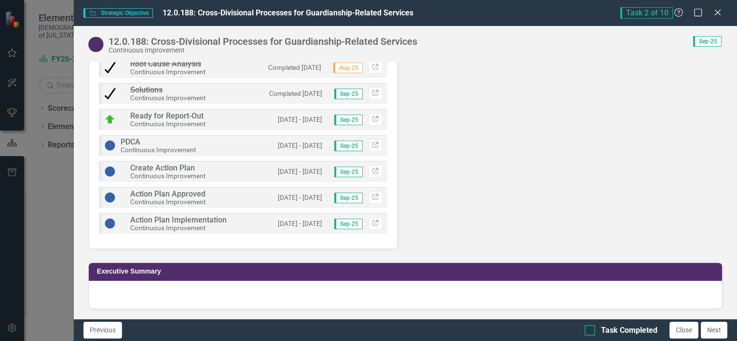
click at [592, 329] on div at bounding box center [589, 331] width 11 height 11
click at [591, 329] on input "Task Completed" at bounding box center [587, 329] width 6 height 6
checkbox input "true"
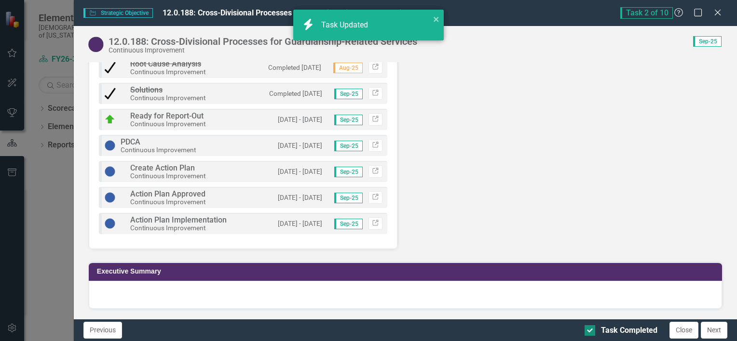
checkbox input "true"
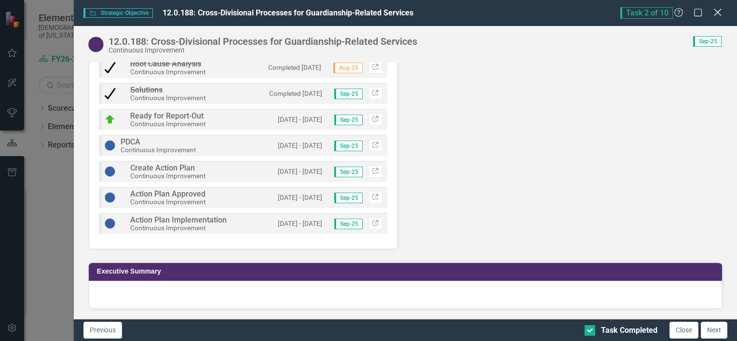
click at [714, 15] on icon at bounding box center [717, 12] width 7 height 7
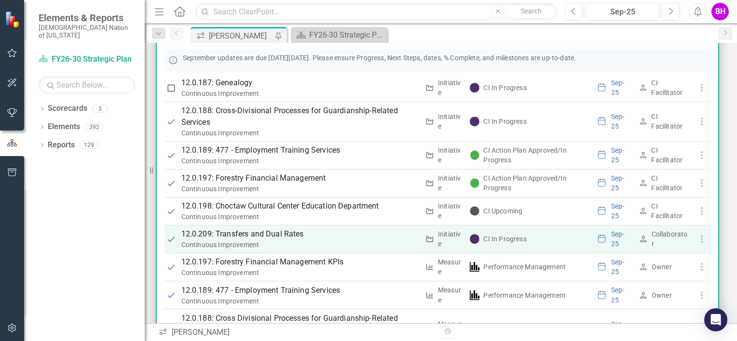
scroll to position [57, 0]
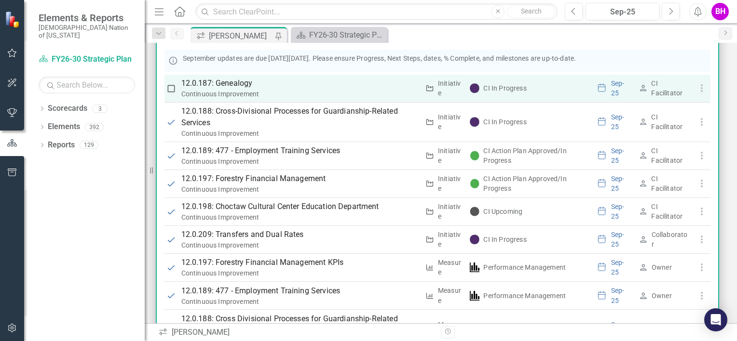
click at [229, 86] on p "12.0.187: Genealogy" at bounding box center [300, 84] width 238 height 12
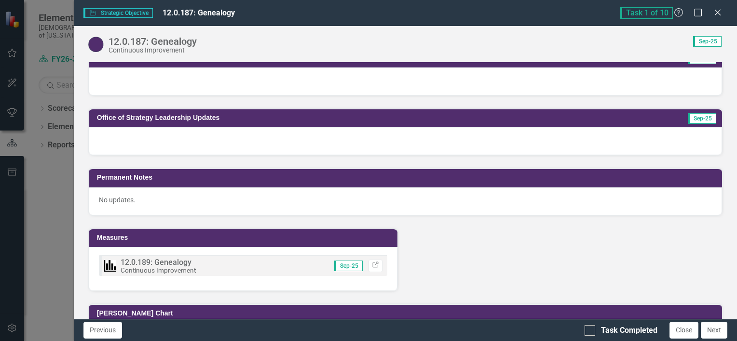
scroll to position [751, 0]
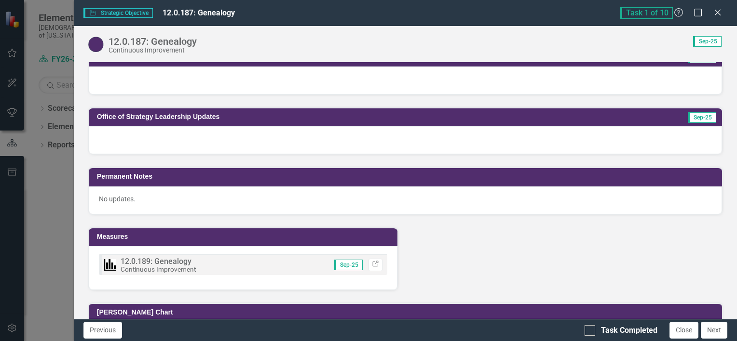
click at [189, 133] on div at bounding box center [405, 140] width 633 height 28
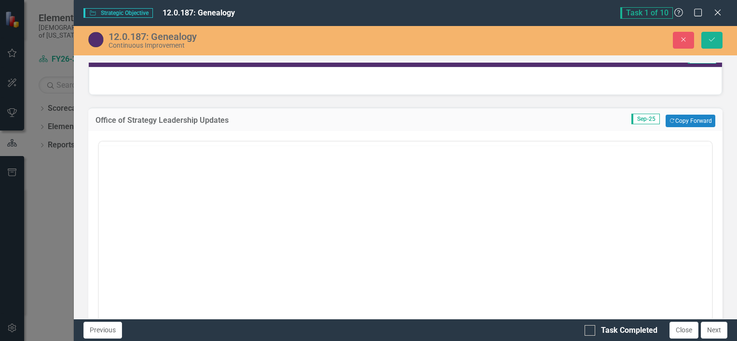
scroll to position [0, 0]
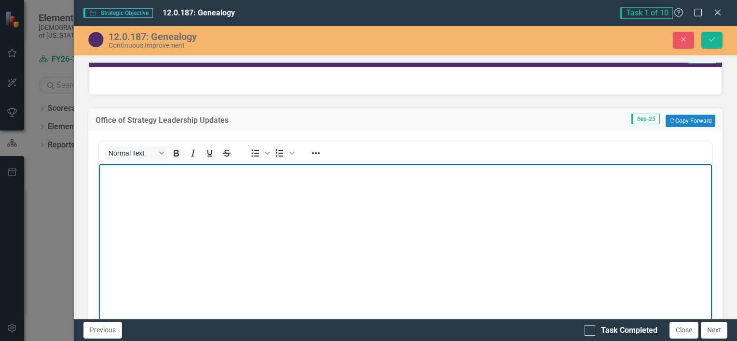
click at [165, 195] on body "Rich Text Area. Press ALT-0 for help." at bounding box center [404, 236] width 613 height 145
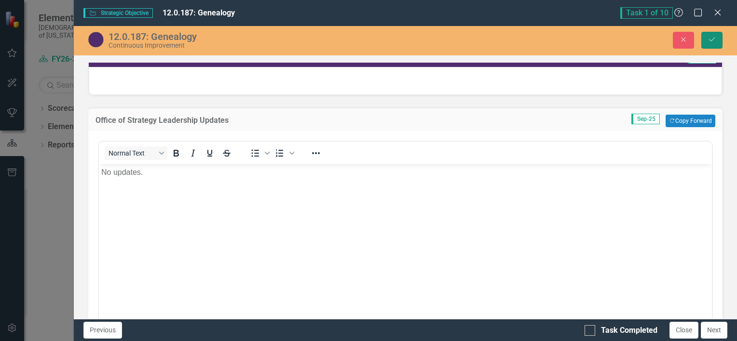
click at [712, 32] on button "Save" at bounding box center [711, 40] width 21 height 17
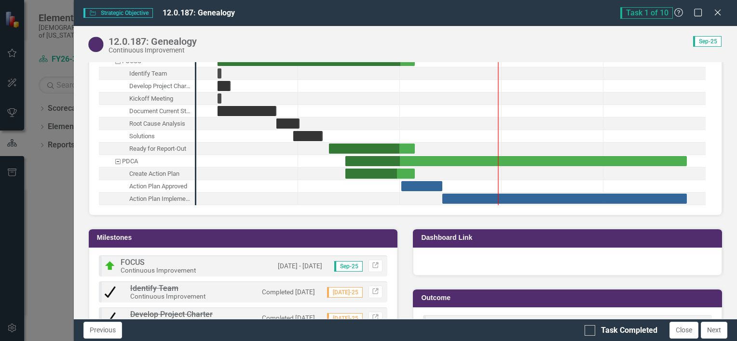
scroll to position [1076, 0]
drag, startPoint x: 417, startPoint y: 172, endPoint x: 517, endPoint y: 174, distance: 99.8
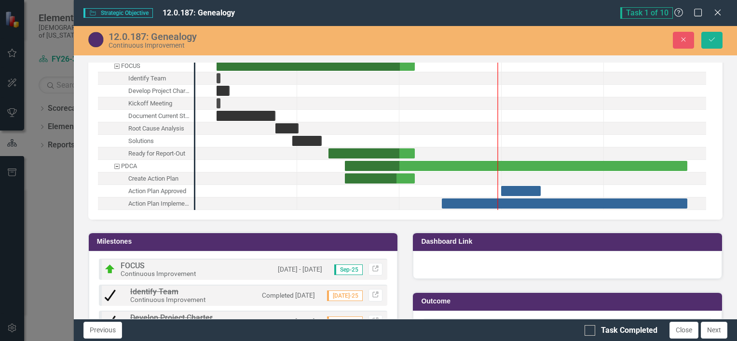
scroll to position [1080, 0]
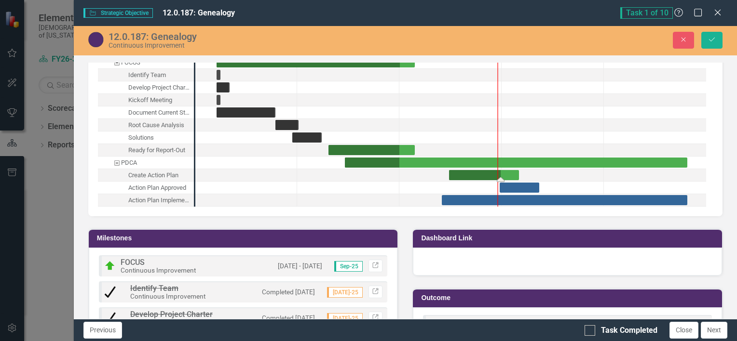
drag, startPoint x: 388, startPoint y: 162, endPoint x: 492, endPoint y: 163, distance: 104.2
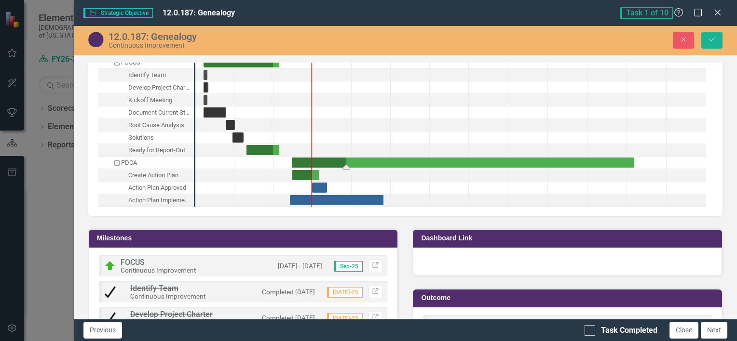
drag, startPoint x: 471, startPoint y: 145, endPoint x: 418, endPoint y: 156, distance: 54.3
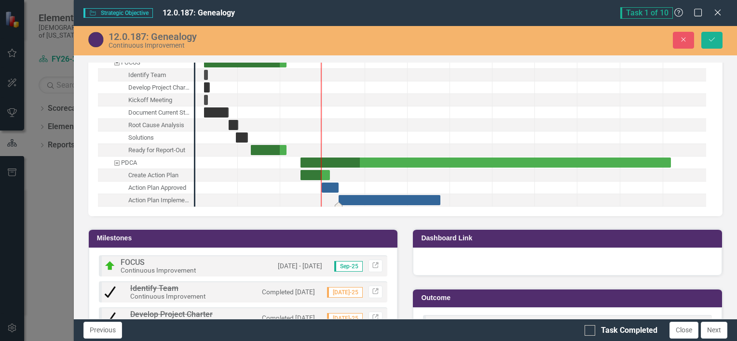
drag, startPoint x: 355, startPoint y: 185, endPoint x: 395, endPoint y: 183, distance: 40.6
click at [711, 41] on icon "Save" at bounding box center [711, 39] width 9 height 7
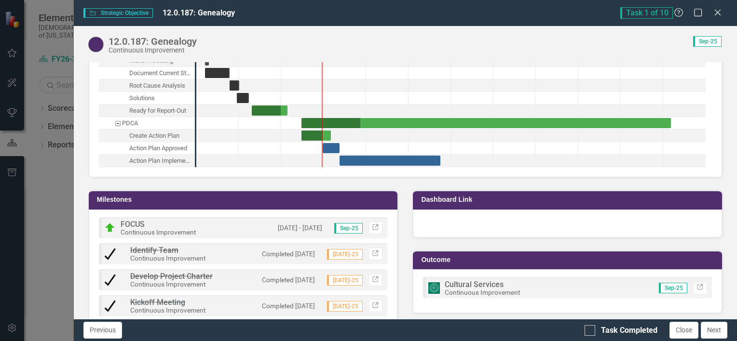
scroll to position [1037, 0]
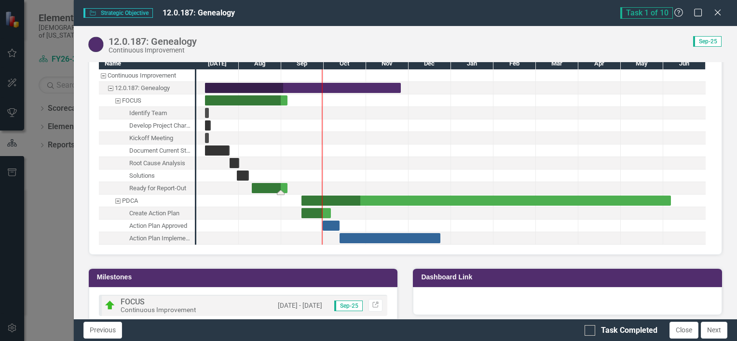
click at [265, 183] on div "Task: Start date: 2025-08-10 End date: 2025-09-05" at bounding box center [270, 188] width 36 height 10
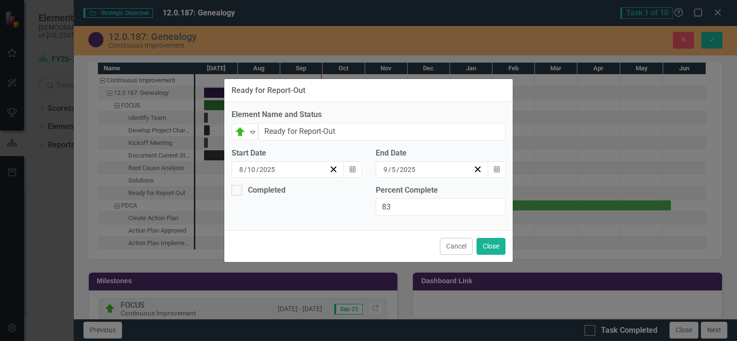
scroll to position [1040, 0]
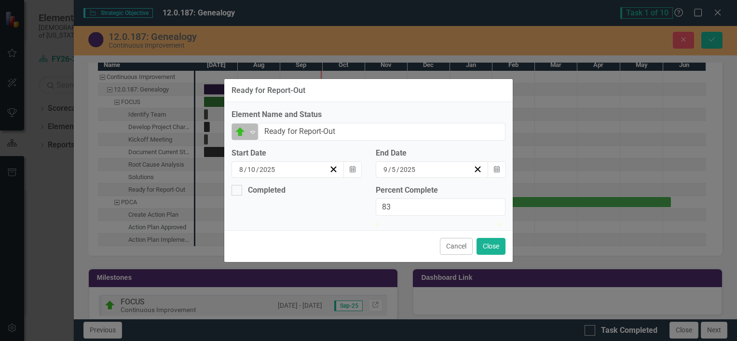
click at [250, 128] on icon "Expand" at bounding box center [253, 132] width 10 height 8
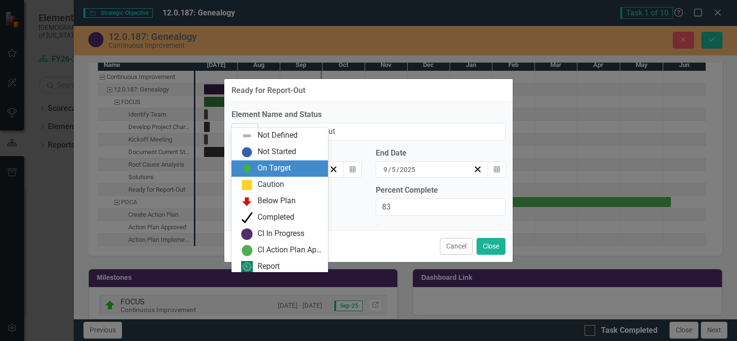
scroll to position [2, 0]
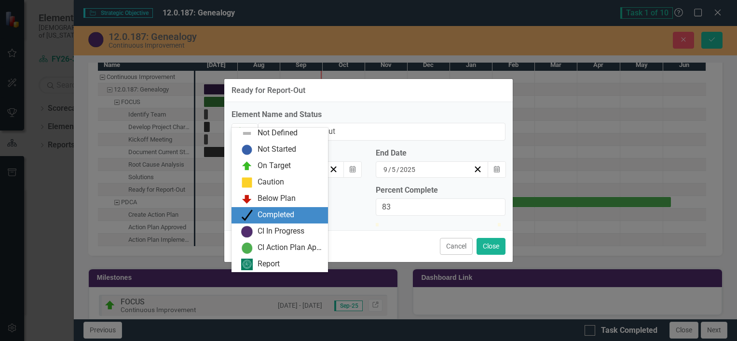
click at [264, 220] on div "Completed" at bounding box center [276, 215] width 37 height 11
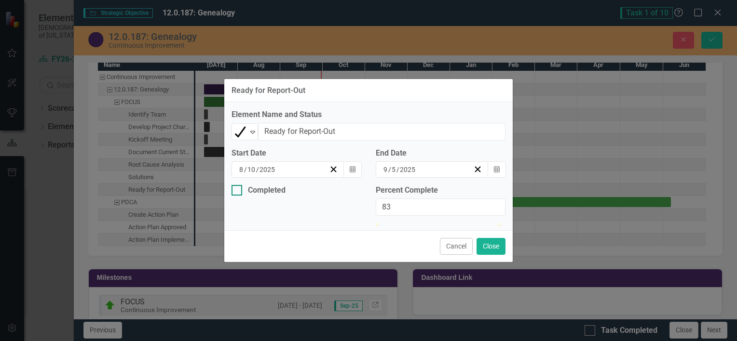
click at [233, 185] on div at bounding box center [236, 190] width 11 height 11
click at [233, 185] on input "Completed" at bounding box center [234, 188] width 6 height 6
checkbox input "true"
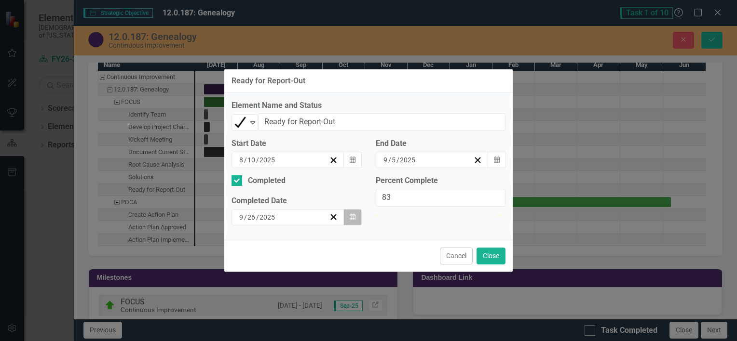
click at [353, 214] on icon "button" at bounding box center [353, 217] width 6 height 7
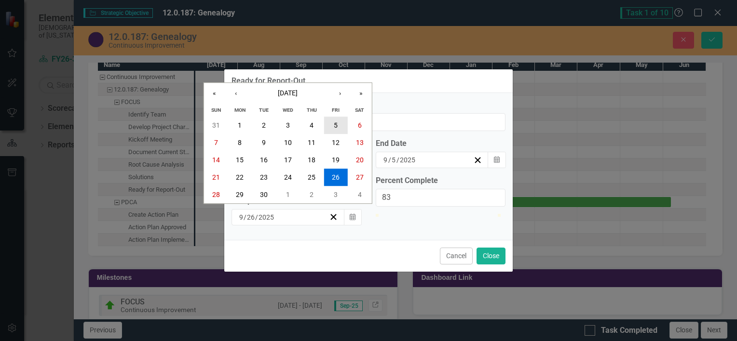
click at [343, 121] on button "5" at bounding box center [336, 125] width 24 height 17
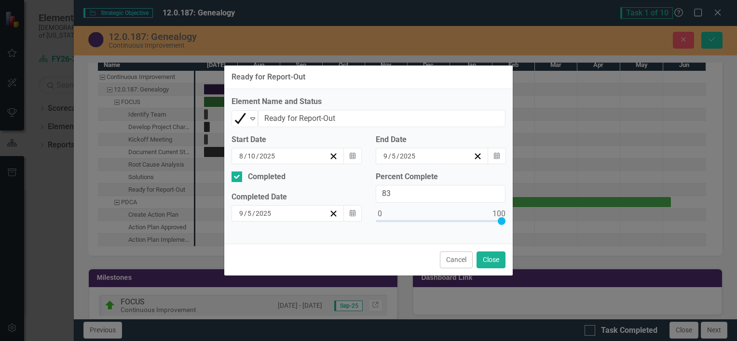
type input "100"
drag, startPoint x: 479, startPoint y: 220, endPoint x: 537, endPoint y: 224, distance: 58.0
click at [537, 224] on div "Ready for Report-Out Element Name and Status Completed Expand Ready for Report-…" at bounding box center [368, 170] width 737 height 341
click at [490, 257] on button "Close" at bounding box center [490, 260] width 29 height 17
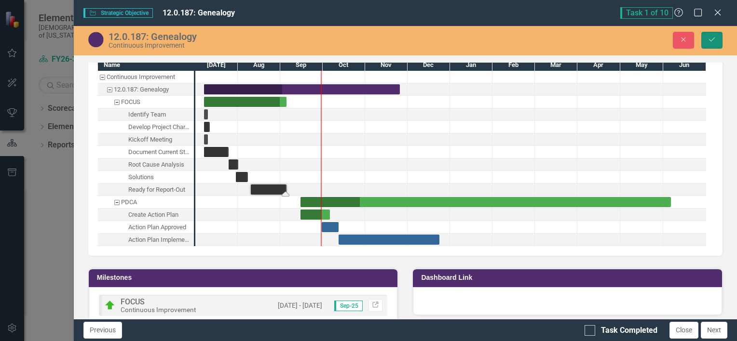
click at [710, 45] on button "Save" at bounding box center [711, 40] width 21 height 17
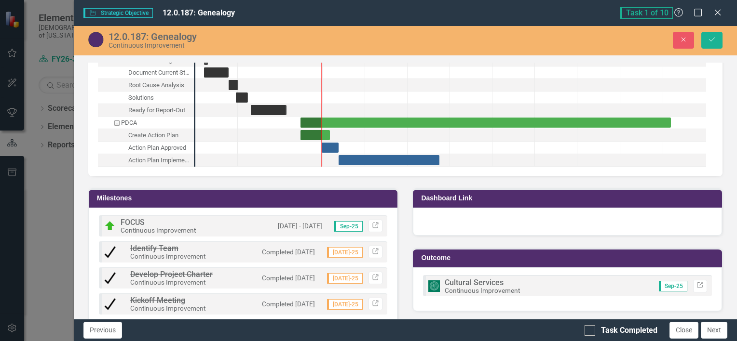
scroll to position [1123, 0]
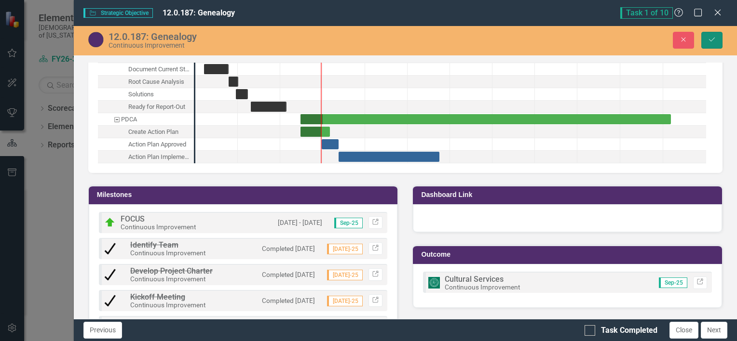
click at [713, 42] on icon "Save" at bounding box center [711, 39] width 9 height 7
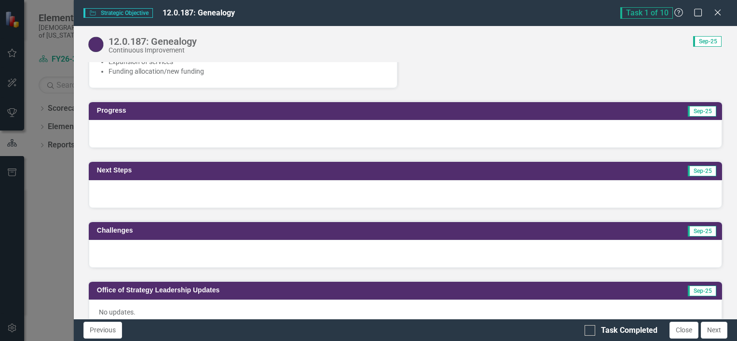
scroll to position [580, 0]
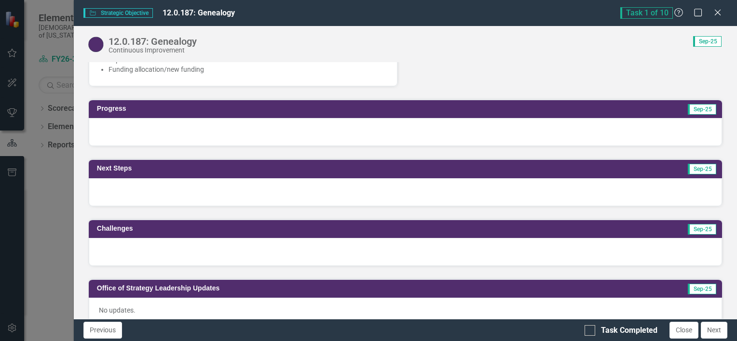
click at [199, 238] on div at bounding box center [405, 252] width 633 height 28
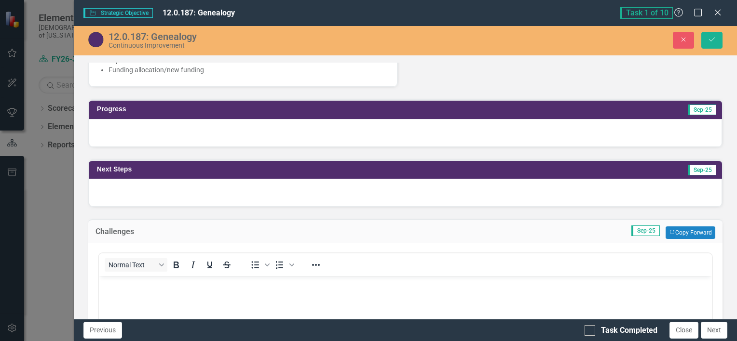
scroll to position [0, 0]
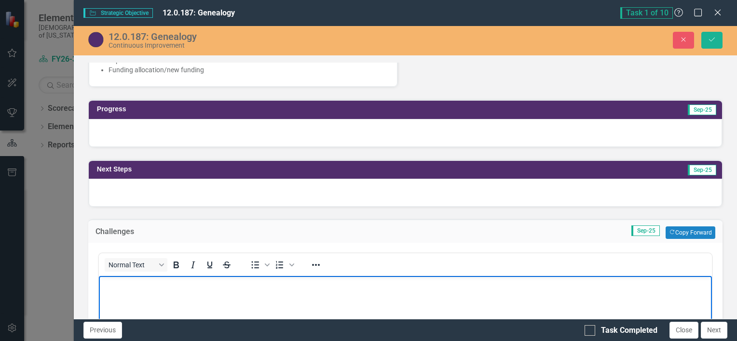
click at [708, 40] on icon "Save" at bounding box center [711, 39] width 9 height 7
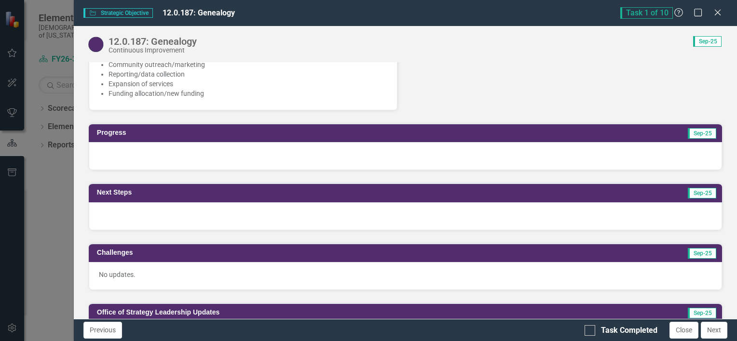
scroll to position [557, 0]
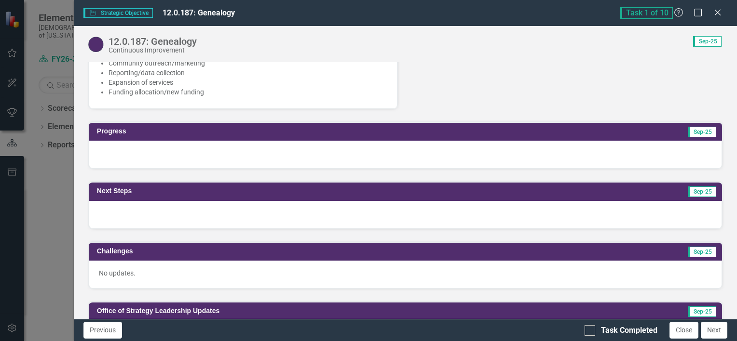
click at [496, 202] on div at bounding box center [405, 215] width 633 height 28
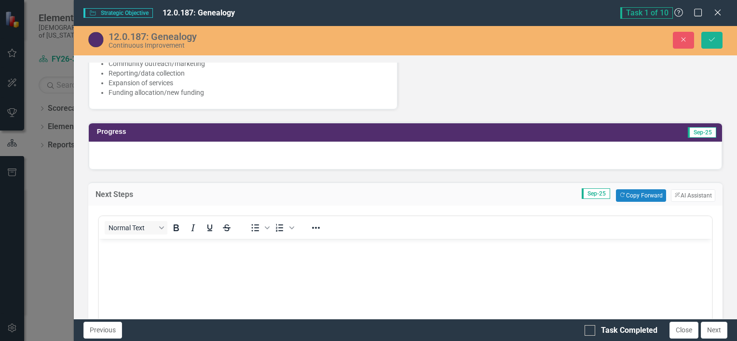
scroll to position [0, 0]
click at [642, 190] on button "Copy Forward Copy Forward" at bounding box center [641, 196] width 50 height 13
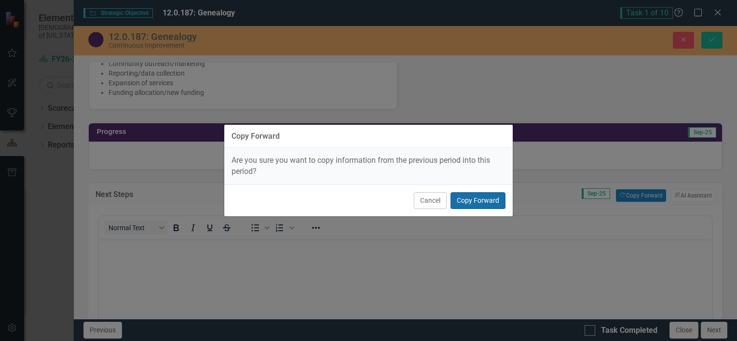
click at [489, 197] on button "Copy Forward" at bounding box center [477, 200] width 55 height 17
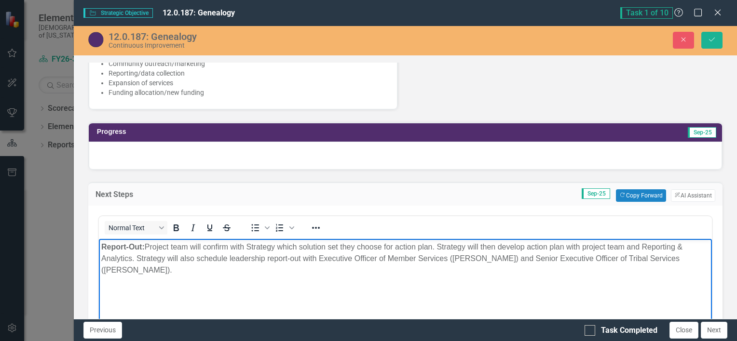
click at [161, 272] on p "Report-Out: Project team will confirm with Strategy which solution set they cho…" at bounding box center [405, 258] width 608 height 35
drag, startPoint x: 161, startPoint y: 272, endPoint x: 102, endPoint y: 249, distance: 63.5
click at [102, 249] on p "Report-Out: Project team will confirm with Strategy which solution set they cho…" at bounding box center [405, 258] width 608 height 35
click at [188, 287] on body "Report-Out: Project team will confirm with Strategy which solution set they cho…" at bounding box center [404, 311] width 613 height 145
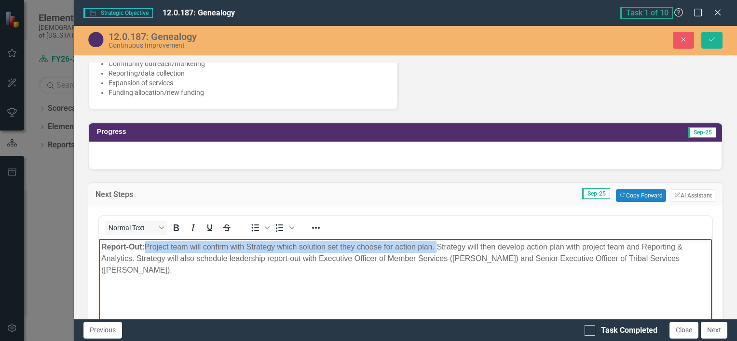
drag, startPoint x: 438, startPoint y: 245, endPoint x: 246, endPoint y: 454, distance: 283.9
click at [148, 239] on html "Report-Out: Project team will confirm with Strategy which solution set they cho…" at bounding box center [404, 311] width 613 height 145
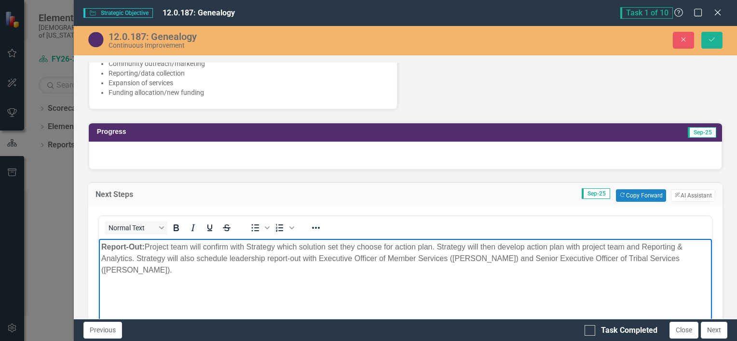
click at [441, 244] on p "Report-Out: Project team will confirm with Strategy which solution set they cho…" at bounding box center [405, 258] width 608 height 35
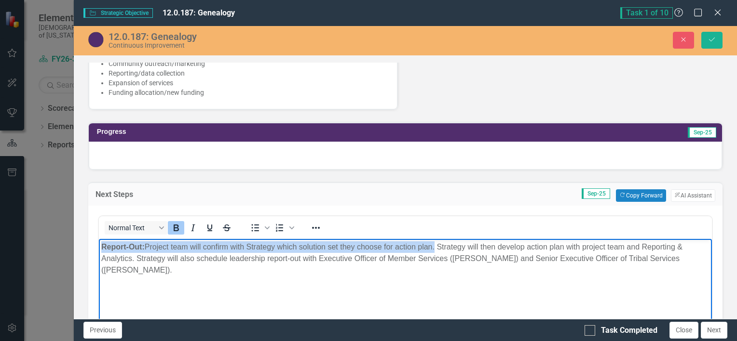
drag, startPoint x: 435, startPoint y: 245, endPoint x: 92, endPoint y: 213, distance: 345.4
click at [98, 239] on html "Report-Out: Project team will confirm with Strategy which solution set they cho…" at bounding box center [404, 311] width 613 height 145
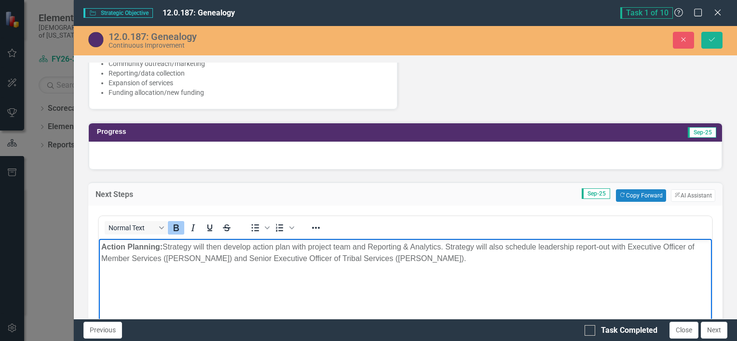
click at [202, 245] on p "Action Planning:﻿ Strategy will then develop action plan with project team and …" at bounding box center [405, 252] width 608 height 23
click at [202, 245] on p "Action Planning:﻿ Strategy then develop action plan with project team and Repor…" at bounding box center [405, 252] width 608 height 23
click at [683, 37] on icon "Close" at bounding box center [683, 39] width 9 height 7
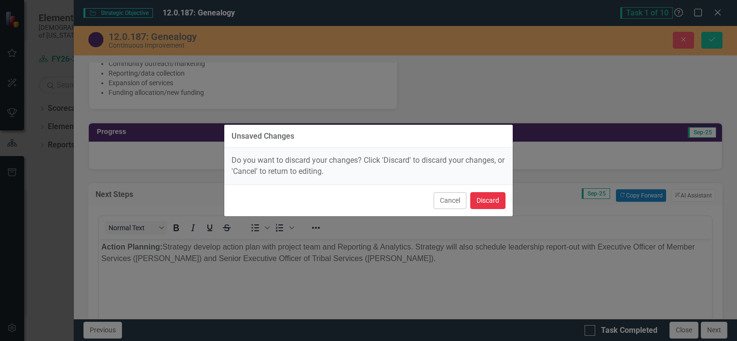
click at [478, 200] on button "Discard" at bounding box center [487, 200] width 35 height 17
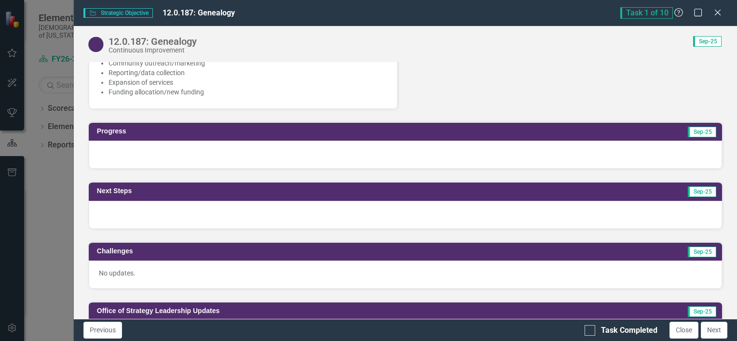
click at [418, 208] on div at bounding box center [405, 215] width 633 height 28
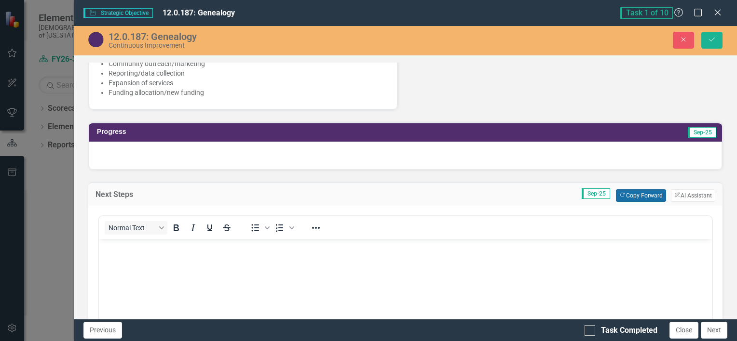
click at [638, 190] on button "Copy Forward Copy Forward" at bounding box center [641, 196] width 50 height 13
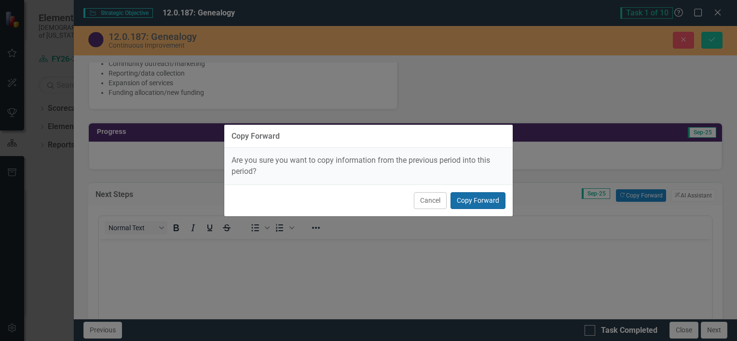
click at [480, 200] on button "Copy Forward" at bounding box center [477, 200] width 55 height 17
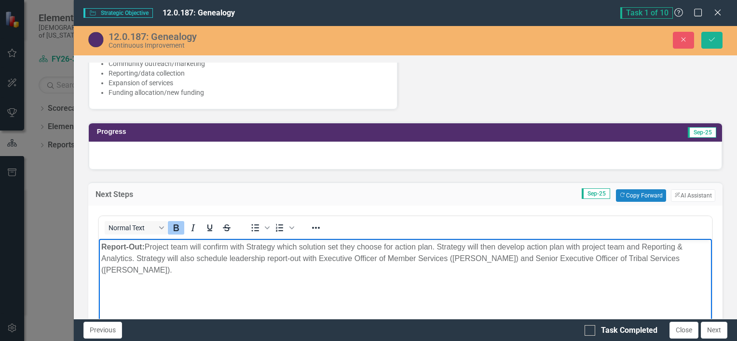
drag, startPoint x: 152, startPoint y: 266, endPoint x: 89, endPoint y: 244, distance: 66.3
click at [98, 244] on html "Report-Out: Project team will confirm with Strategy which solution set they cho…" at bounding box center [404, 311] width 613 height 145
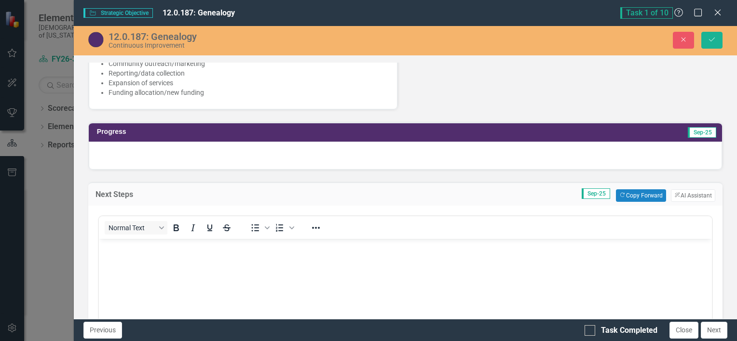
click at [211, 142] on div at bounding box center [405, 156] width 633 height 28
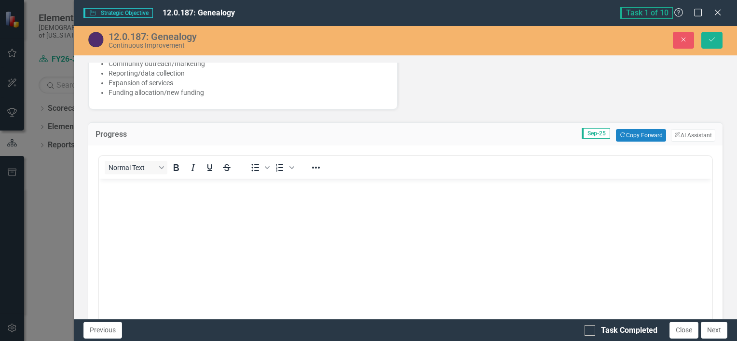
click at [139, 191] on p "Rich Text Area. Press ALT-0 for help." at bounding box center [405, 187] width 608 height 12
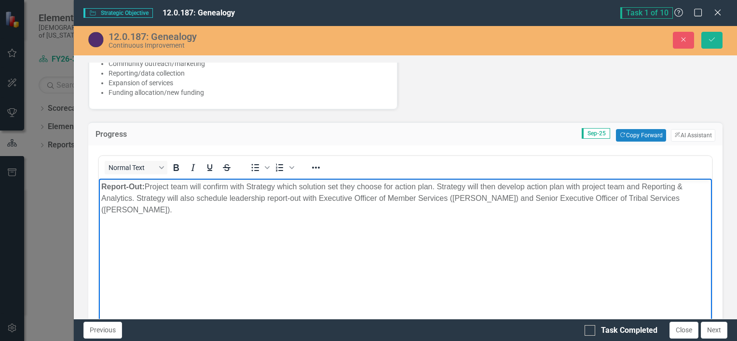
click at [197, 186] on p "Report-Out: Project team will confirm with Strategy which solution set they cho…" at bounding box center [405, 198] width 608 height 35
click at [216, 187] on p "Report-Out: Project team confirm with Strategy which solution set they choose f…" at bounding box center [405, 198] width 608 height 35
drag, startPoint x: 378, startPoint y: 186, endPoint x: 366, endPoint y: 187, distance: 12.6
click at [366, 187] on p "Report-Out: Project team confirmed with Strategy which solution set they choose…" at bounding box center [405, 198] width 608 height 35
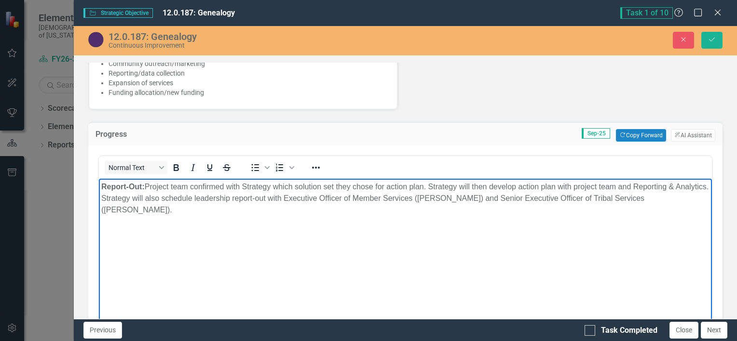
click at [388, 228] on body "Report-Out: Project team confirmed with Strategy which solution set they chose …" at bounding box center [404, 251] width 613 height 145
click at [423, 186] on p "Report-Out: Project team confirmed with Strategy which solution set they chose …" at bounding box center [405, 198] width 608 height 35
click at [583, 187] on p "Report-Out: Project team confirmed with Strategy which solution set they chose …" at bounding box center [405, 198] width 608 height 35
drag, startPoint x: 605, startPoint y: 187, endPoint x: 580, endPoint y: 185, distance: 25.2
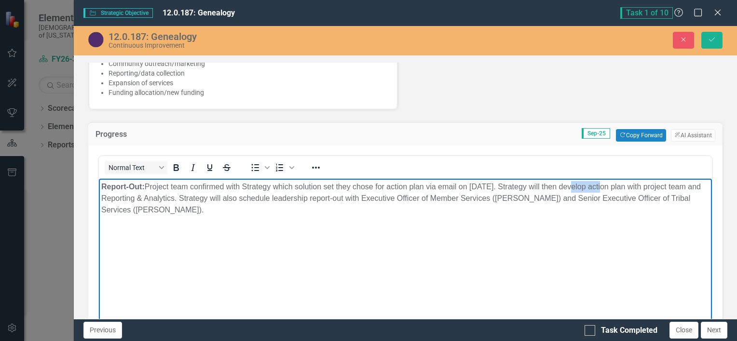
click at [580, 185] on p "Report-Out: Project team confirmed with Strategy which solution set they chose …" at bounding box center [405, 198] width 608 height 35
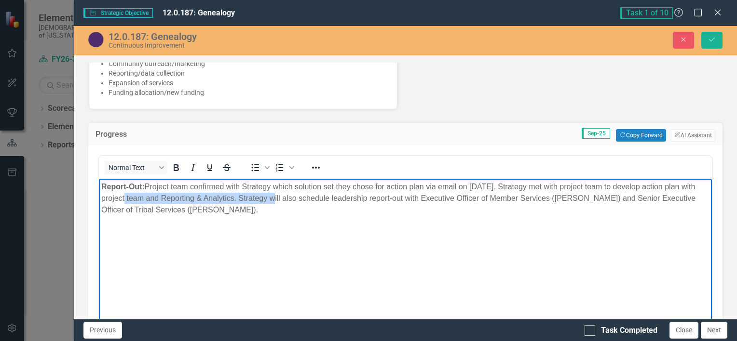
drag, startPoint x: 288, startPoint y: 198, endPoint x: 142, endPoint y: 200, distance: 146.1
click at [142, 200] on p "Report-Out: Project team confirmed with Strategy which solution set they chose …" at bounding box center [405, 198] width 608 height 35
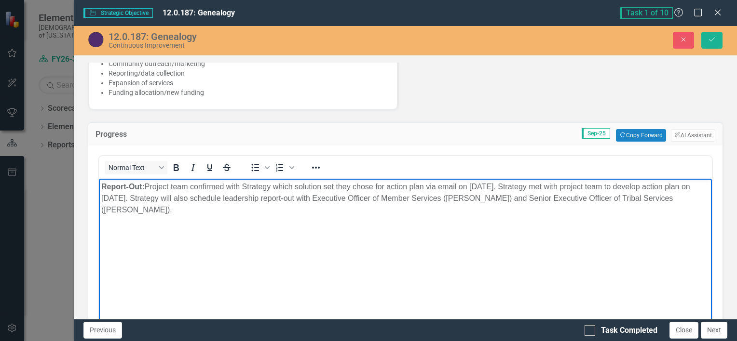
click at [228, 186] on p "Report-Out: Project team confirmed with Strategy which solution set they chose …" at bounding box center [405, 198] width 608 height 35
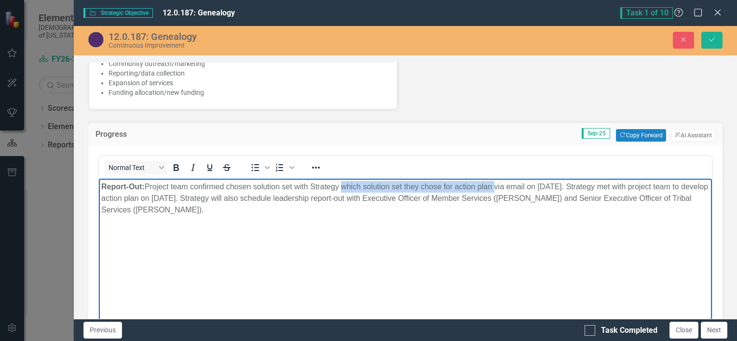
drag, startPoint x: 495, startPoint y: 188, endPoint x: 344, endPoint y: 186, distance: 150.9
click at [344, 186] on p "Report-Out: Project team confirmed chosen solution set with Strategy which solu…" at bounding box center [405, 198] width 608 height 35
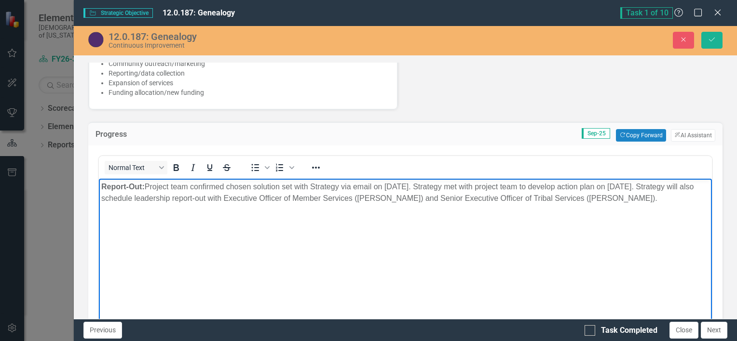
drag, startPoint x: 138, startPoint y: 210, endPoint x: 137, endPoint y: 200, distance: 10.7
click at [137, 200] on p "Report-Out: Project team confirmed chosen solution set with Strategy via email …" at bounding box center [405, 192] width 608 height 23
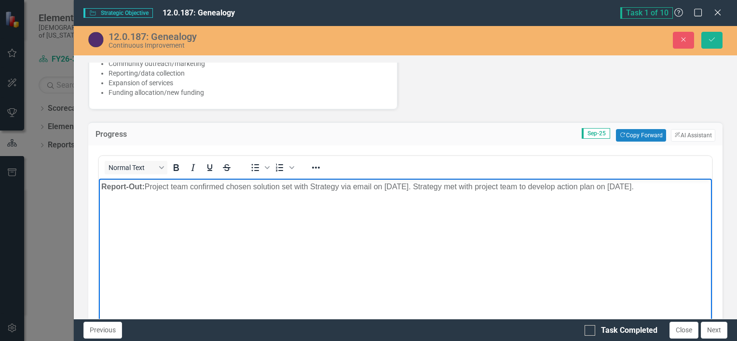
click at [140, 184] on strong "Report-Out:" at bounding box center [122, 187] width 43 height 8
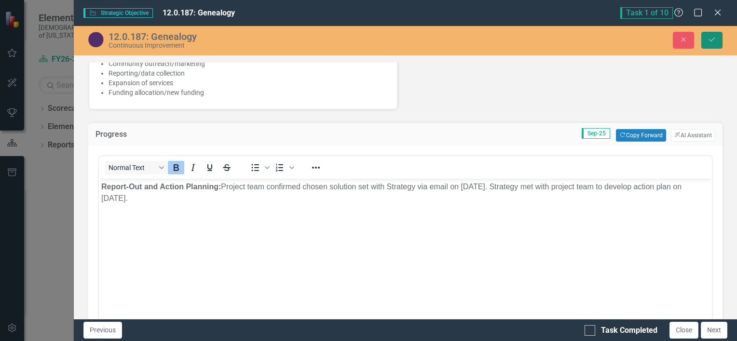
click at [714, 41] on icon "Save" at bounding box center [711, 39] width 9 height 7
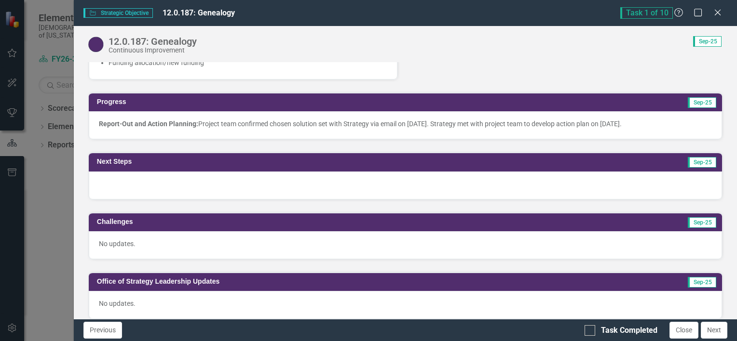
scroll to position [586, 0]
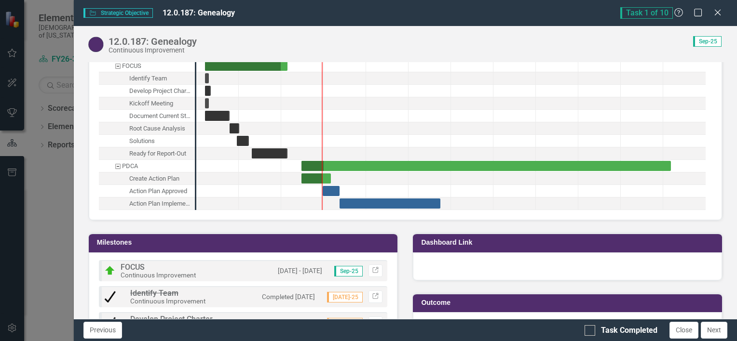
scroll to position [1071, 0]
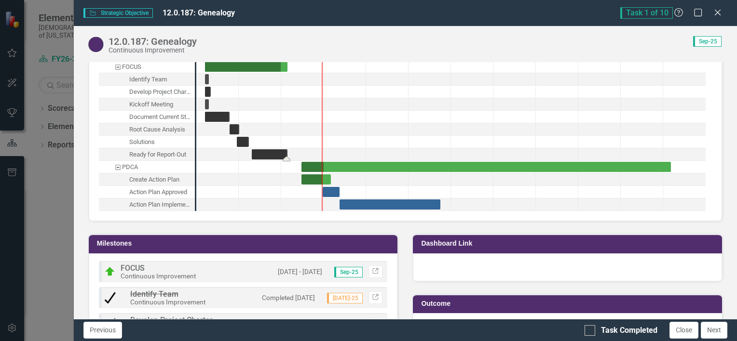
click at [275, 149] on div "Task: Start date: 2025-08-10 End date: 2025-09-05" at bounding box center [270, 154] width 36 height 10
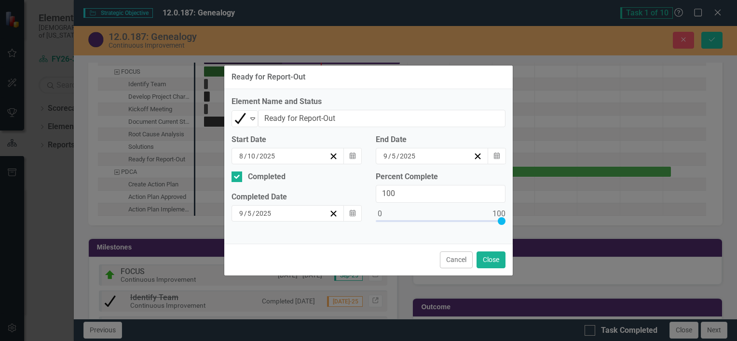
scroll to position [1074, 0]
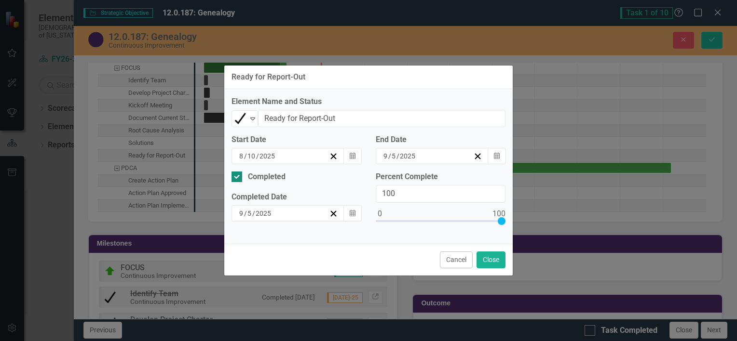
click at [234, 176] on input "Completed" at bounding box center [234, 175] width 6 height 6
checkbox input "false"
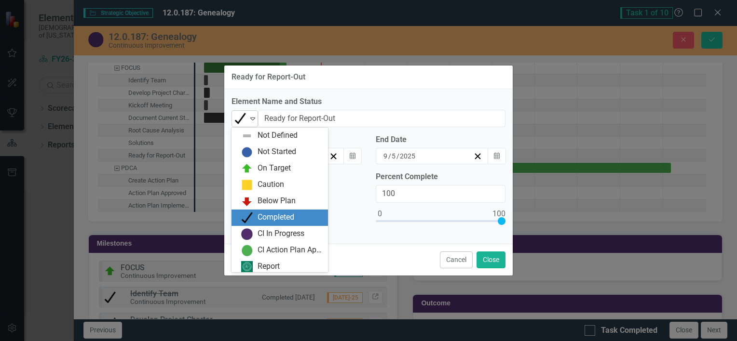
click at [246, 120] on div "Completed" at bounding box center [240, 119] width 13 height 12
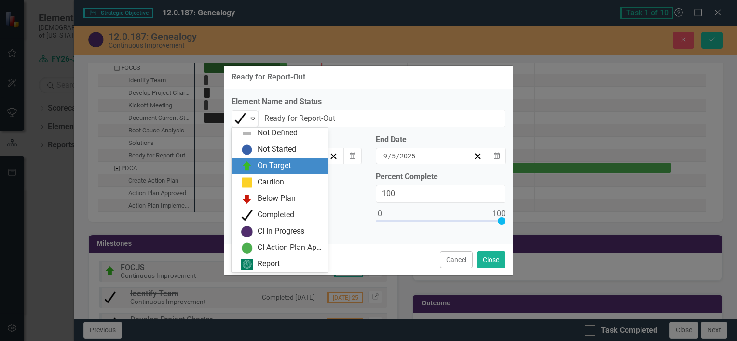
click at [264, 168] on div "On Target" at bounding box center [274, 166] width 33 height 11
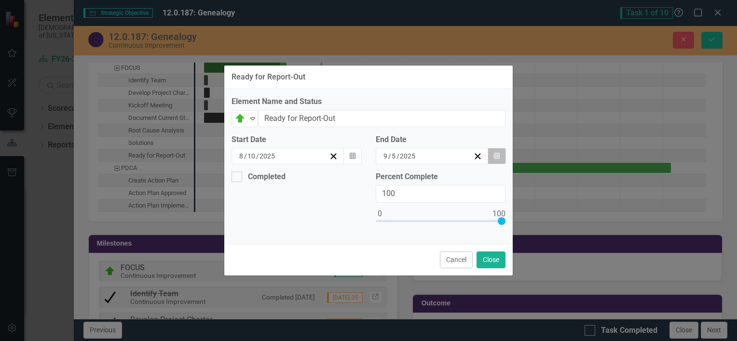
click at [496, 155] on icon "button" at bounding box center [497, 155] width 6 height 7
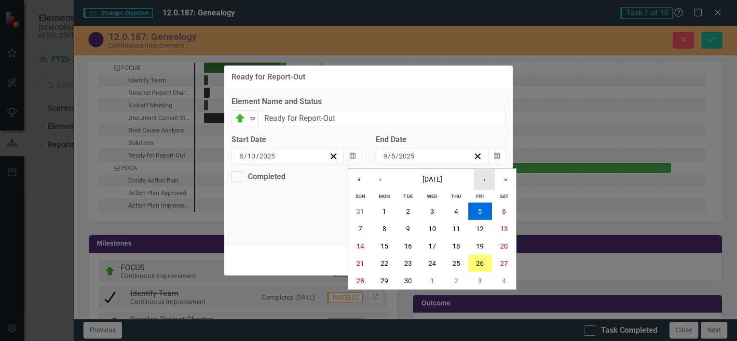
click at [485, 179] on button "›" at bounding box center [484, 179] width 21 height 21
click at [481, 230] on abbr "10" at bounding box center [480, 229] width 8 height 8
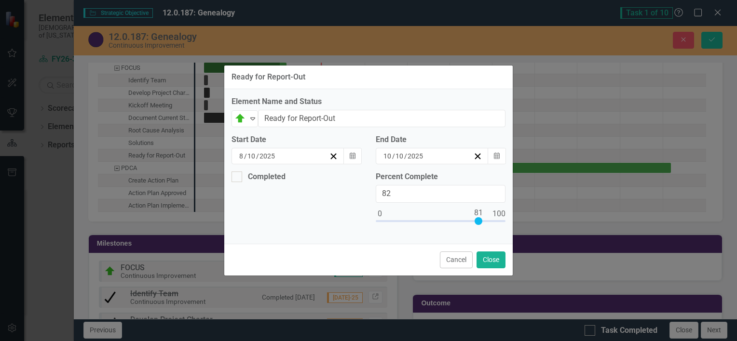
type input "80"
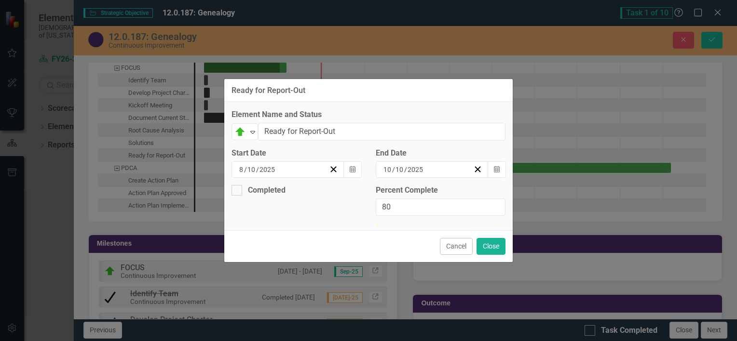
drag, startPoint x: 502, startPoint y: 218, endPoint x: 478, endPoint y: 225, distance: 25.0
click at [478, 223] on div at bounding box center [441, 223] width 130 height 0
click at [500, 255] on button "Close" at bounding box center [490, 246] width 29 height 17
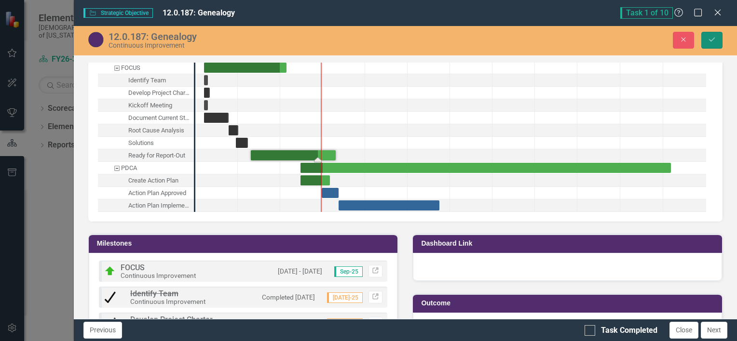
click at [716, 41] on icon "Save" at bounding box center [711, 39] width 9 height 7
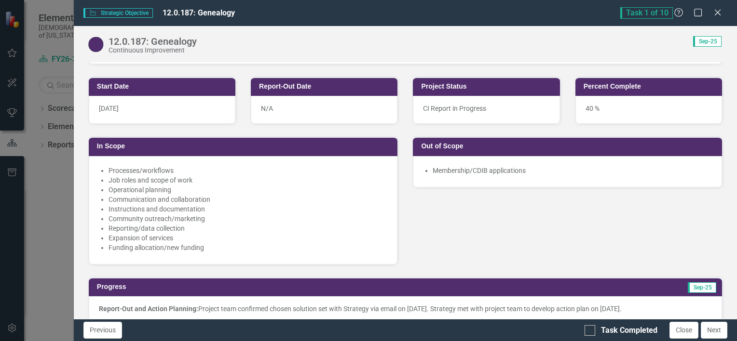
scroll to position [402, 0]
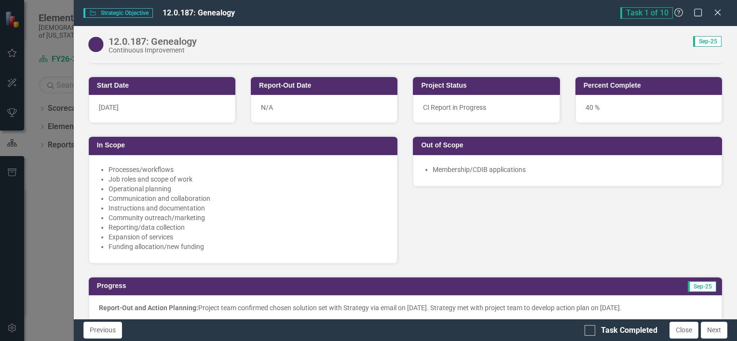
click at [584, 99] on div "40 %" at bounding box center [648, 109] width 147 height 28
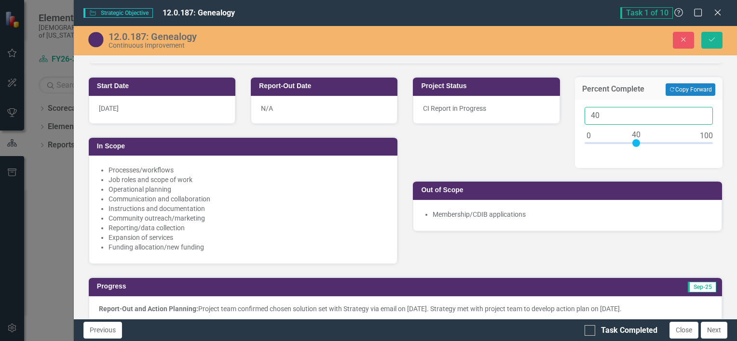
click at [589, 107] on input "40" at bounding box center [648, 116] width 128 height 18
type input "50"
click at [721, 43] on button "Save" at bounding box center [711, 40] width 21 height 17
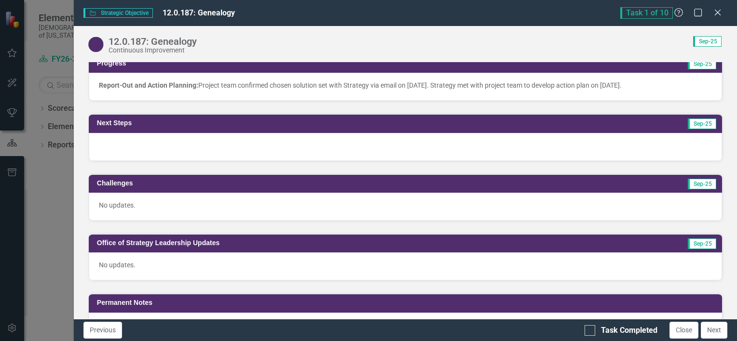
scroll to position [627, 0]
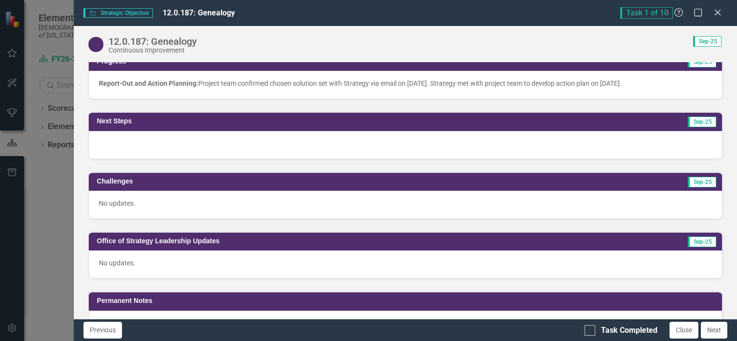
click at [455, 138] on div at bounding box center [405, 145] width 633 height 28
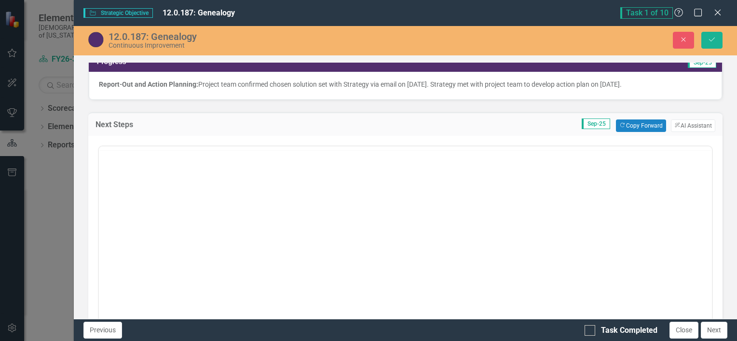
scroll to position [0, 0]
click at [640, 123] on button "Copy Forward Copy Forward" at bounding box center [641, 126] width 50 height 13
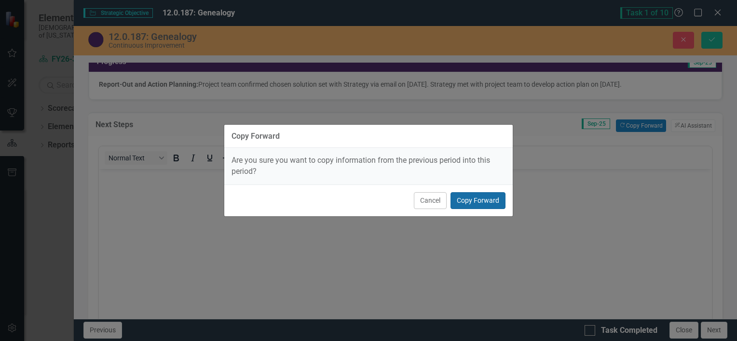
click at [476, 193] on button "Copy Forward" at bounding box center [477, 200] width 55 height 17
click at [480, 206] on button "Copy Forward" at bounding box center [477, 200] width 55 height 17
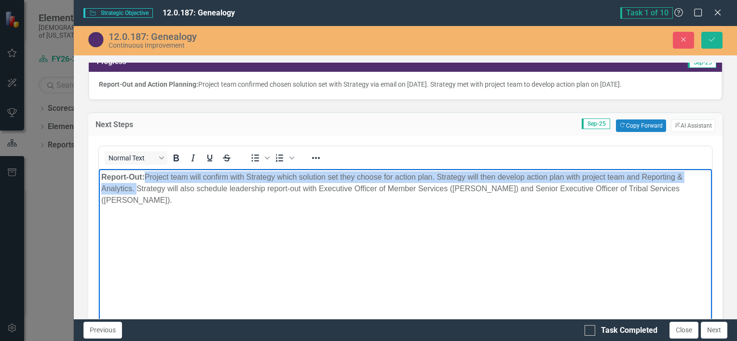
drag, startPoint x: 135, startPoint y: 189, endPoint x: 148, endPoint y: 171, distance: 22.1
click at [148, 171] on p "Report-Out: Project team will confirm with Strategy which solution set they cho…" at bounding box center [405, 188] width 608 height 35
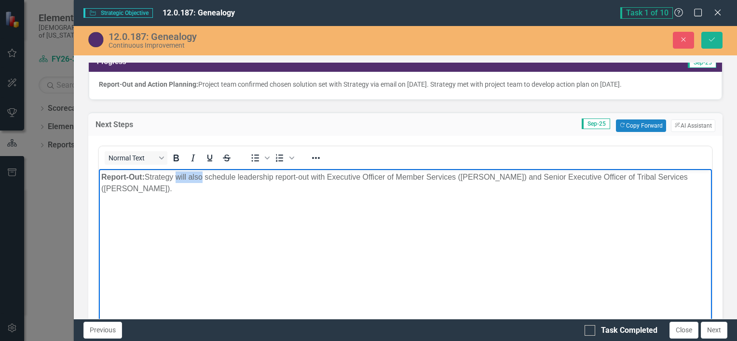
drag, startPoint x: 204, startPoint y: 177, endPoint x: 177, endPoint y: 181, distance: 27.8
click at [177, 181] on p "Report-Out: Strategy will also schedule leadership report-out with Executive Of…" at bounding box center [405, 182] width 608 height 23
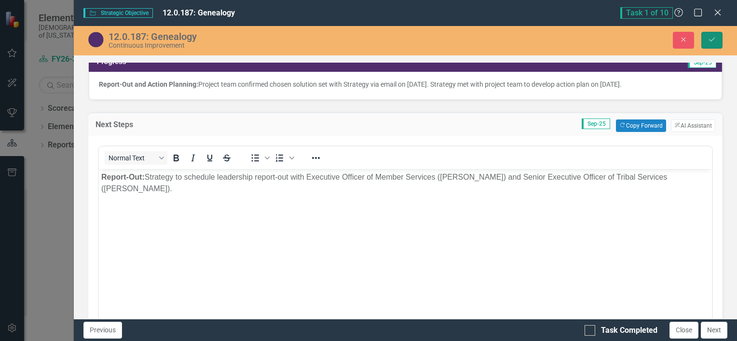
click at [705, 41] on button "Save" at bounding box center [711, 40] width 21 height 17
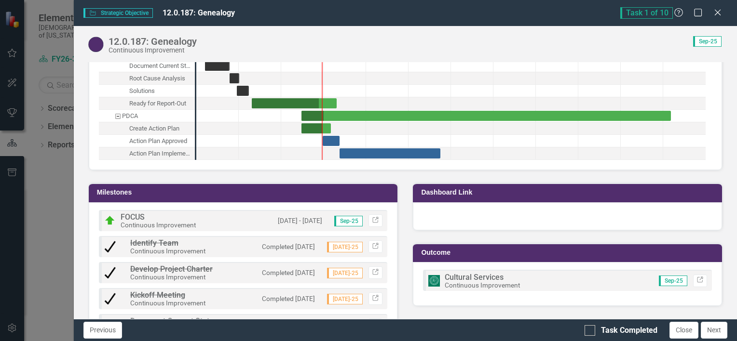
scroll to position [1128, 0]
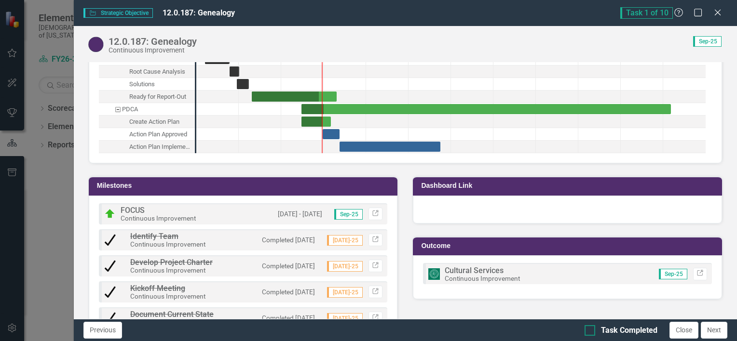
click at [590, 332] on div at bounding box center [589, 331] width 11 height 11
click at [590, 332] on input "Task Completed" at bounding box center [587, 329] width 6 height 6
checkbox input "true"
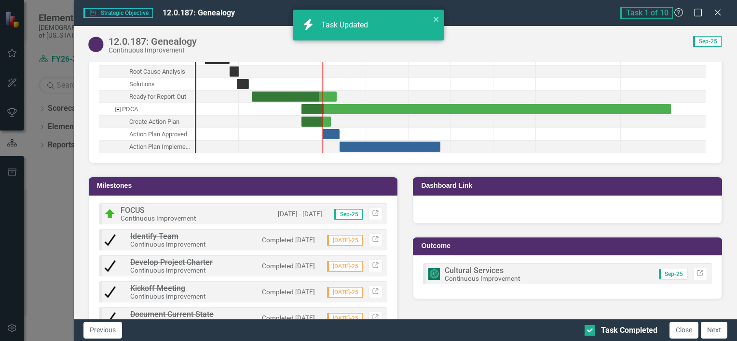
checkbox input "true"
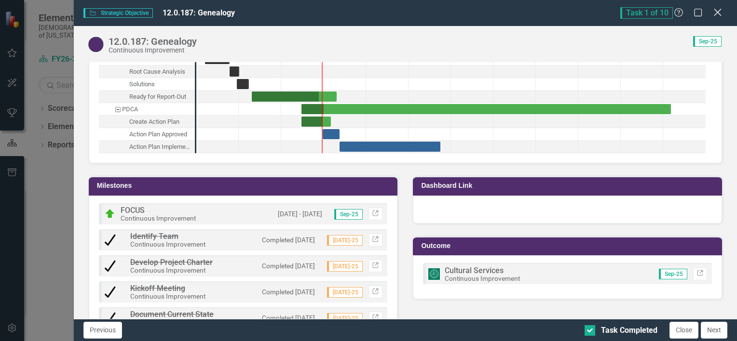
click at [718, 11] on icon "Close" at bounding box center [717, 12] width 12 height 9
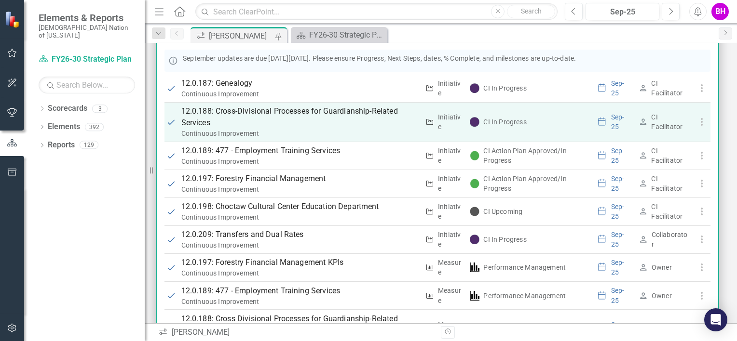
click at [267, 123] on p "12.0.188: Cross-Divisional Processes for Guardianship-Related Services" at bounding box center [300, 117] width 238 height 23
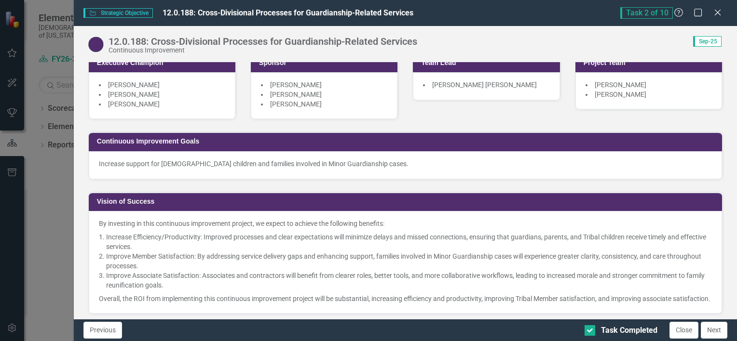
scroll to position [339, 0]
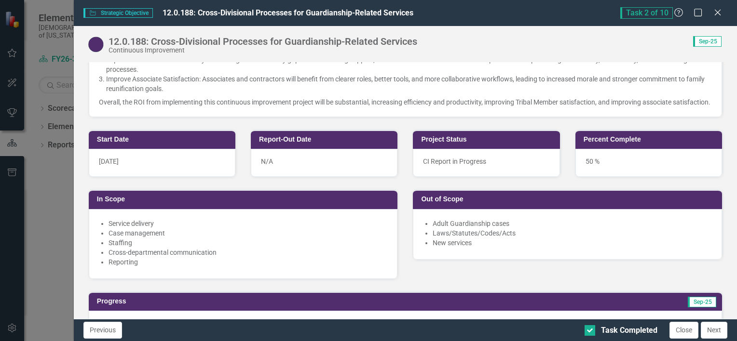
click at [590, 161] on div "50 %" at bounding box center [648, 163] width 147 height 28
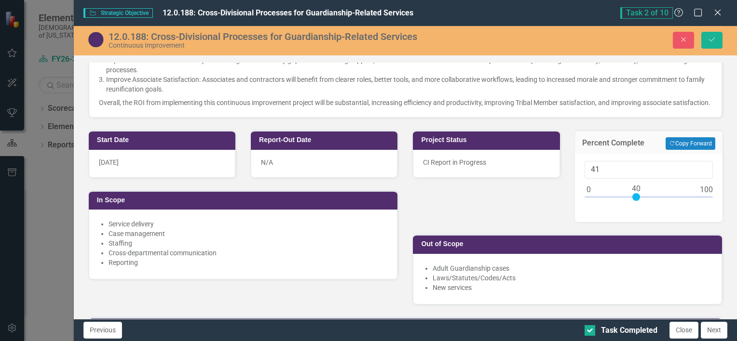
type input "40"
drag, startPoint x: 642, startPoint y: 202, endPoint x: 630, endPoint y: 204, distance: 12.4
click at [632, 201] on div at bounding box center [636, 197] width 8 height 8
click at [710, 40] on icon "Save" at bounding box center [711, 39] width 9 height 7
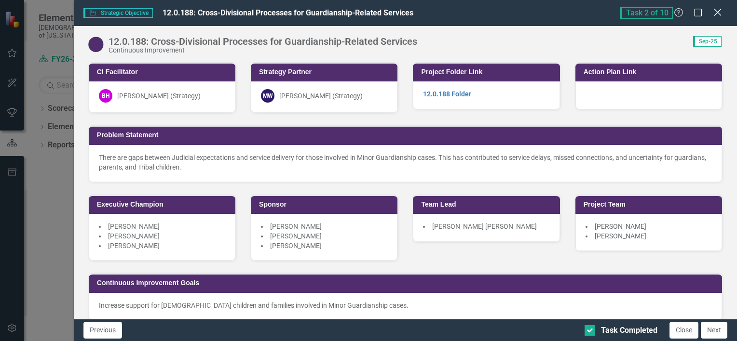
click at [716, 11] on icon at bounding box center [717, 12] width 7 height 7
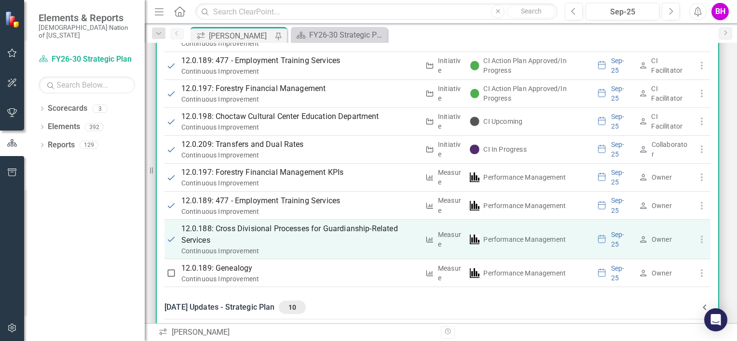
scroll to position [270, 0]
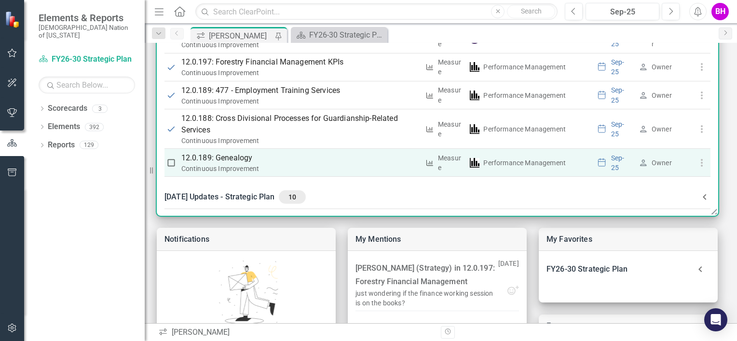
click at [225, 159] on p "12.0.189: Genealogy" at bounding box center [300, 158] width 238 height 12
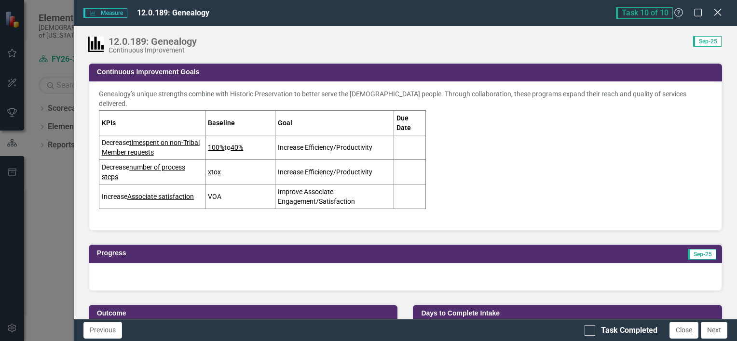
click at [721, 14] on icon "Close" at bounding box center [717, 12] width 12 height 9
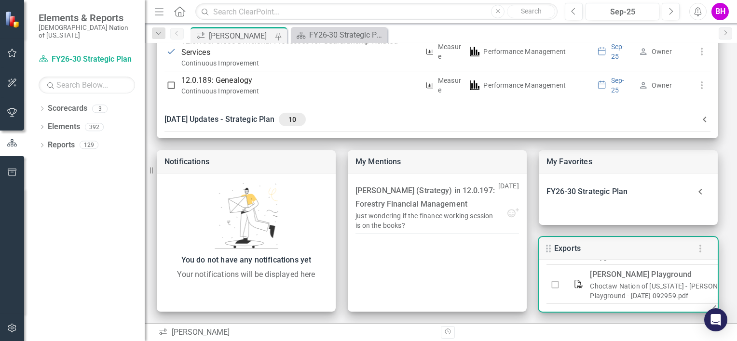
scroll to position [0, 0]
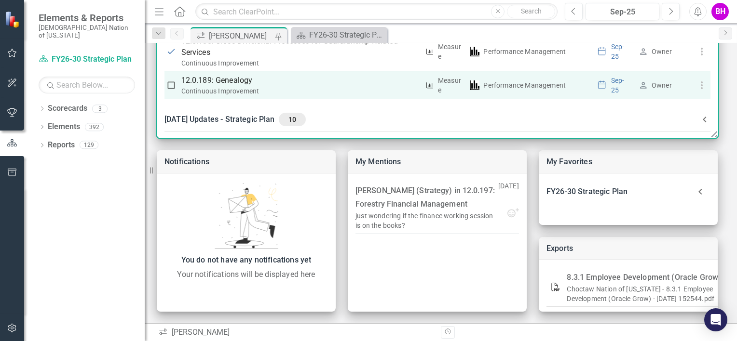
click at [248, 81] on p "12.0.189: Genealogy" at bounding box center [300, 81] width 238 height 12
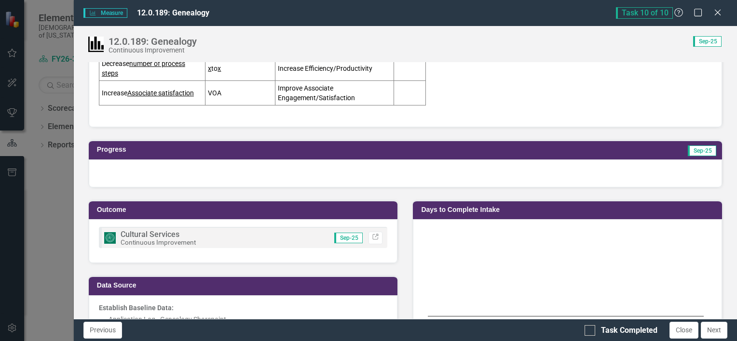
scroll to position [104, 0]
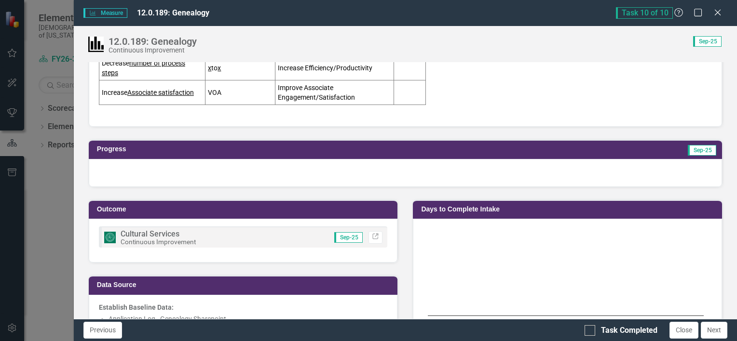
click at [413, 166] on div at bounding box center [405, 173] width 633 height 28
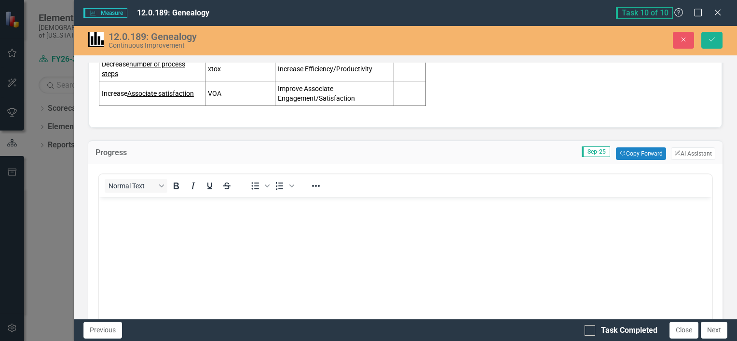
scroll to position [0, 0]
click at [636, 148] on button "Copy Forward Copy Forward" at bounding box center [641, 154] width 50 height 13
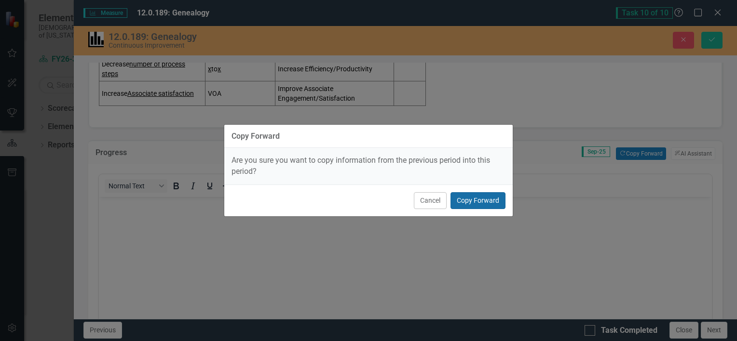
click at [475, 200] on button "Copy Forward" at bounding box center [477, 200] width 55 height 17
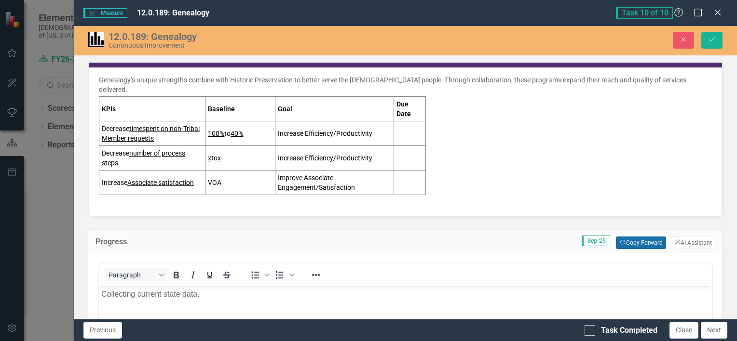
scroll to position [15, 0]
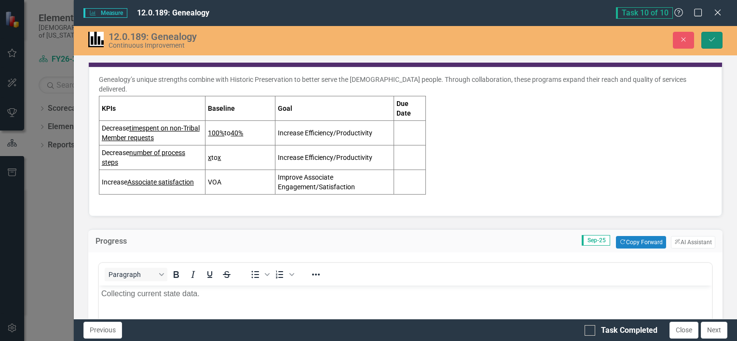
click at [715, 41] on icon "Save" at bounding box center [711, 39] width 9 height 7
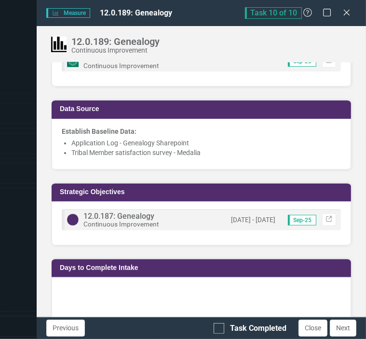
scroll to position [358, 0]
click at [191, 143] on li "Application Log - Genealogy Sharepoint" at bounding box center [206, 143] width 270 height 10
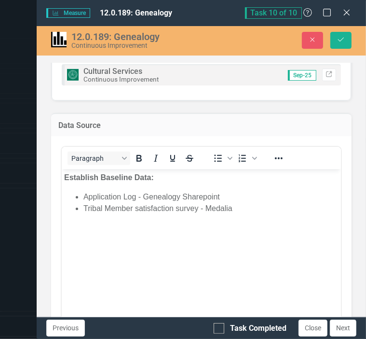
scroll to position [344, 0]
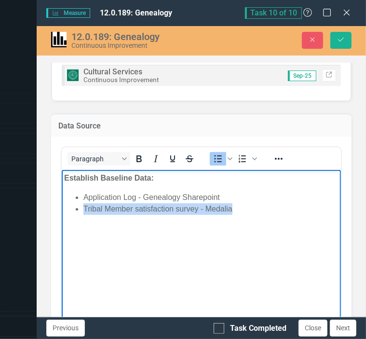
drag, startPoint x: 234, startPoint y: 211, endPoint x: 80, endPoint y: 209, distance: 154.3
click at [80, 209] on ul "Application Log - Genealogy Sharepoint Tribal Member satisfaction survey - Meda…" at bounding box center [201, 202] width 274 height 23
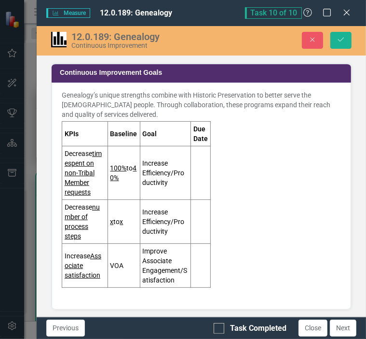
scroll to position [339, 0]
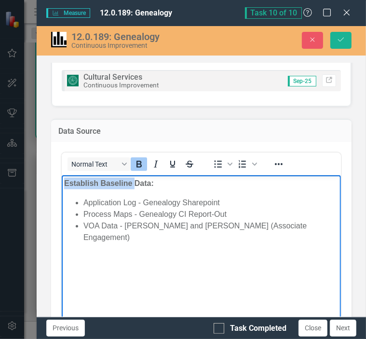
drag, startPoint x: 134, startPoint y: 182, endPoint x: 19, endPoint y: 181, distance: 114.8
click at [61, 181] on html "Establish Baseline Data: Application Log - Genealogy Sharepoint Process Maps - …" at bounding box center [200, 247] width 279 height 145
click at [78, 181] on strong "Data:" at bounding box center [73, 183] width 19 height 8
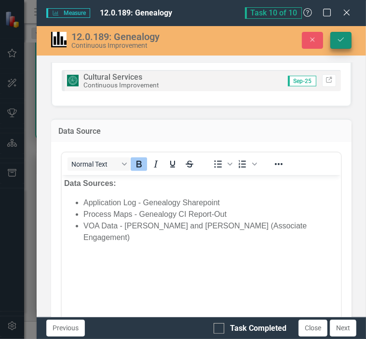
click at [343, 37] on icon "Save" at bounding box center [341, 39] width 9 height 7
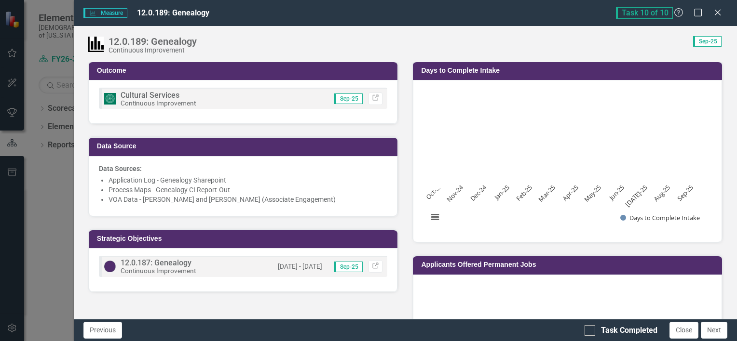
scroll to position [0, 0]
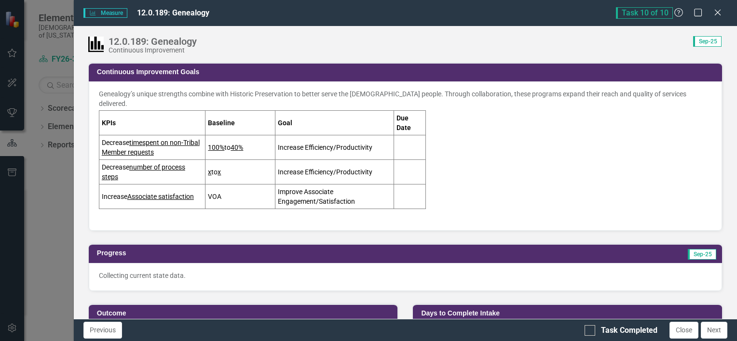
click at [209, 168] on u "x" at bounding box center [209, 172] width 3 height 8
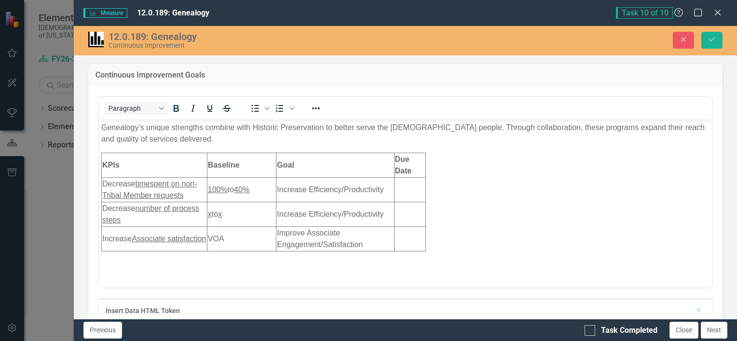
click at [209, 217] on u "x" at bounding box center [209, 214] width 4 height 8
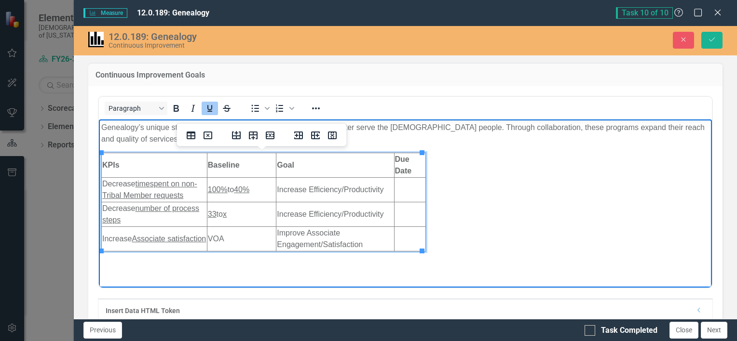
click at [226, 215] on u "x" at bounding box center [224, 214] width 4 height 8
click at [231, 213] on td "33 to 28" at bounding box center [240, 214] width 69 height 25
click at [204, 108] on icon "Underline" at bounding box center [210, 109] width 12 height 12
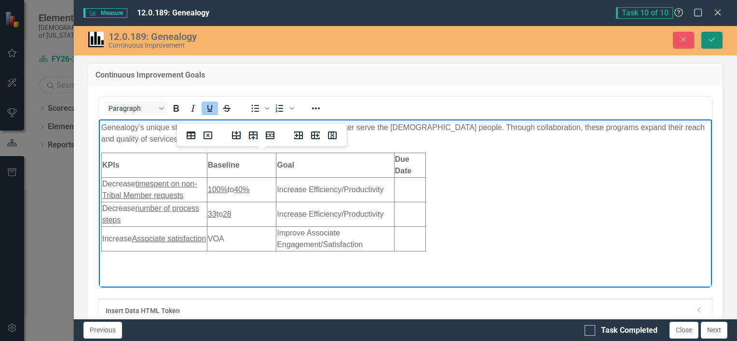
click at [366, 35] on button "Save" at bounding box center [711, 40] width 21 height 17
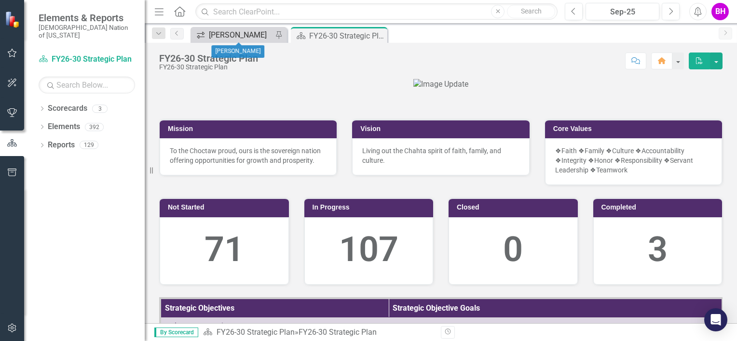
click at [246, 33] on div "[PERSON_NAME]" at bounding box center [241, 35] width 64 height 12
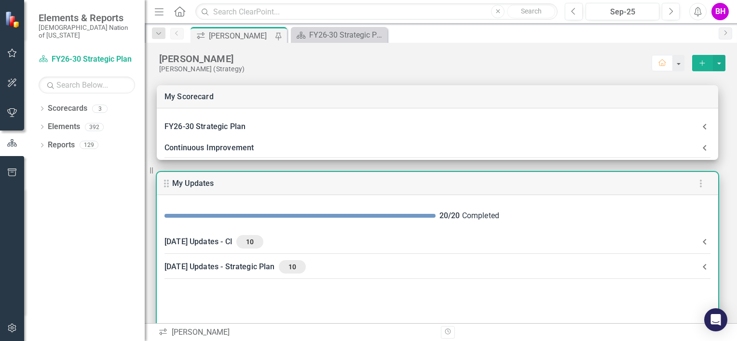
click at [259, 238] on span "10" at bounding box center [249, 242] width 19 height 9
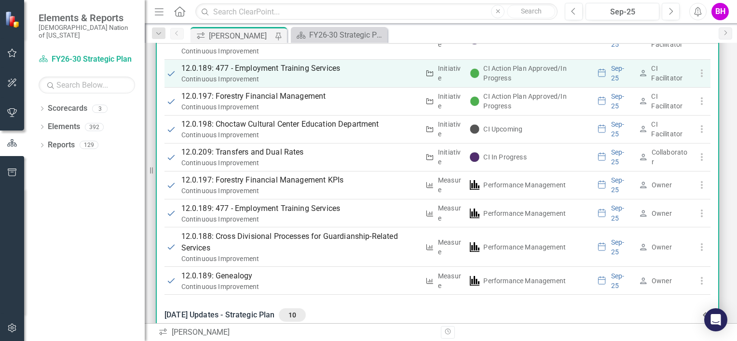
scroll to position [151, 0]
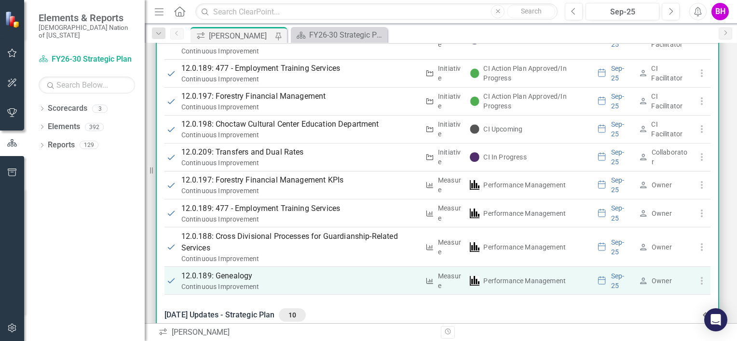
click at [243, 274] on p "12.0.189: Genealogy" at bounding box center [300, 277] width 238 height 12
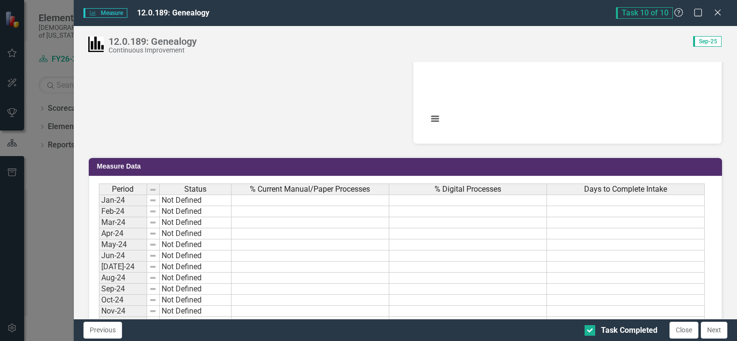
scroll to position [539, 0]
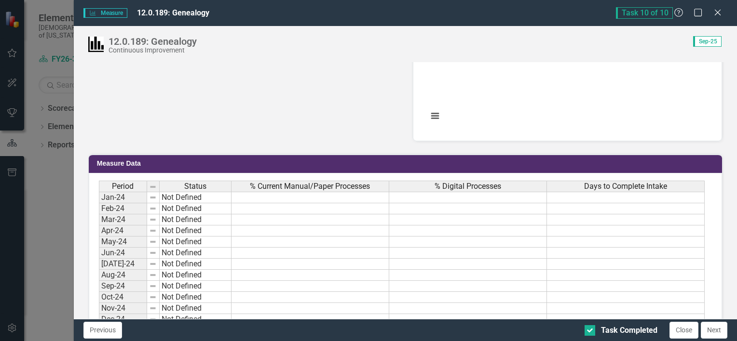
click at [315, 182] on span "% Current Manual/Paper Processes" at bounding box center [310, 186] width 120 height 9
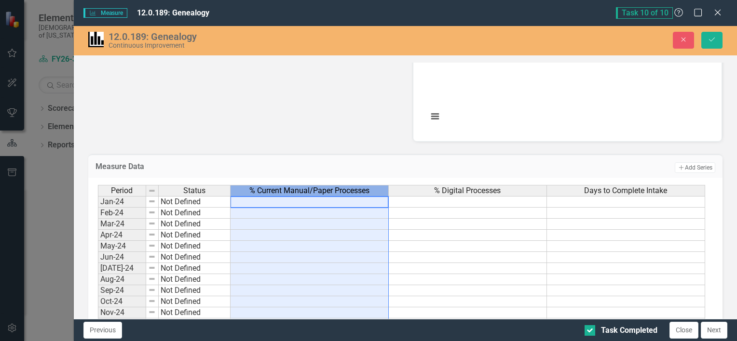
click at [364, 187] on span "% Current Manual/Paper Processes" at bounding box center [309, 191] width 120 height 9
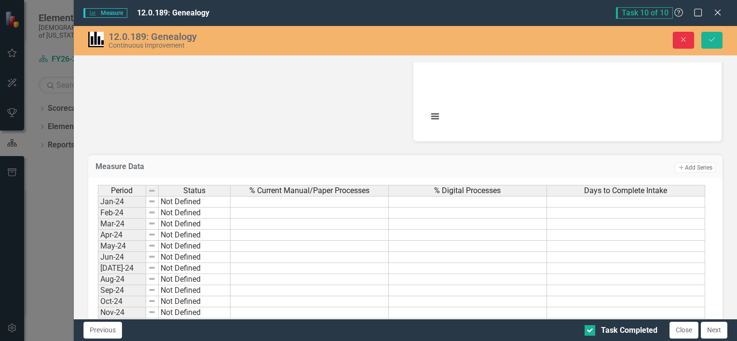
click at [678, 42] on button "Close" at bounding box center [683, 40] width 21 height 17
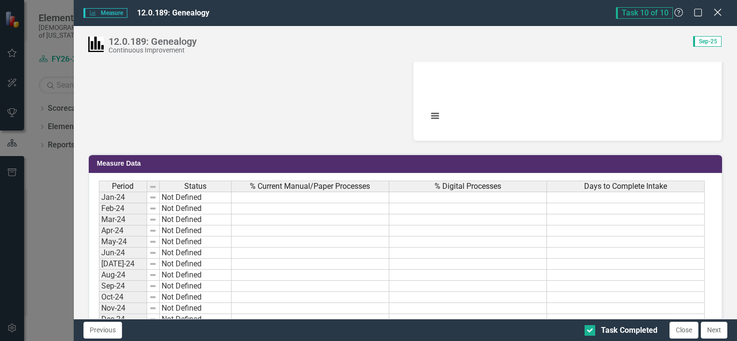
click at [720, 13] on icon "Close" at bounding box center [717, 12] width 12 height 9
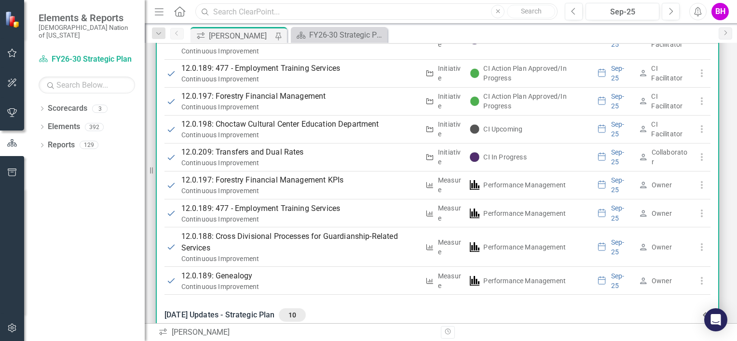
click at [274, 9] on input "text" at bounding box center [376, 11] width 362 height 17
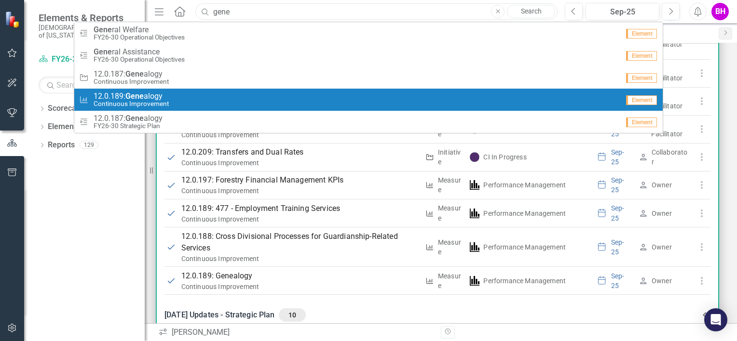
type input "gene"
click at [173, 107] on div "Measure 12.0.189: Gene alogy Continuous Improvement" at bounding box center [349, 100] width 540 height 16
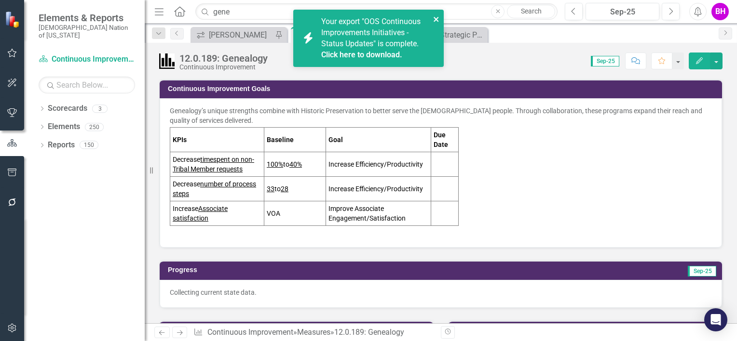
click at [435, 18] on icon "close" at bounding box center [436, 19] width 7 height 8
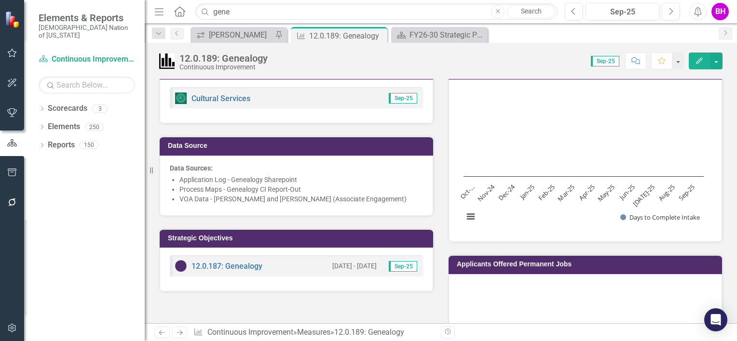
scroll to position [261, 0]
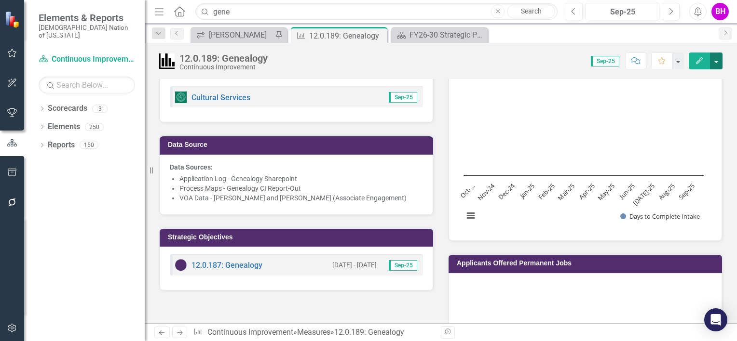
click at [719, 62] on button "button" at bounding box center [716, 61] width 13 height 17
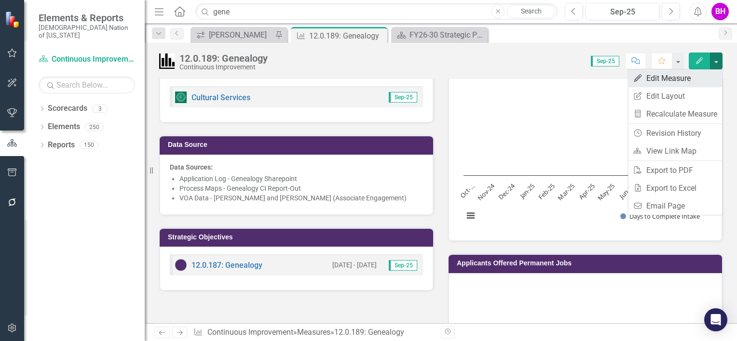
click at [681, 81] on link "Edit Edit Measure" at bounding box center [675, 78] width 94 height 18
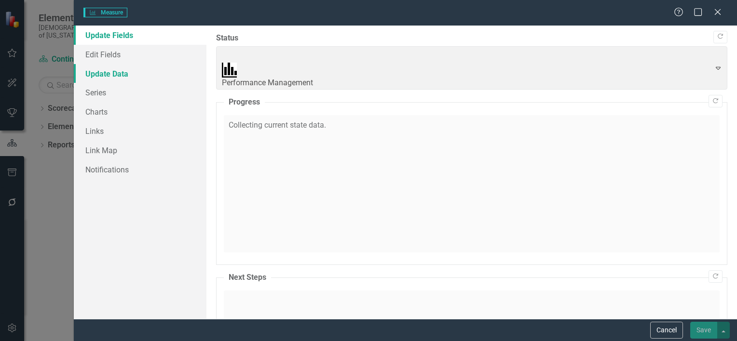
click at [148, 74] on link "Update Data" at bounding box center [140, 73] width 133 height 19
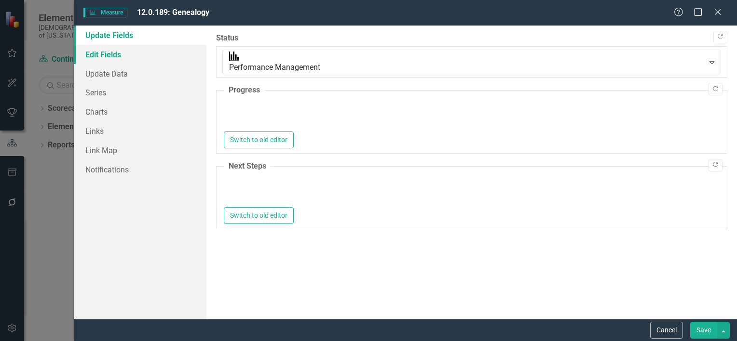
click at [142, 54] on link "Edit Fields" at bounding box center [140, 54] width 133 height 19
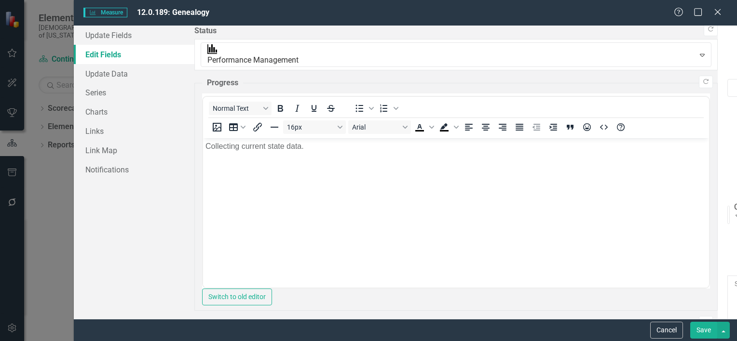
scroll to position [0, 0]
click at [141, 62] on link "Edit Fields" at bounding box center [134, 54] width 121 height 19
click at [142, 66] on link "Update Data" at bounding box center [134, 73] width 121 height 19
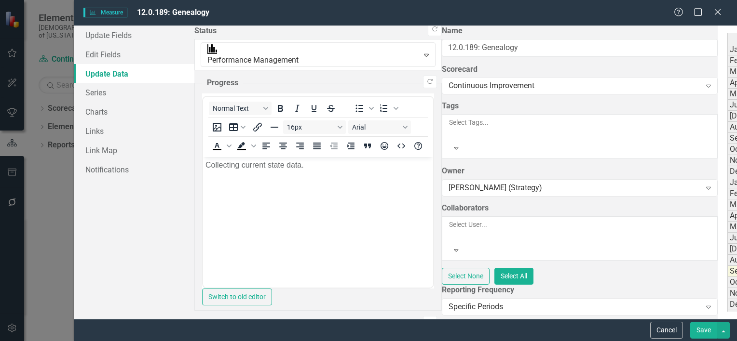
click at [127, 96] on link "Series" at bounding box center [134, 92] width 121 height 19
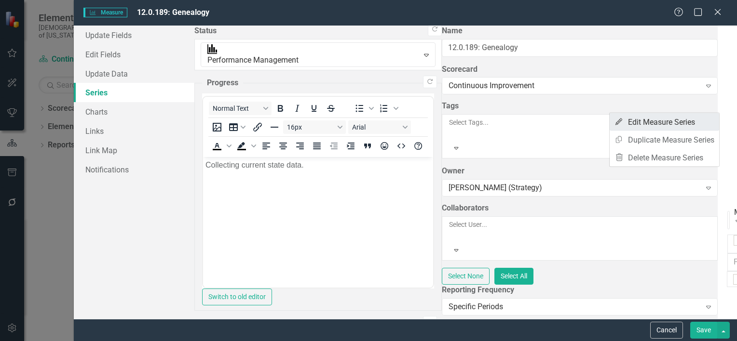
click at [683, 120] on link "Edit Edit Measure Series" at bounding box center [664, 122] width 109 height 18
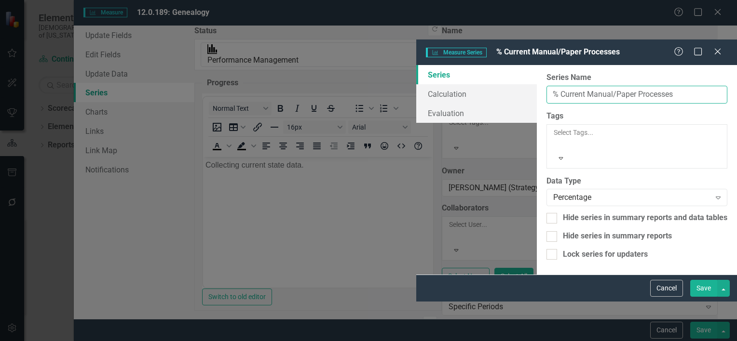
drag, startPoint x: 295, startPoint y: 56, endPoint x: 462, endPoint y: 71, distance: 168.5
click at [537, 71] on div "From this page, you can edit the name, type, and visibility options of your ser…" at bounding box center [637, 170] width 200 height 210
type input "% Time Spent on Non-Tribal Member Requests"
click at [700, 297] on button "Save" at bounding box center [703, 288] width 27 height 17
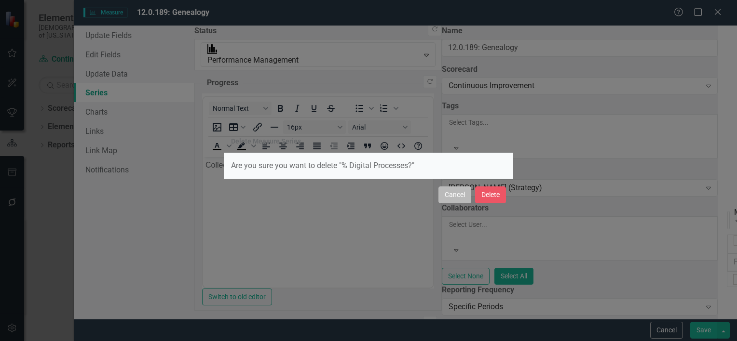
click at [463, 195] on button "Cancel" at bounding box center [454, 195] width 33 height 17
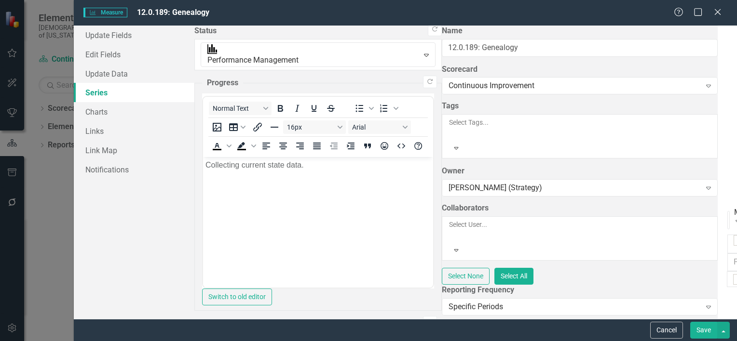
click at [659, 154] on link "Edit Edit Measure Series" at bounding box center [664, 153] width 109 height 18
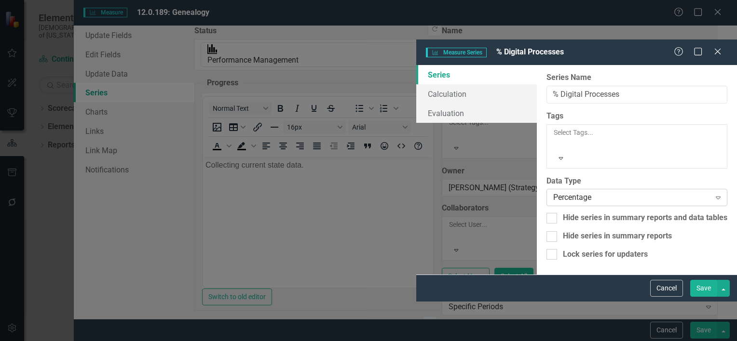
click at [553, 192] on div "Percentage" at bounding box center [631, 197] width 157 height 11
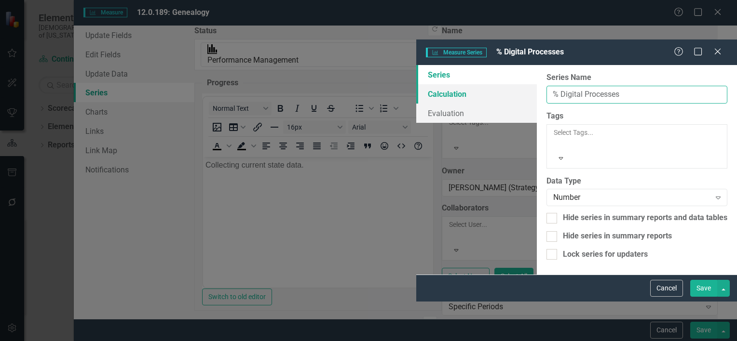
drag, startPoint x: 361, startPoint y: 54, endPoint x: 223, endPoint y: 56, distance: 137.4
click at [416, 65] on div "Series Calculation Evaluation From this page, you can edit the name, type, and …" at bounding box center [576, 170] width 321 height 210
type input "Number of Process Steps"
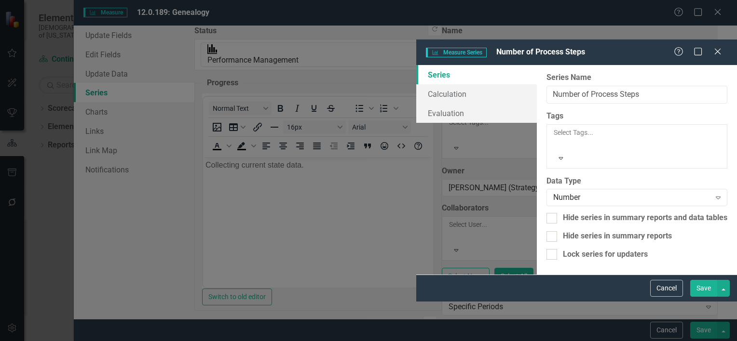
click at [713, 297] on button "Save" at bounding box center [703, 288] width 27 height 17
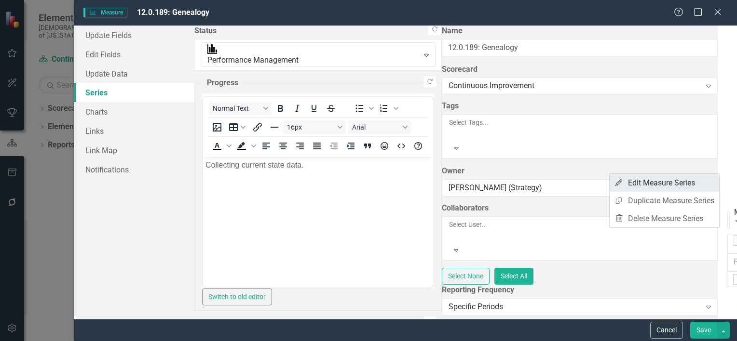
click at [642, 185] on link "Edit Edit Measure Series" at bounding box center [664, 183] width 109 height 18
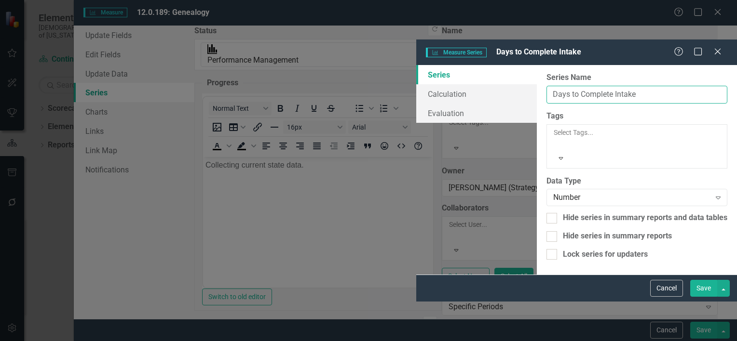
drag, startPoint x: 380, startPoint y: 51, endPoint x: 237, endPoint y: 38, distance: 143.8
click at [416, 65] on div "Series Calculation Evaluation From this page, you can edit the name, type, and …" at bounding box center [576, 170] width 321 height 210
type input "Associate Satisfaction"
click at [546, 189] on div "Number Expand" at bounding box center [636, 197] width 181 height 17
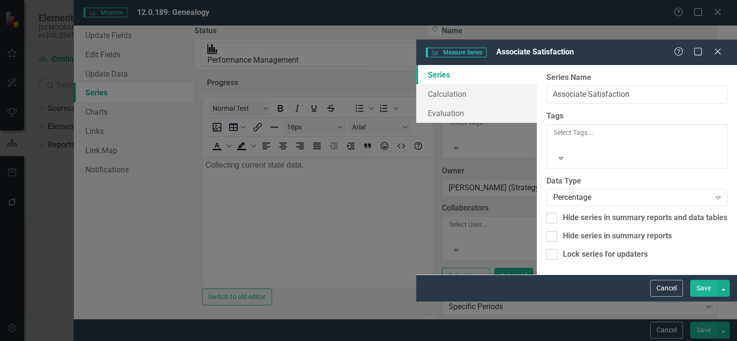
click at [698, 297] on button "Save" at bounding box center [703, 288] width 27 height 17
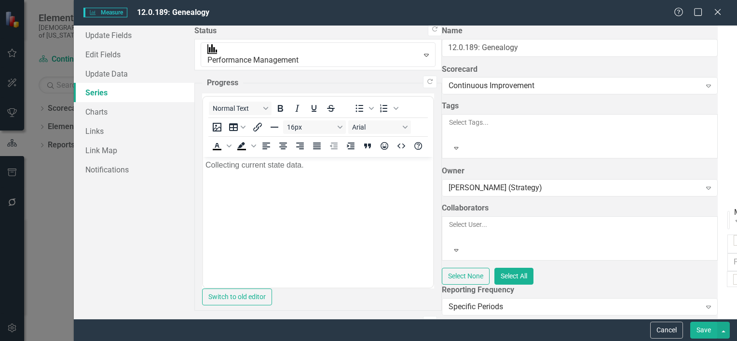
click at [703, 330] on button "Save" at bounding box center [703, 330] width 27 height 17
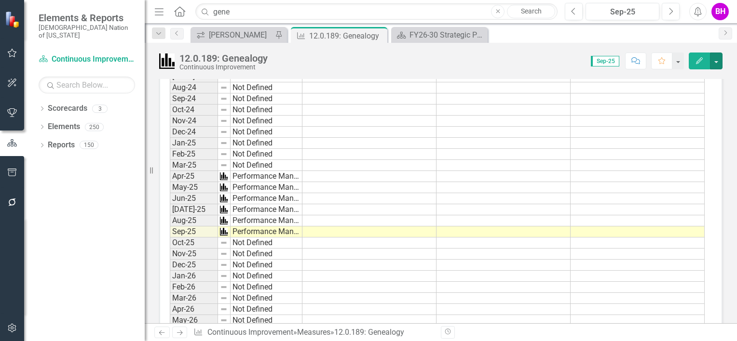
scroll to position [750, 0]
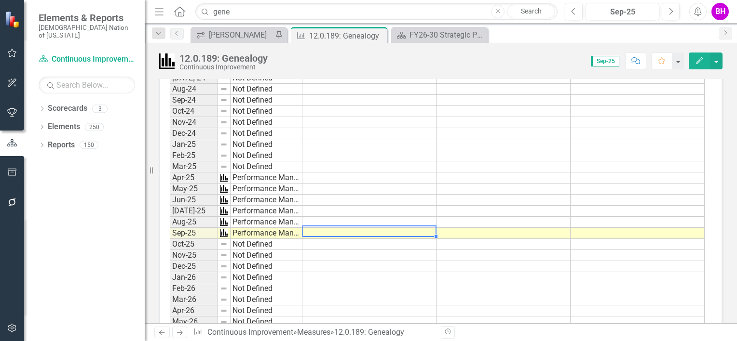
click at [347, 228] on td at bounding box center [369, 233] width 134 height 11
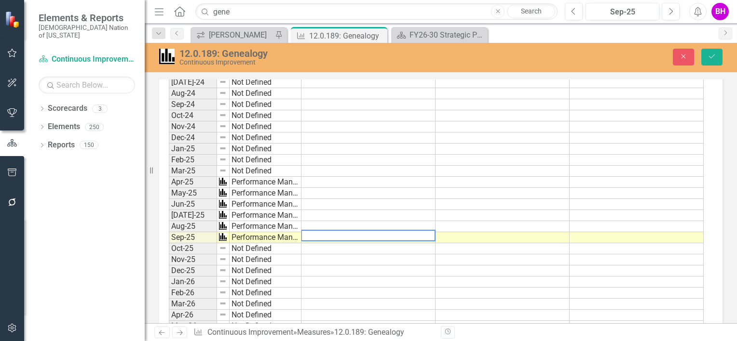
scroll to position [754, 0]
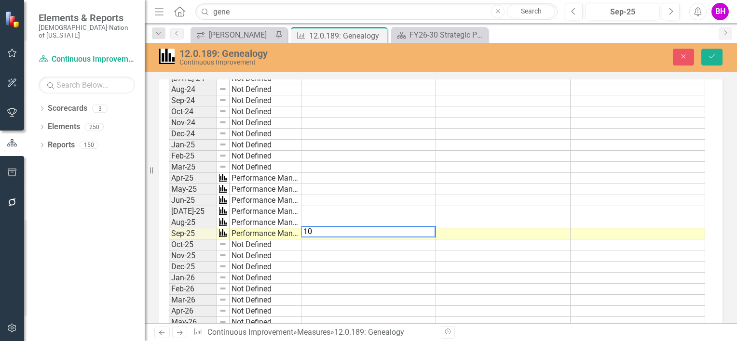
type textarea "100"
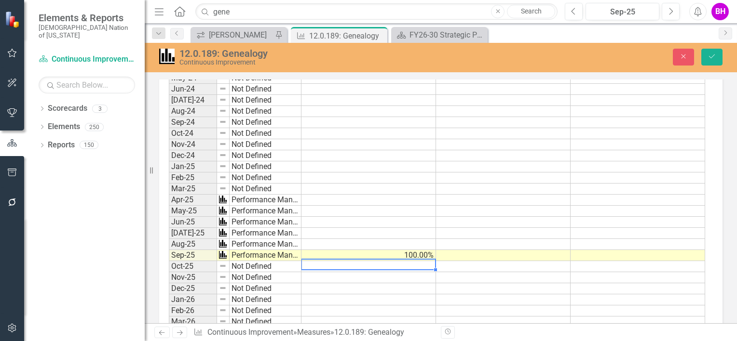
scroll to position [732, 0]
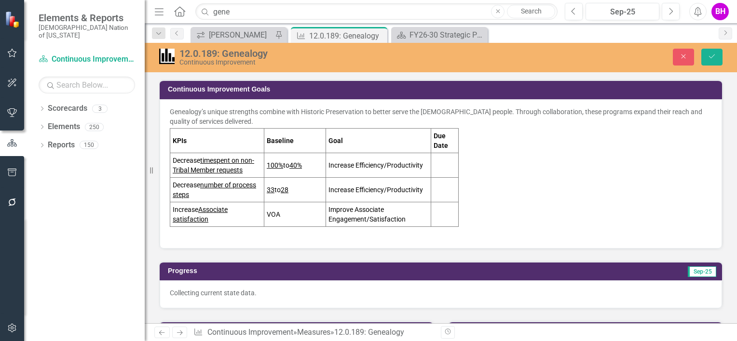
scroll to position [732, 0]
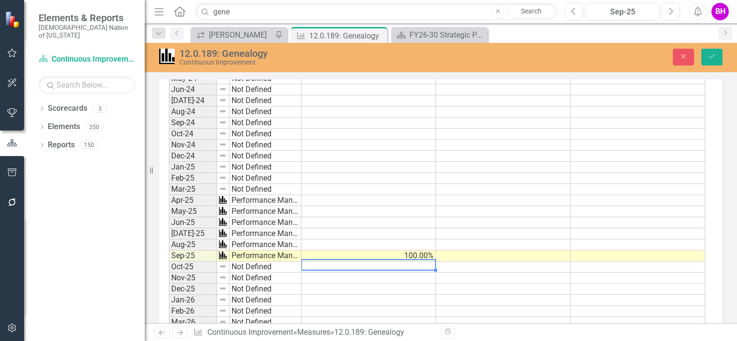
click at [496, 251] on td at bounding box center [503, 256] width 135 height 11
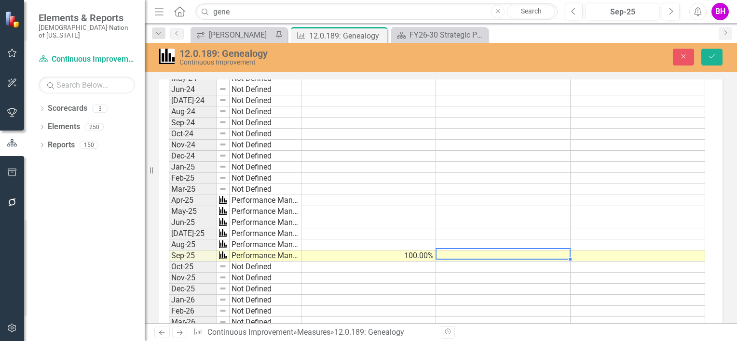
click at [496, 251] on td at bounding box center [503, 256] width 135 height 11
type textarea "33"
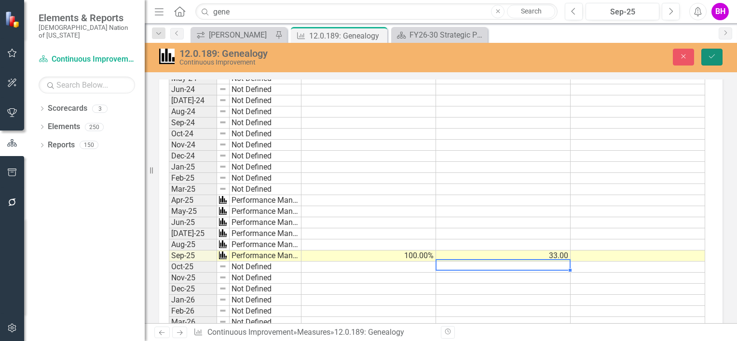
click at [707, 59] on icon "Save" at bounding box center [711, 56] width 9 height 7
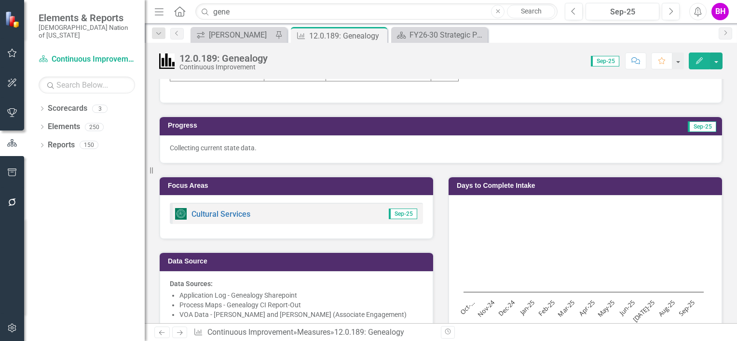
scroll to position [146, 0]
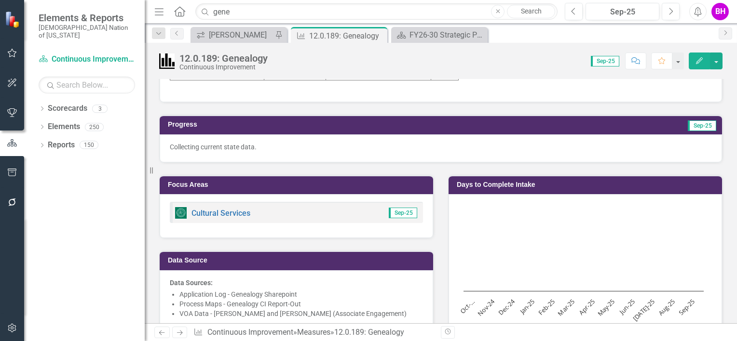
click at [365, 137] on div "Collecting current state data." at bounding box center [441, 149] width 562 height 28
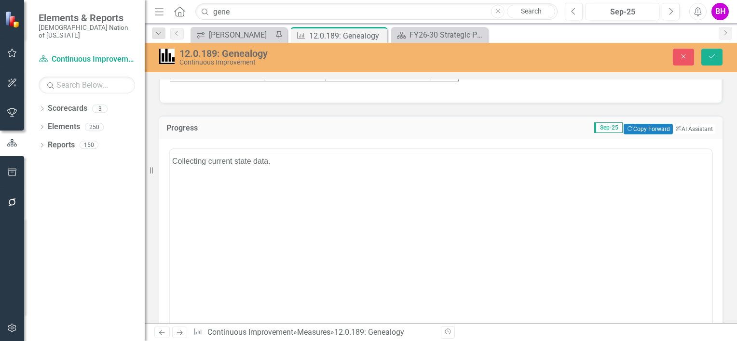
scroll to position [0, 0]
click at [683, 125] on button "ClearPoint AI AI Assistant" at bounding box center [693, 129] width 43 height 11
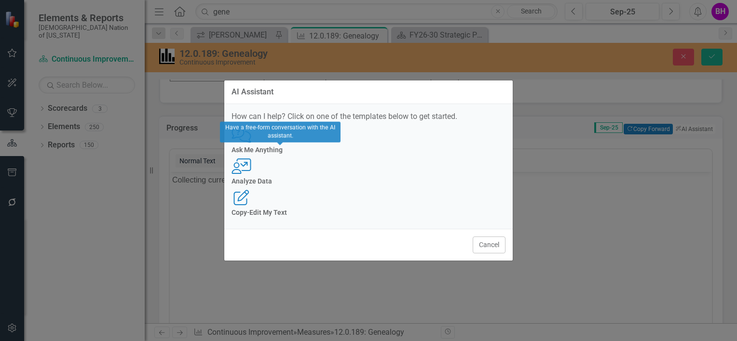
click at [356, 178] on div "Analyze Data" at bounding box center [368, 181] width 274 height 7
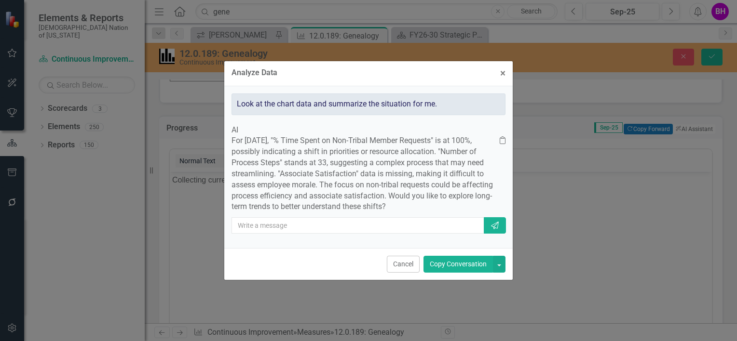
click at [457, 273] on button "Copy Conversation" at bounding box center [457, 264] width 69 height 17
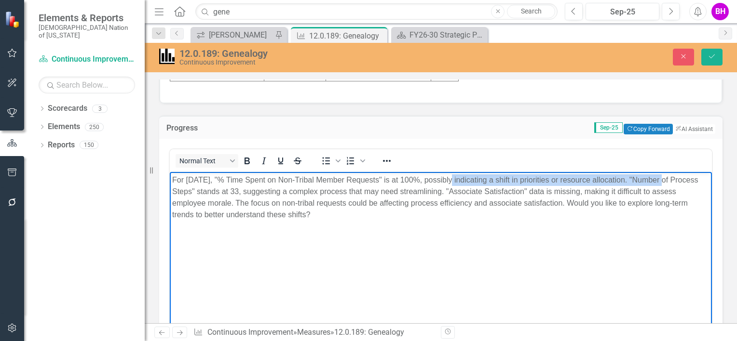
drag, startPoint x: 458, startPoint y: 178, endPoint x: 662, endPoint y: 176, distance: 204.0
click at [662, 176] on p "For [DATE], "% Time Spent on Non-Tribal Member Requests" is at 100%, possibly i…" at bounding box center [440, 198] width 537 height 46
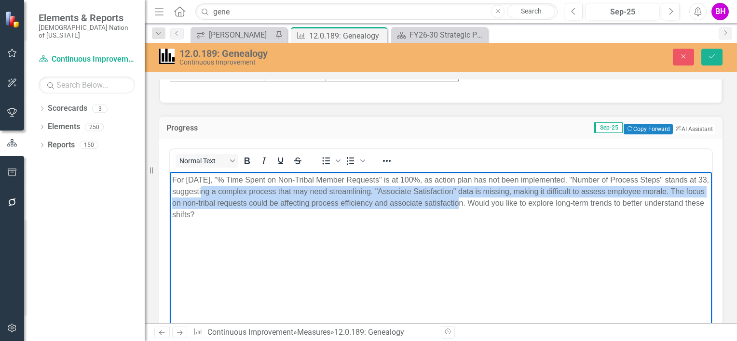
drag, startPoint x: 219, startPoint y: 192, endPoint x: 498, endPoint y: 200, distance: 278.9
click at [498, 200] on p "For [DATE], "% Time Spent on Non-Tribal Member Requests" is at 100%, as action …" at bounding box center [440, 198] width 537 height 46
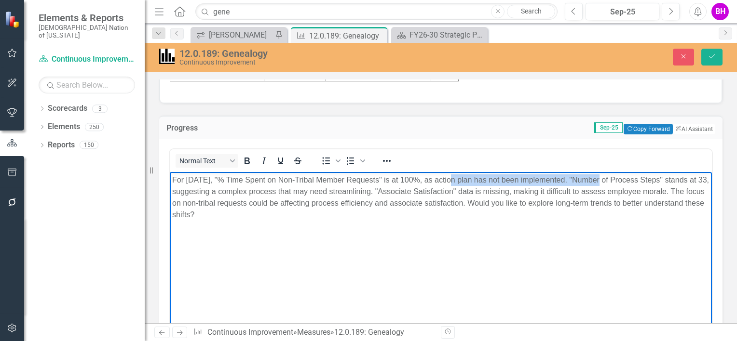
drag, startPoint x: 457, startPoint y: 180, endPoint x: 600, endPoint y: 182, distance: 142.8
click at [600, 182] on p "For [DATE], "% Time Spent on Non-Tribal Member Requests" is at 100%, as action …" at bounding box center [440, 198] width 537 height 46
copy p "as action plan has not been implemented."
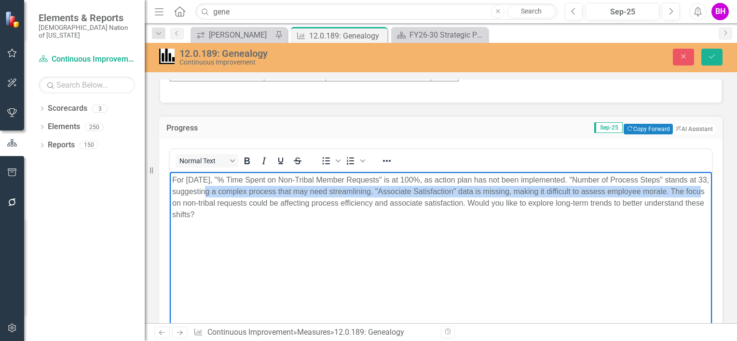
drag, startPoint x: 221, startPoint y: 191, endPoint x: 201, endPoint y: 204, distance: 23.2
click at [201, 204] on p "For [DATE], "% Time Spent on Non-Tribal Member Requests" is at 100%, as action …" at bounding box center [440, 198] width 537 height 46
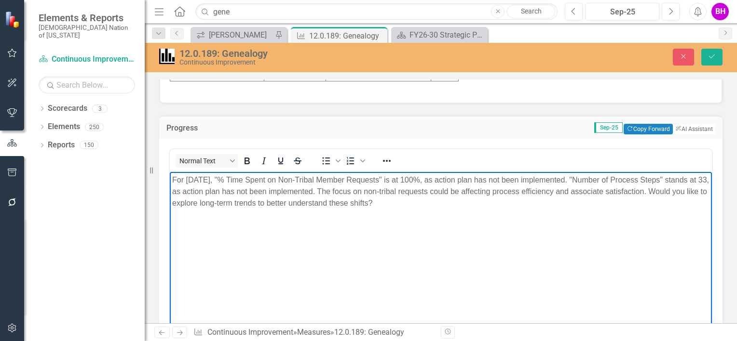
drag, startPoint x: 450, startPoint y: 202, endPoint x: 364, endPoint y: 189, distance: 87.3
click at [364, 189] on p "For [DATE], "% Time Spent on Non-Tribal Member Requests" is at 100%, as action …" at bounding box center [440, 192] width 537 height 35
